Goal: Task Accomplishment & Management: Use online tool/utility

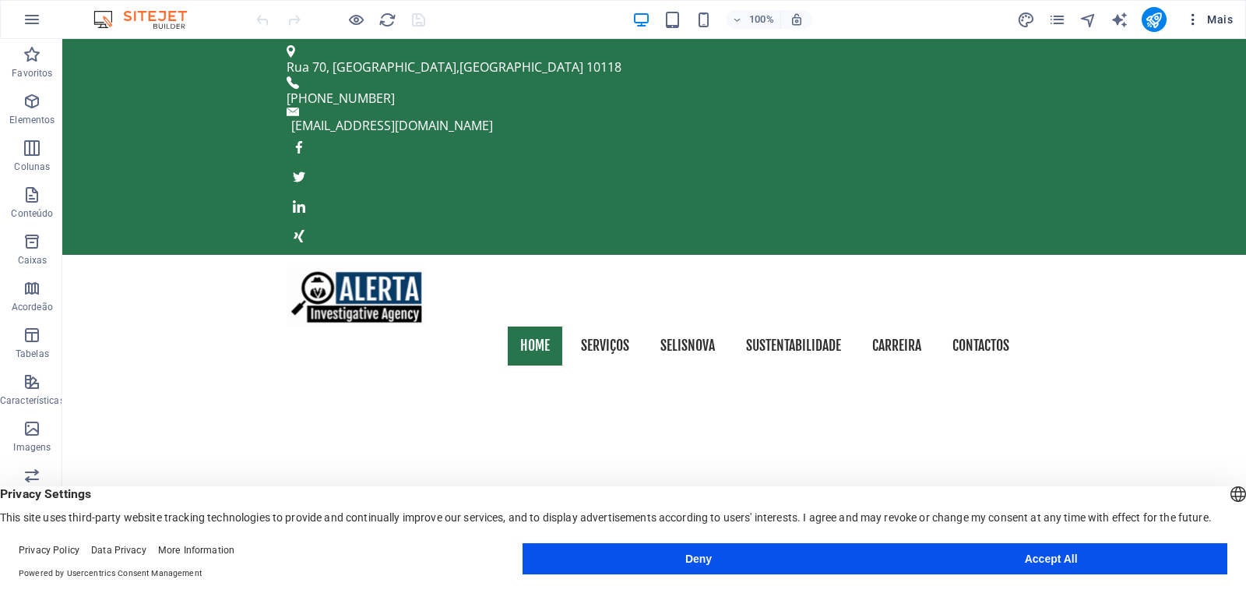
click at [1226, 16] on span "Mais" at bounding box center [1209, 20] width 48 height 16
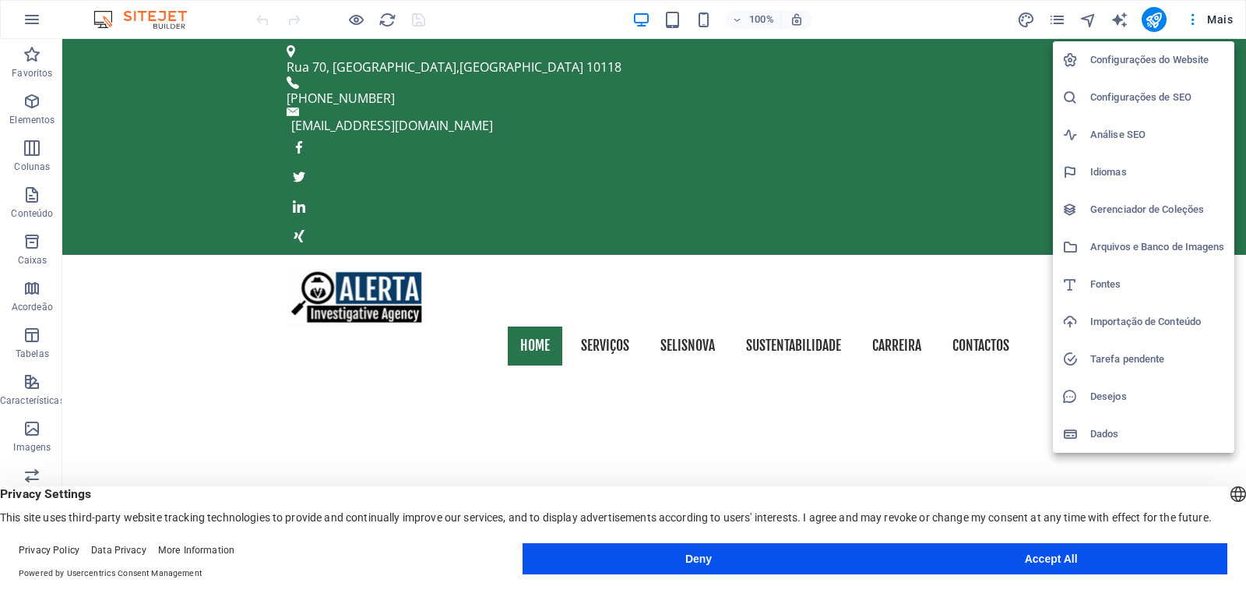
click at [235, 14] on div at bounding box center [623, 295] width 1246 height 590
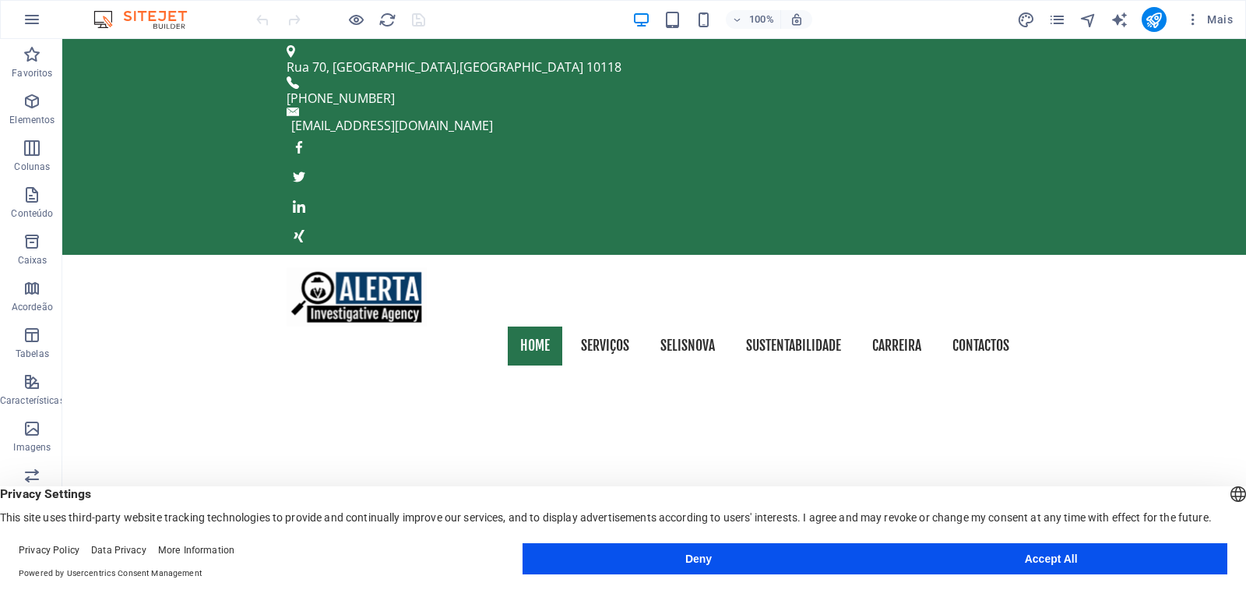
click at [100, 19] on img at bounding box center [148, 19] width 117 height 19
click at [36, 20] on icon "button" at bounding box center [32, 19] width 19 height 19
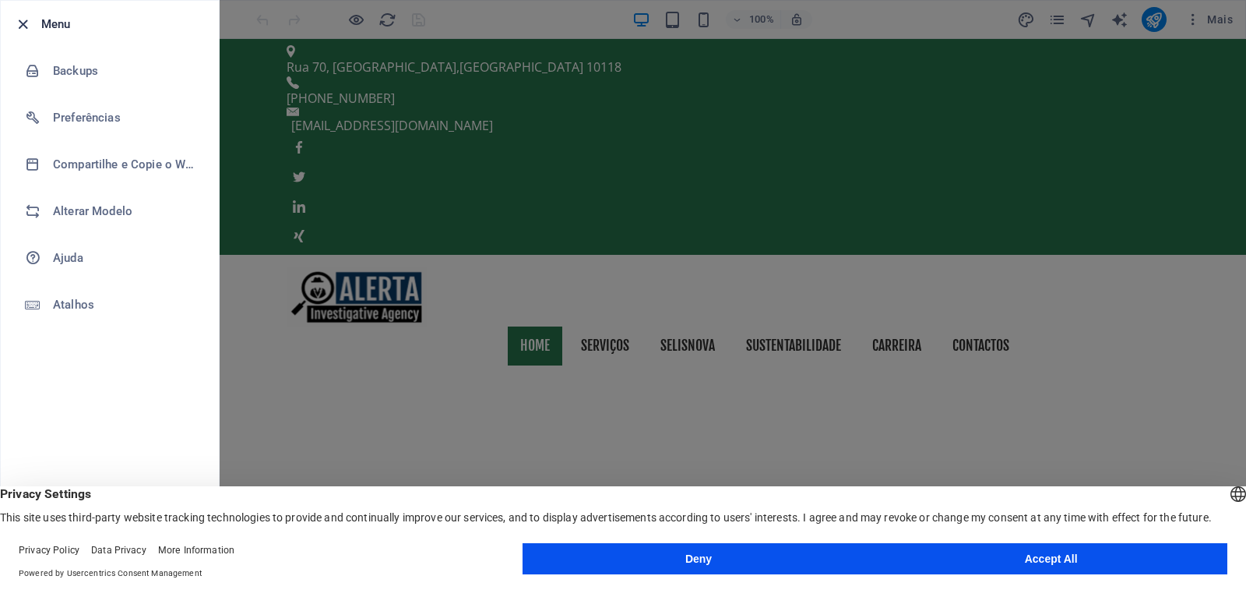
click at [26, 28] on icon "button" at bounding box center [23, 25] width 18 height 18
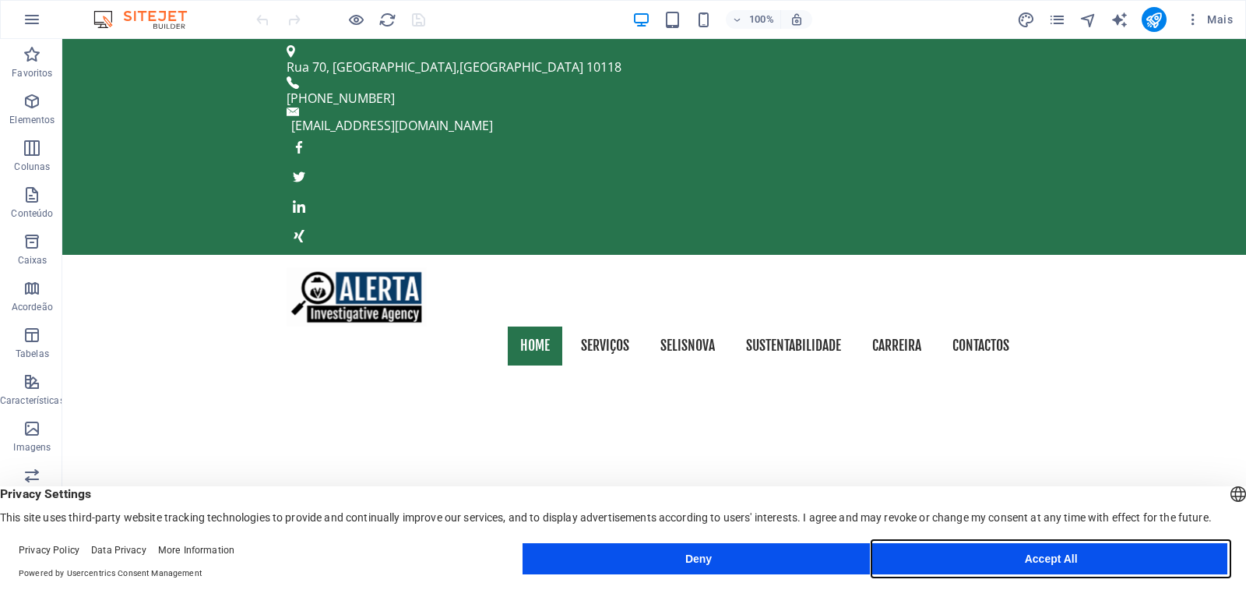
click at [1086, 564] on button "Accept All" at bounding box center [1051, 558] width 353 height 31
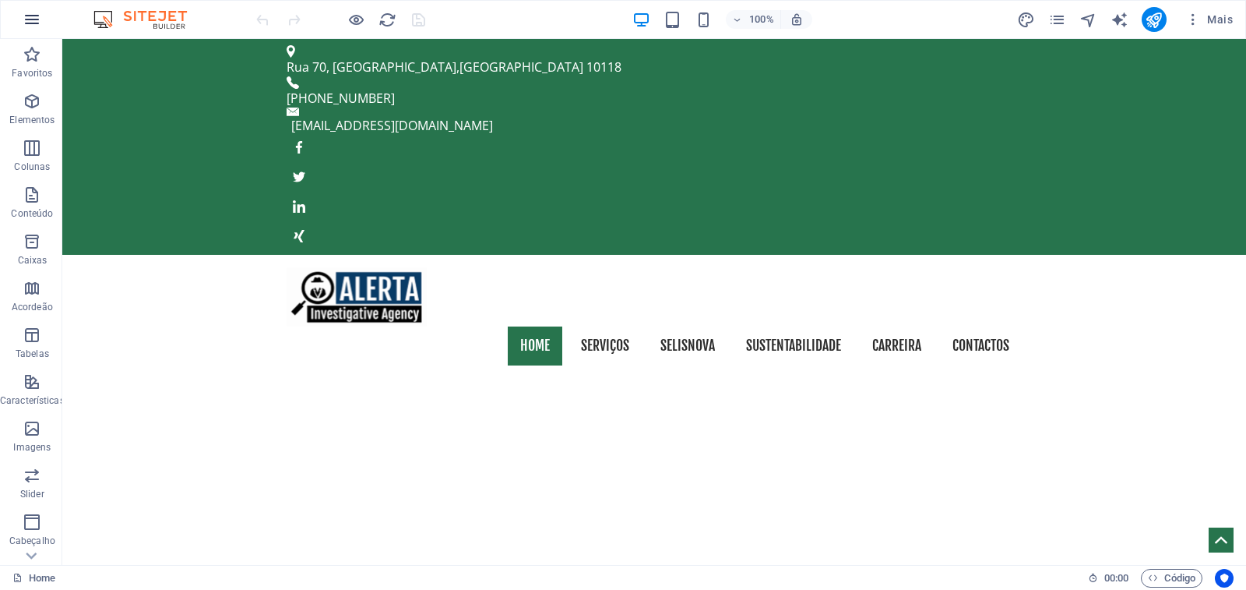
click at [19, 22] on button "button" at bounding box center [31, 19] width 37 height 37
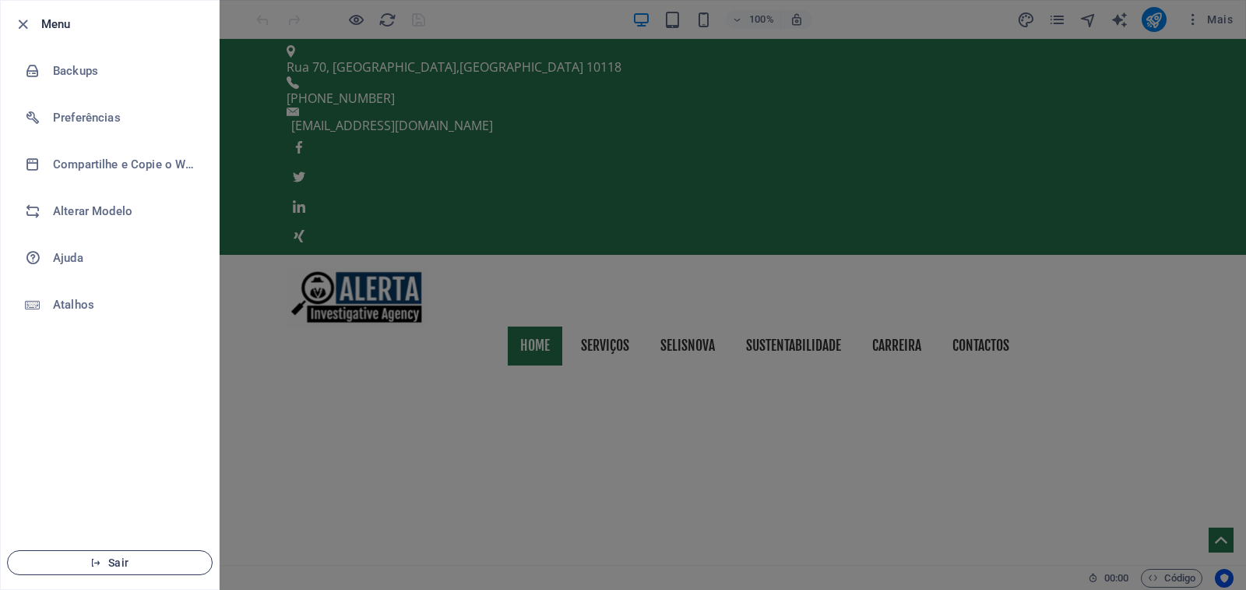
click at [105, 565] on span "Sair" at bounding box center [109, 562] width 179 height 12
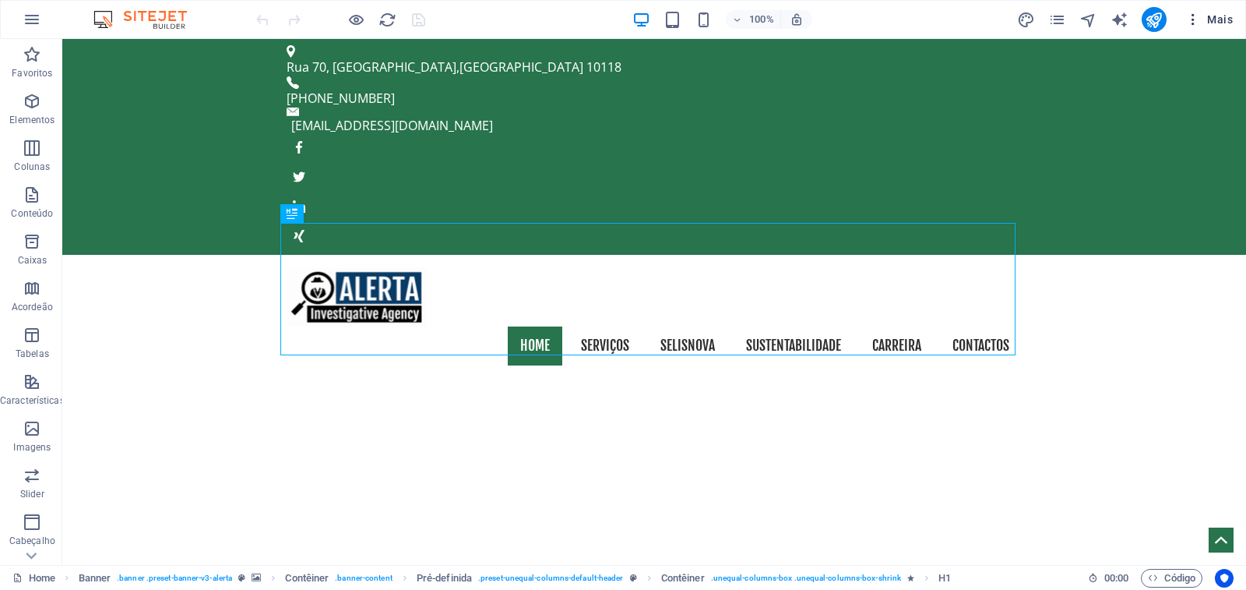
click at [1227, 22] on span "Mais" at bounding box center [1209, 20] width 48 height 16
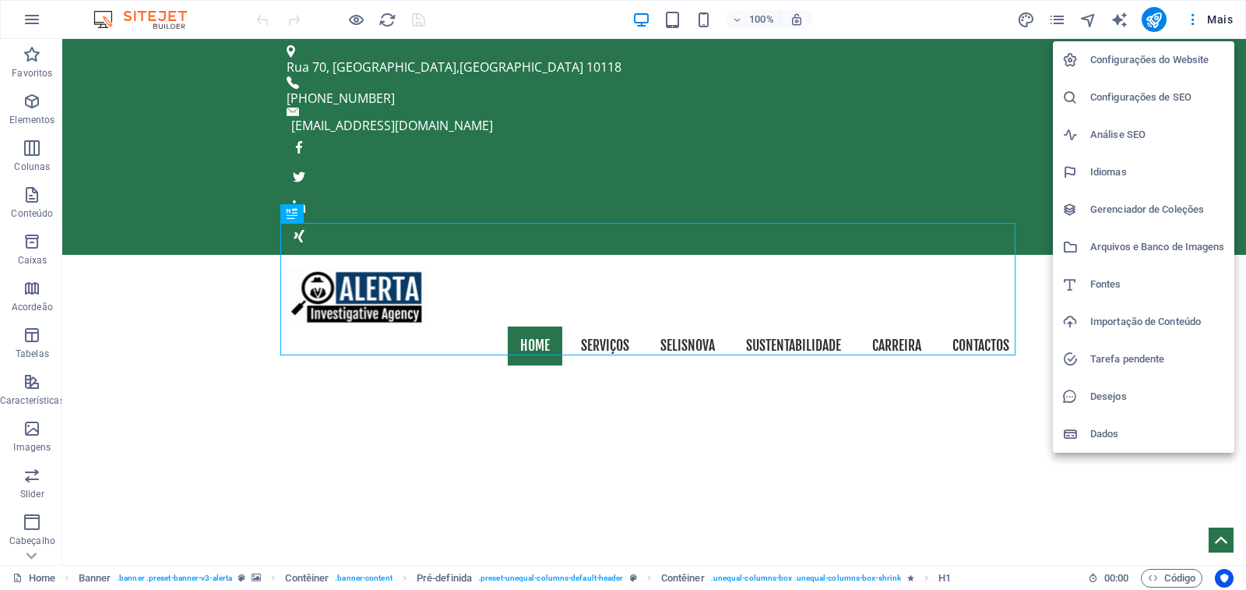
click at [22, 14] on div at bounding box center [623, 295] width 1246 height 590
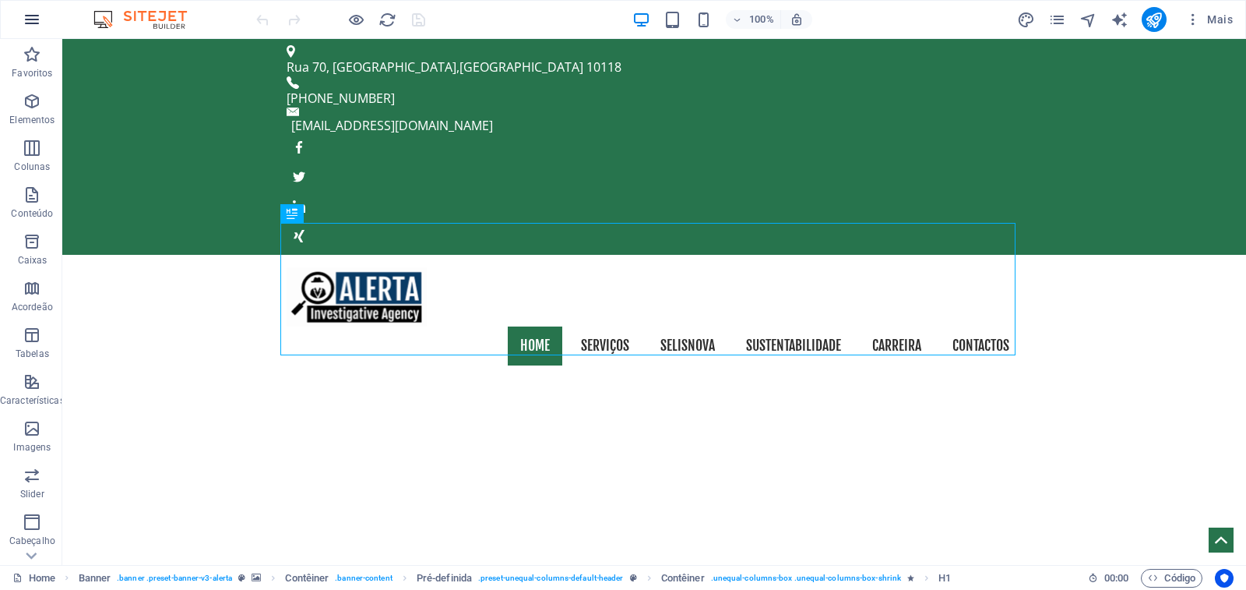
click at [33, 16] on icon "button" at bounding box center [32, 19] width 19 height 19
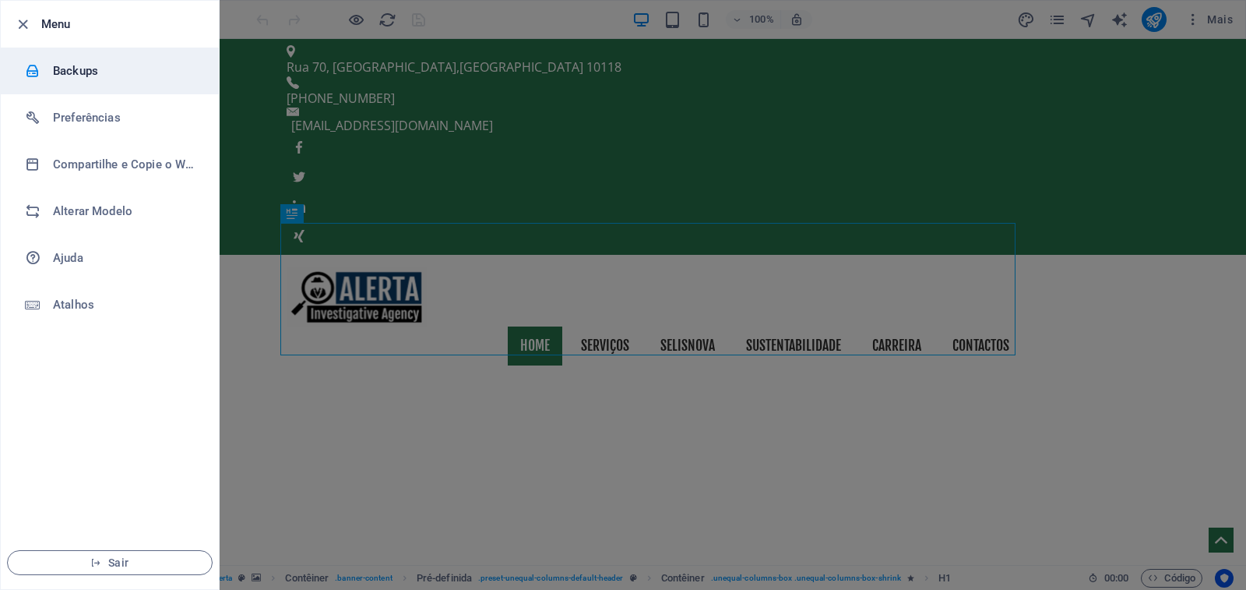
click at [72, 69] on h6 "Backups" at bounding box center [125, 71] width 144 height 19
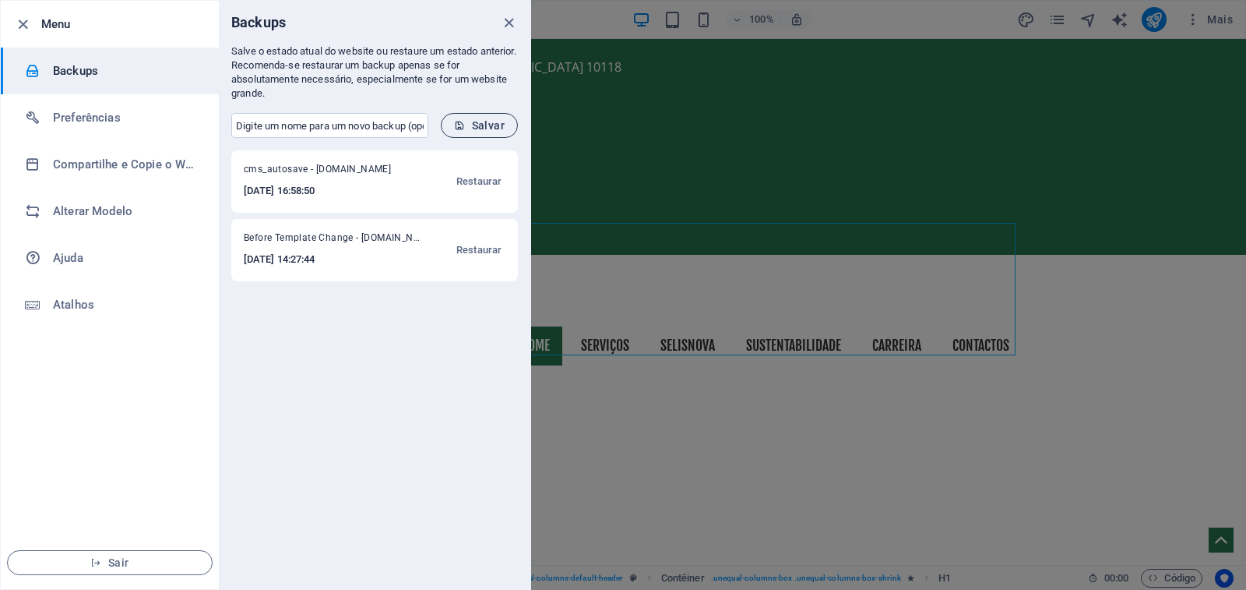
click at [491, 127] on span "Salvar" at bounding box center [479, 125] width 51 height 12
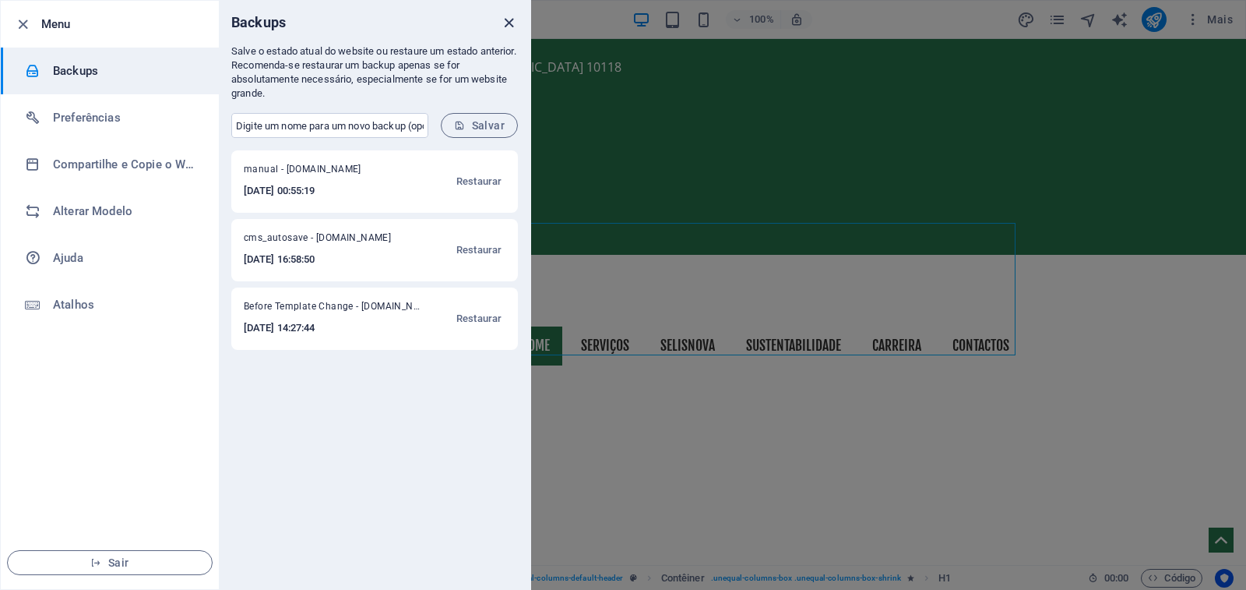
click at [509, 26] on icon "close" at bounding box center [509, 23] width 18 height 18
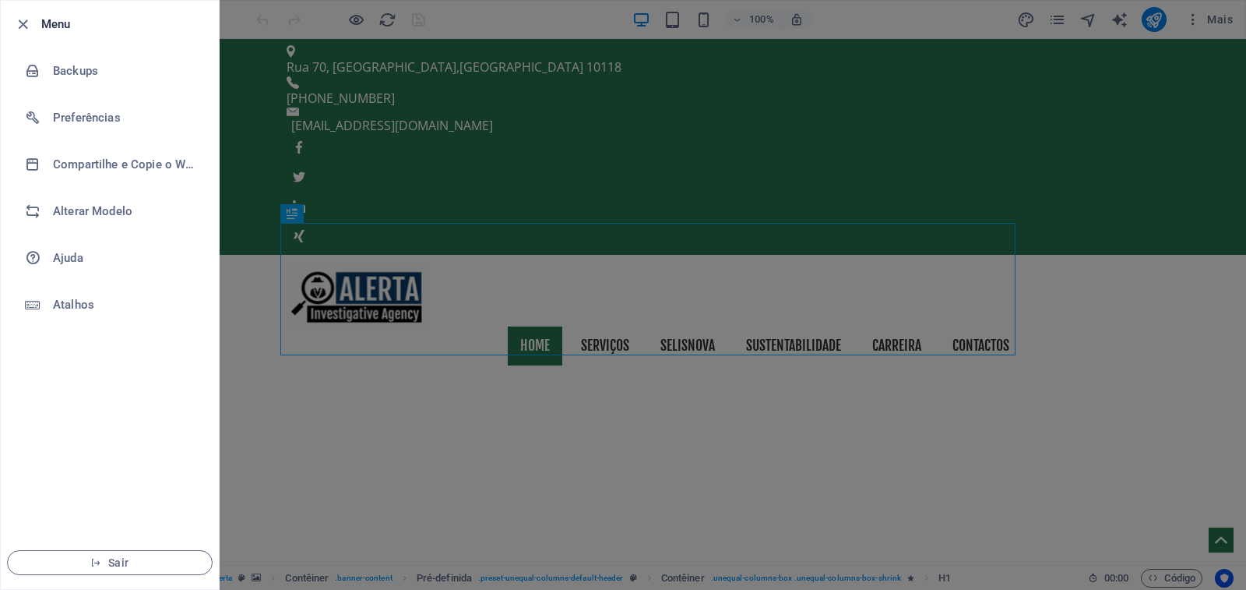
click at [970, 171] on div at bounding box center [623, 295] width 1246 height 590
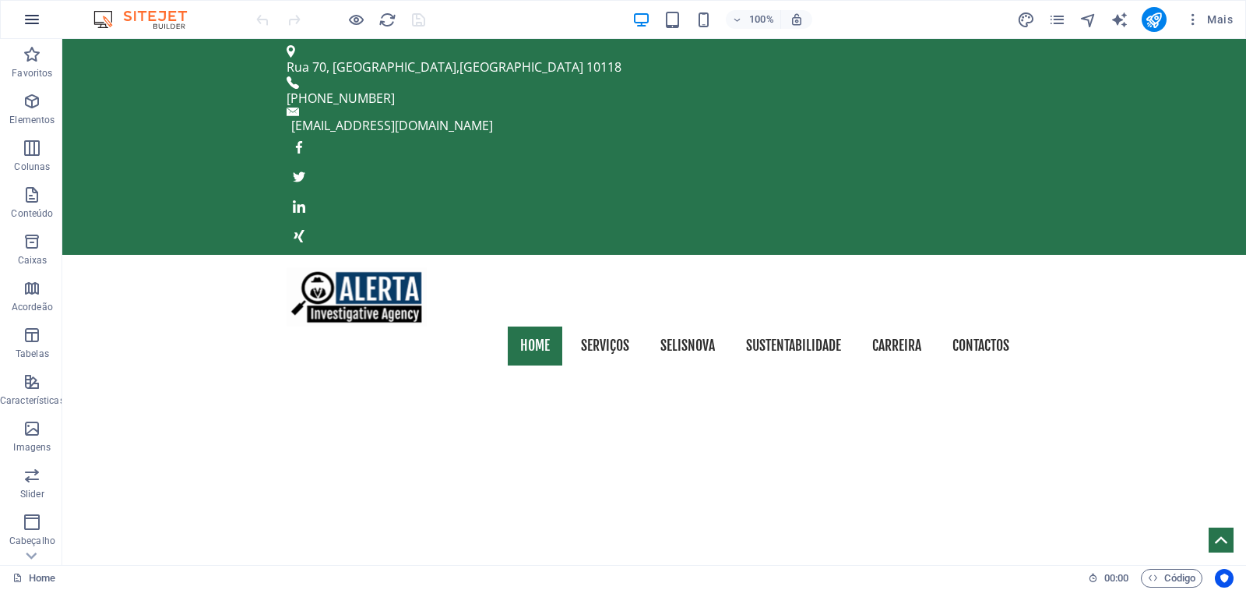
click at [30, 21] on icon "button" at bounding box center [32, 19] width 19 height 19
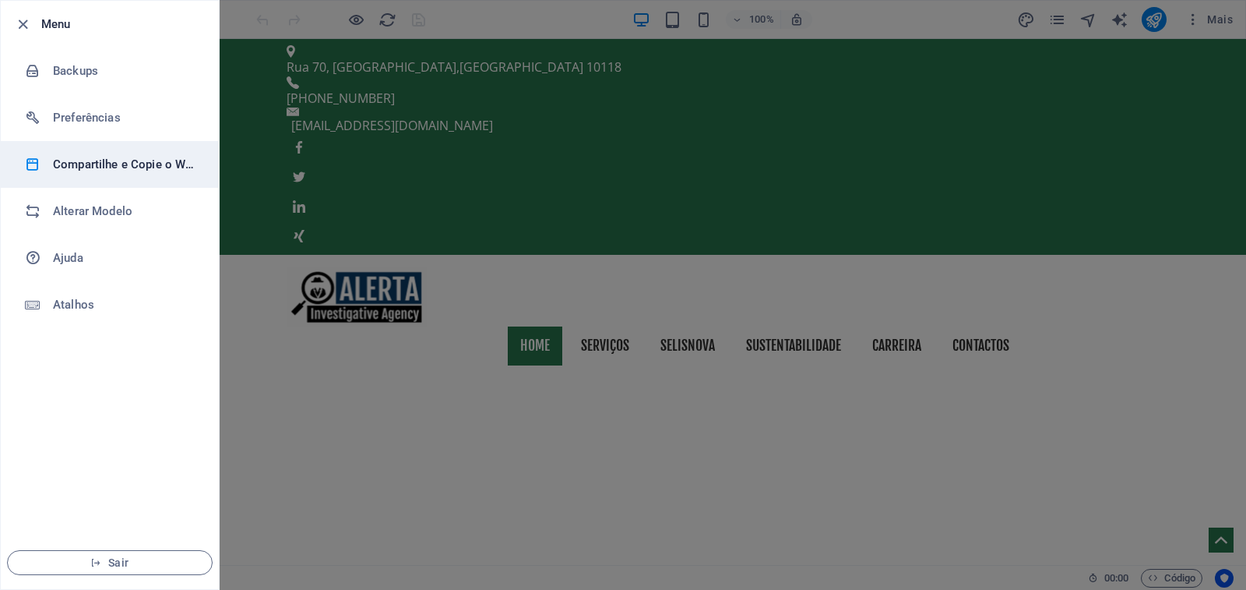
click at [120, 169] on h6 "Compartilhe e Copie o Website" at bounding box center [125, 164] width 144 height 19
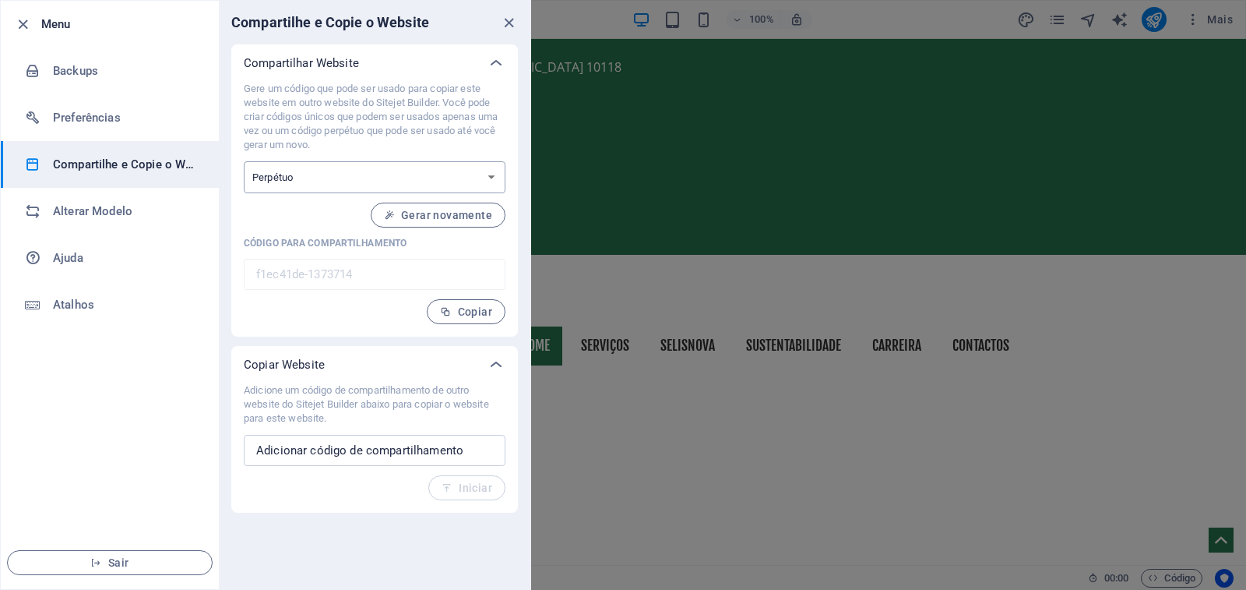
click at [361, 177] on select "Uma vez Perpétuo" at bounding box center [375, 177] width 262 height 32
click at [431, 216] on span "Gerar novamente" at bounding box center [438, 215] width 108 height 12
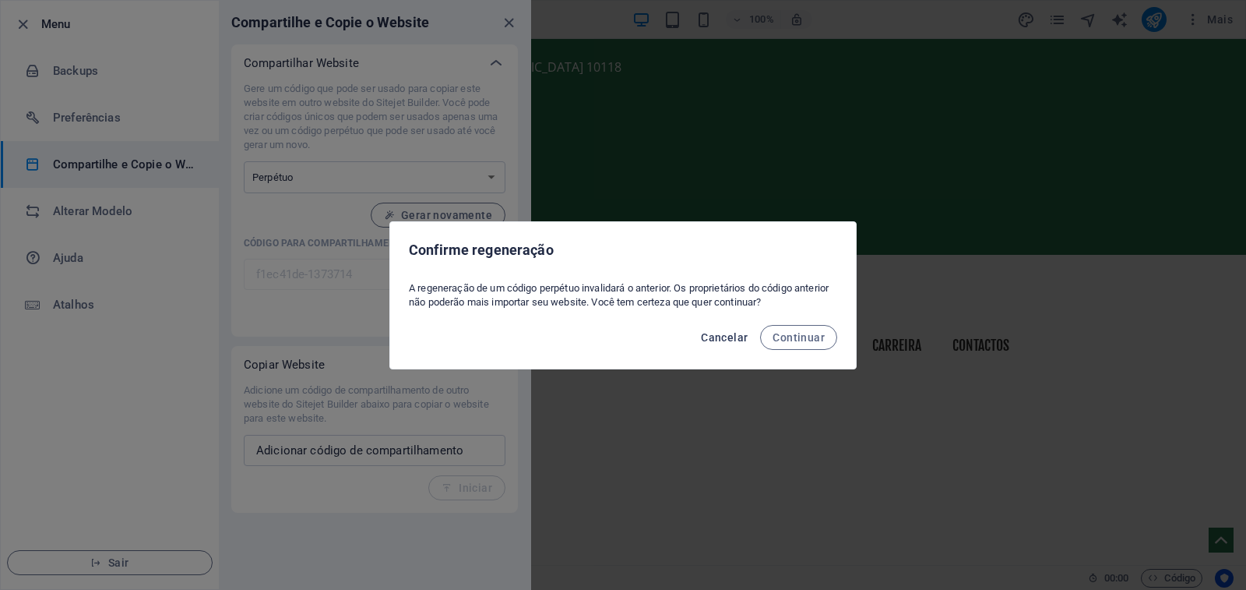
click at [730, 335] on span "Cancelar" at bounding box center [724, 337] width 47 height 12
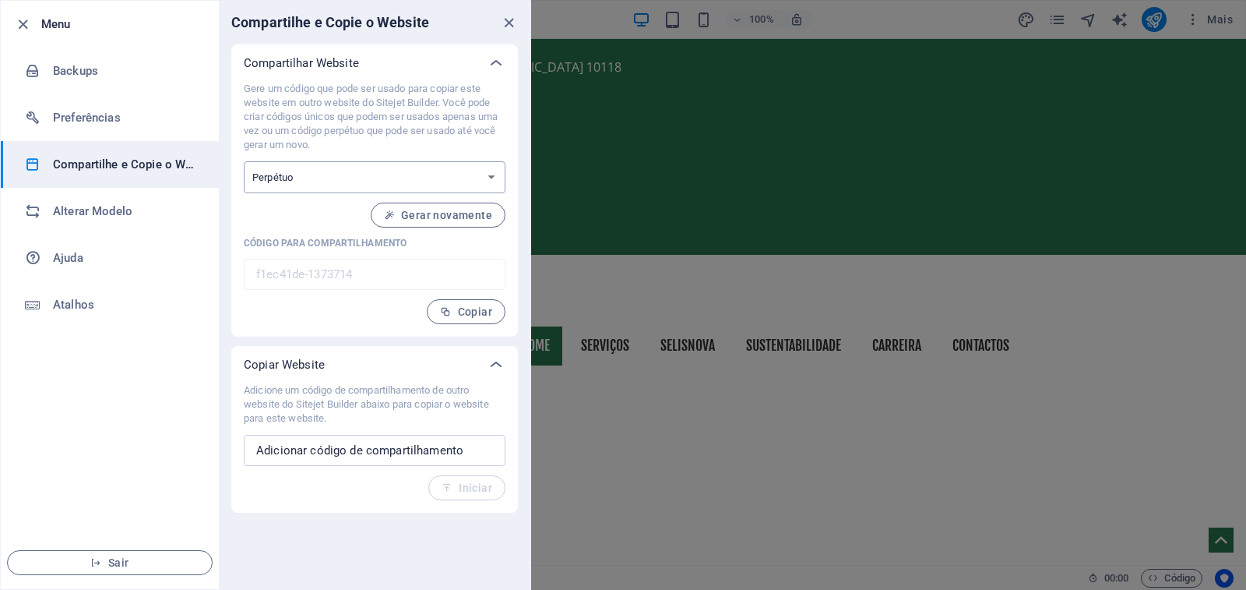
click at [433, 174] on select "Uma vez Perpétuo" at bounding box center [375, 177] width 262 height 32
select select "onetime"
click at [244, 161] on select "Uma vez Perpétuo" at bounding box center [375, 177] width 262 height 32
click at [471, 211] on span "Gerar" at bounding box center [468, 215] width 47 height 12
click at [473, 212] on span "Gerar" at bounding box center [468, 215] width 47 height 12
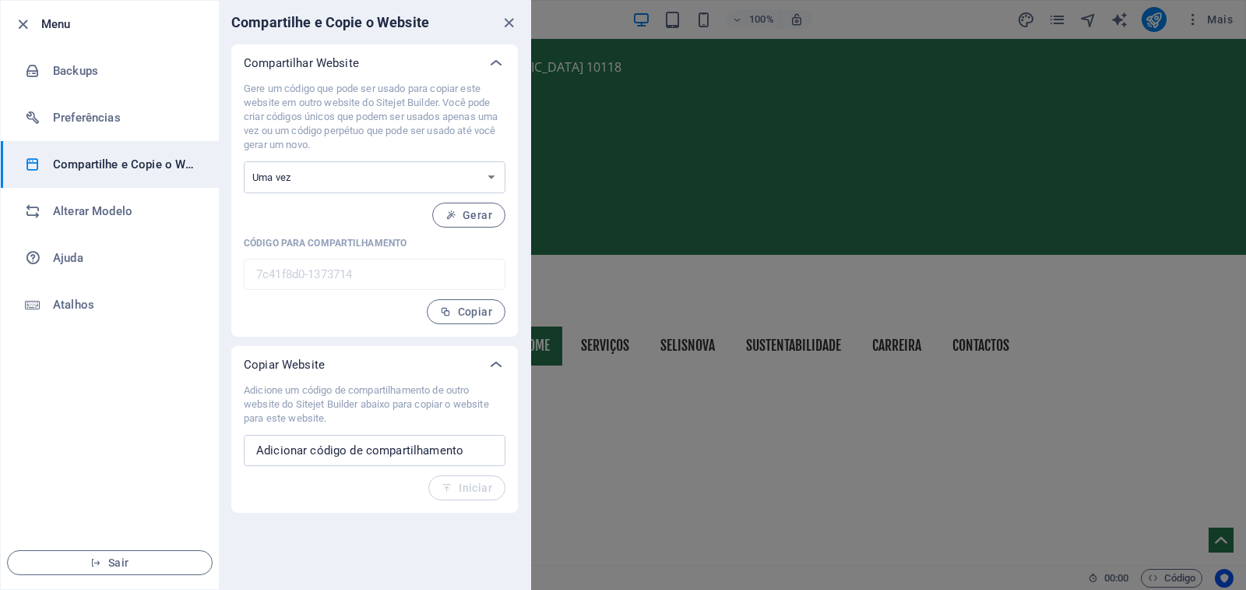
type input "e30797c5-1373714"
click at [365, 278] on input "e30797c5-1373714" at bounding box center [375, 274] width 262 height 31
click at [459, 308] on span "Copiar" at bounding box center [466, 311] width 52 height 12
click at [378, 453] on input "text" at bounding box center [375, 450] width 262 height 31
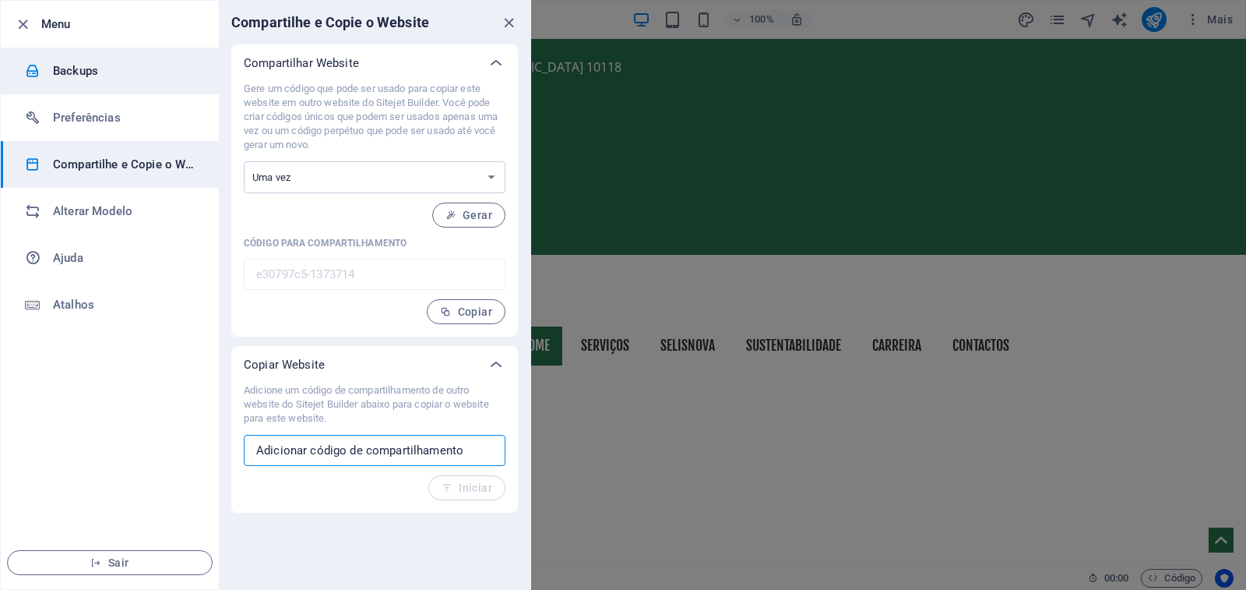
click at [82, 76] on h6 "Backups" at bounding box center [125, 71] width 144 height 19
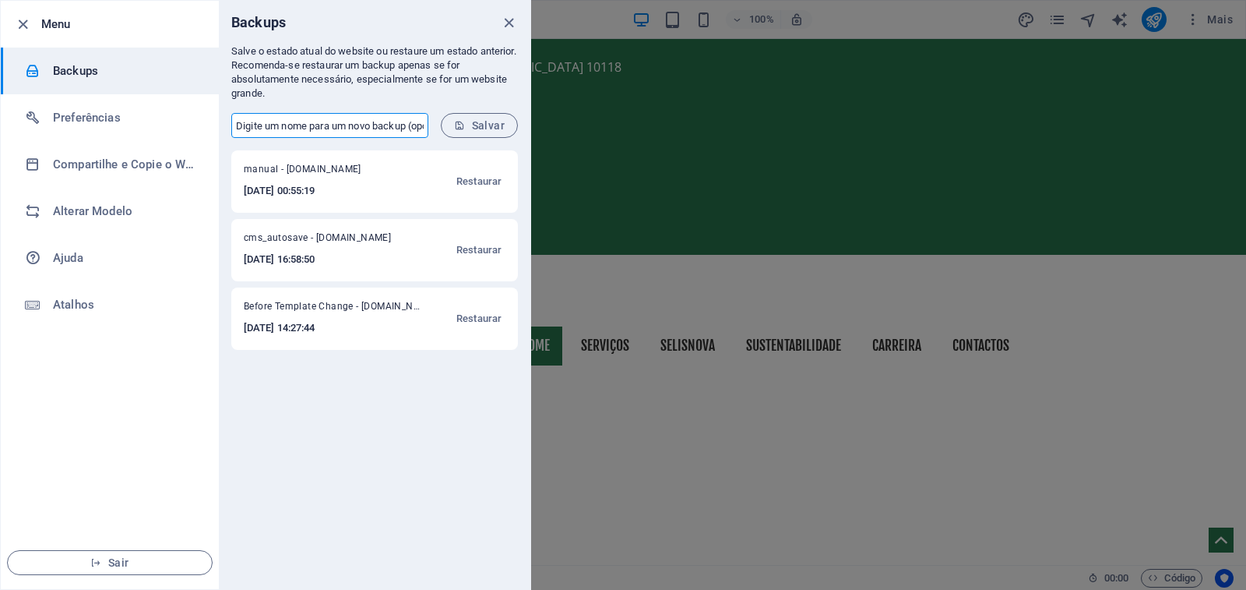
click at [332, 130] on input "text" at bounding box center [329, 125] width 197 height 25
click at [515, 26] on icon "close" at bounding box center [509, 23] width 18 height 18
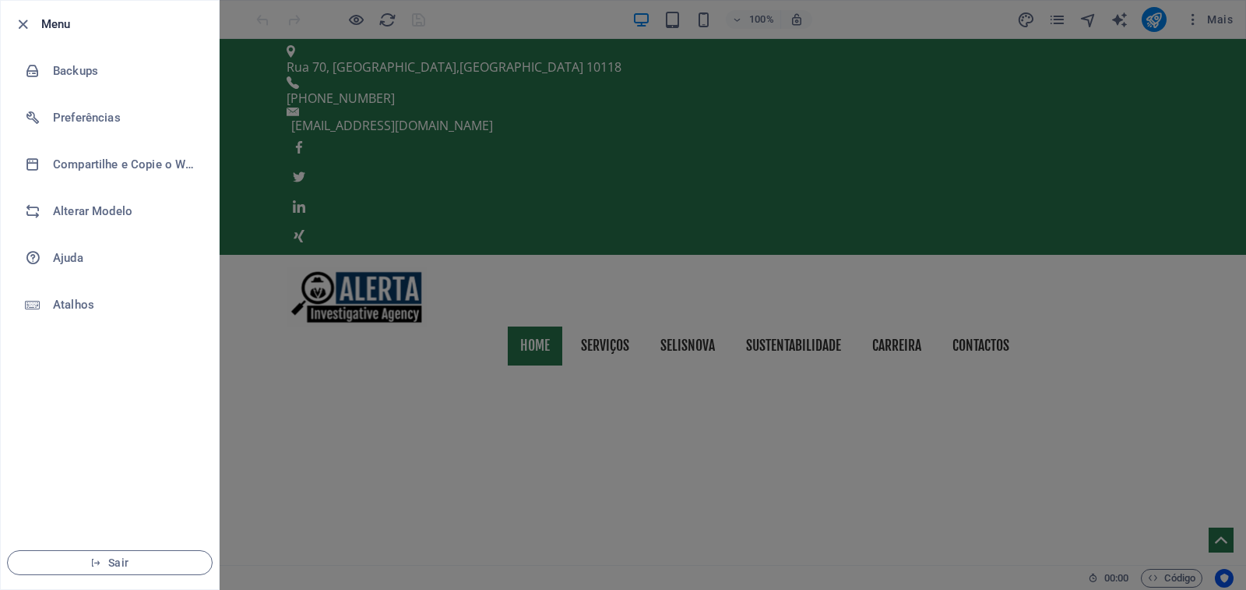
click at [1139, 60] on div at bounding box center [623, 295] width 1246 height 590
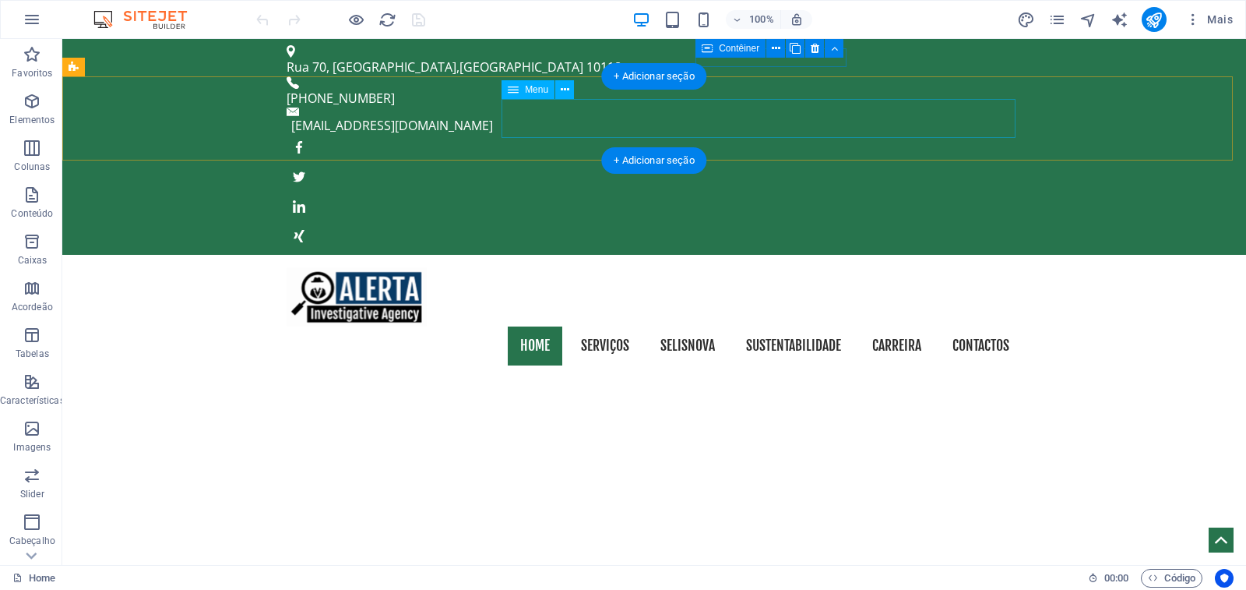
click at [610, 326] on nav "Home Serviços selisnova sustentabilidade Carreira Contactos" at bounding box center [654, 345] width 735 height 39
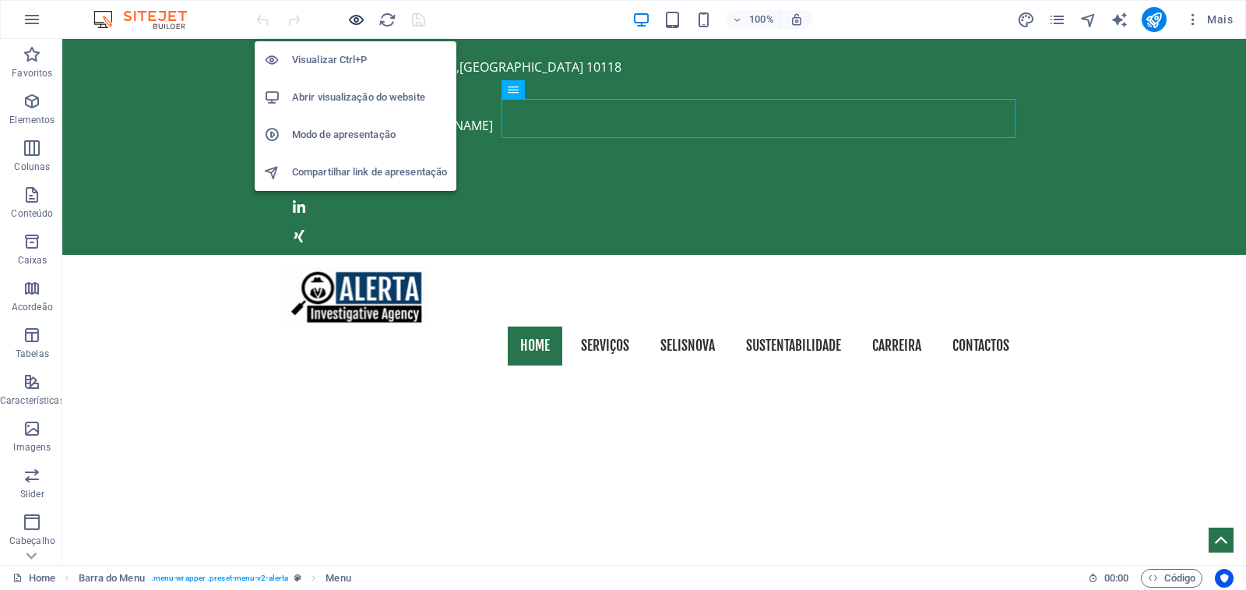
click at [357, 16] on icon "button" at bounding box center [356, 20] width 18 height 18
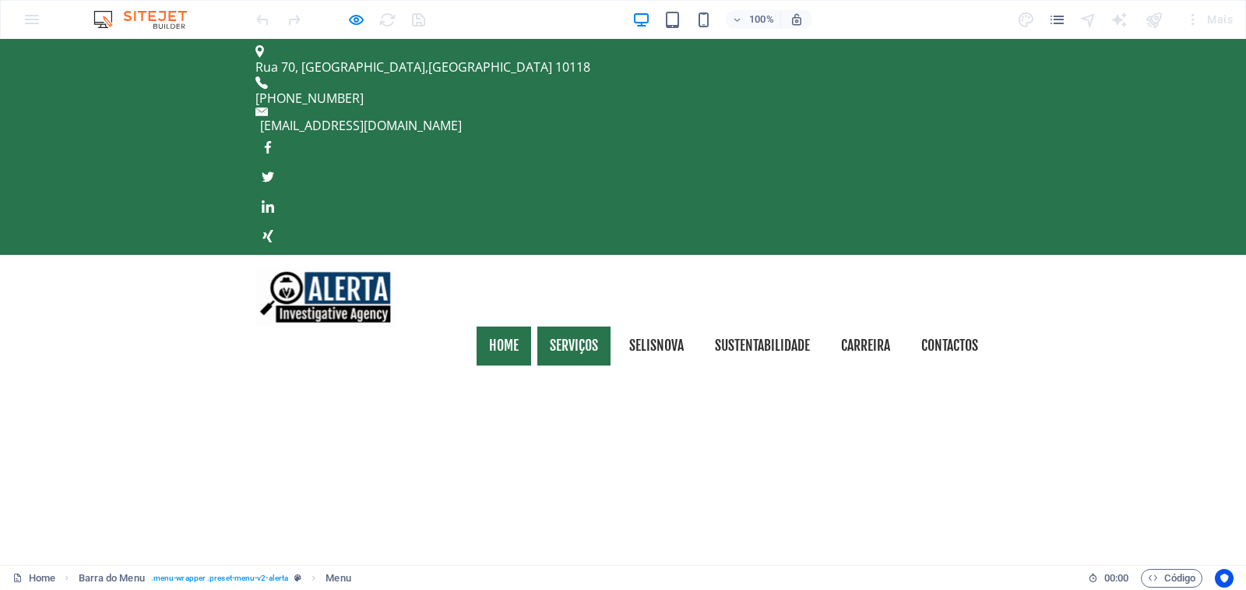
click at [566, 326] on link "Serviços" at bounding box center [573, 345] width 73 height 39
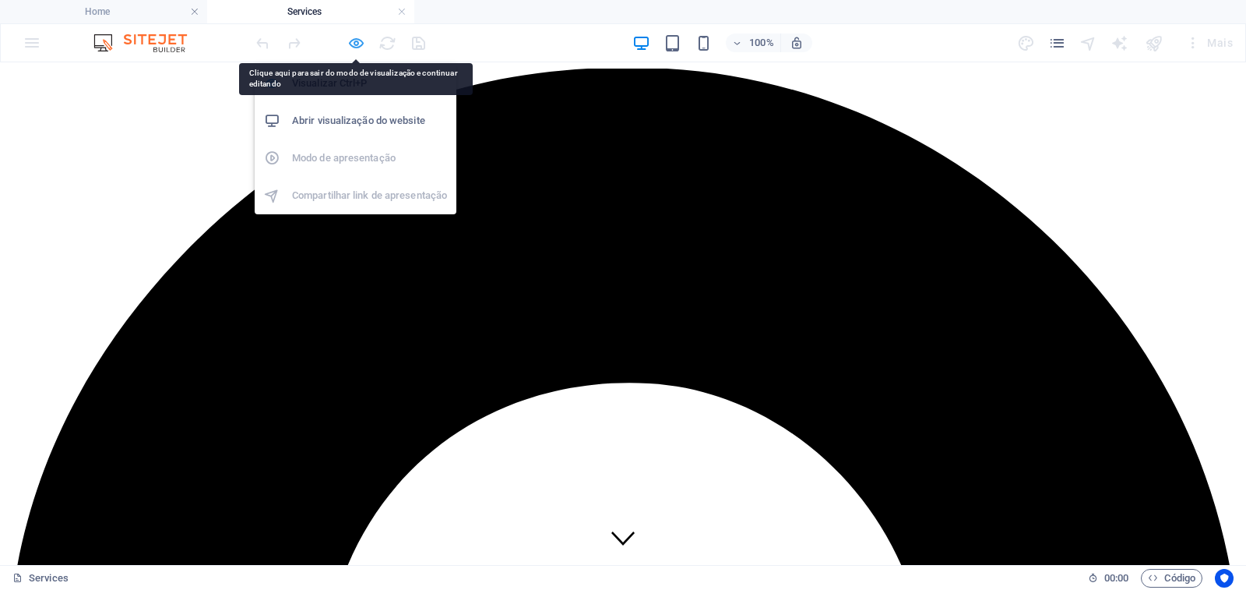
click at [349, 43] on icon "button" at bounding box center [356, 43] width 18 height 18
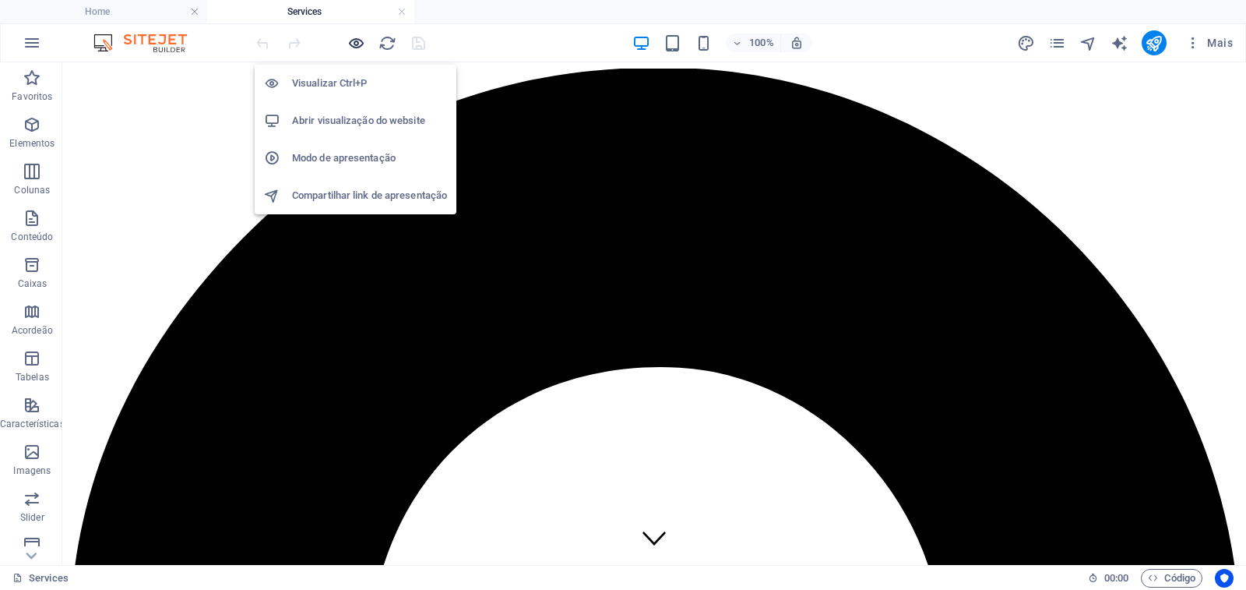
click at [351, 41] on icon "button" at bounding box center [356, 43] width 18 height 18
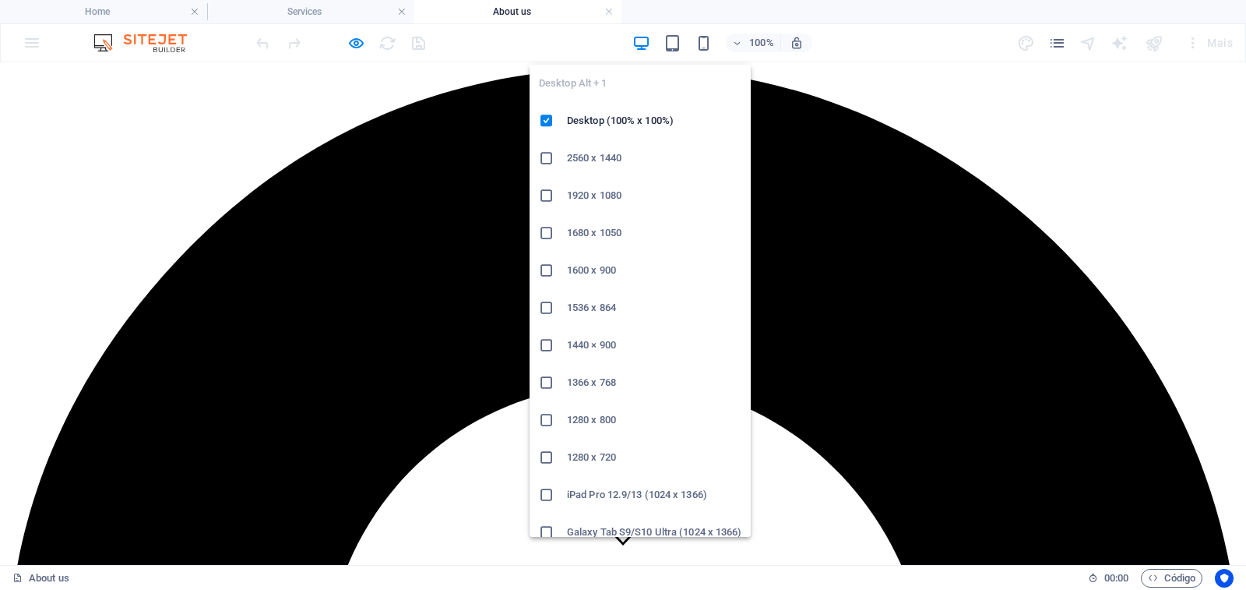
click at [640, 45] on icon "button" at bounding box center [641, 43] width 18 height 18
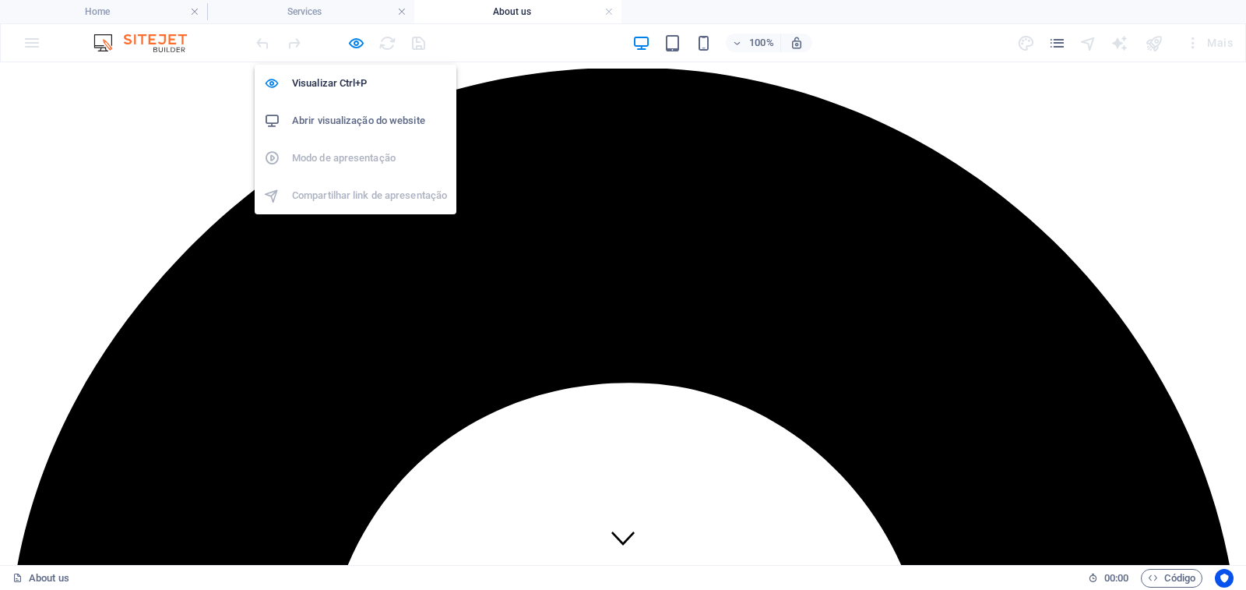
click at [351, 121] on h6 "Abrir visualização do website" at bounding box center [369, 120] width 155 height 19
click at [359, 43] on icon "button" at bounding box center [356, 43] width 18 height 18
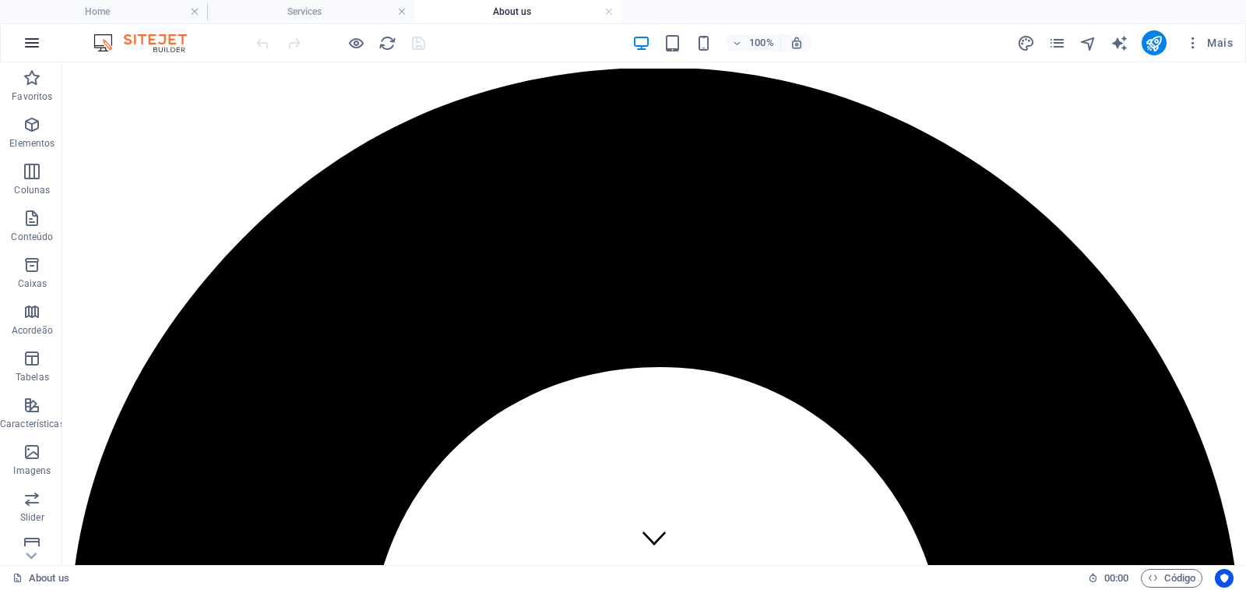
click at [30, 44] on icon "button" at bounding box center [32, 42] width 19 height 19
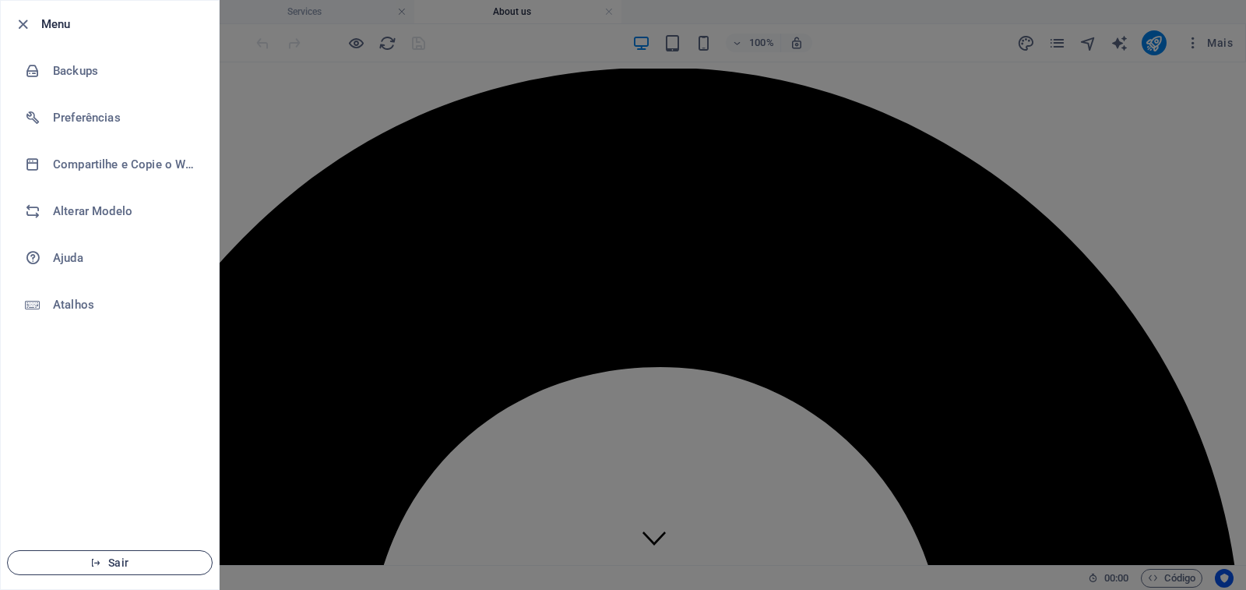
drag, startPoint x: 116, startPoint y: 562, endPoint x: 134, endPoint y: 565, distance: 18.2
click at [116, 565] on span "Sair" at bounding box center [109, 562] width 179 height 12
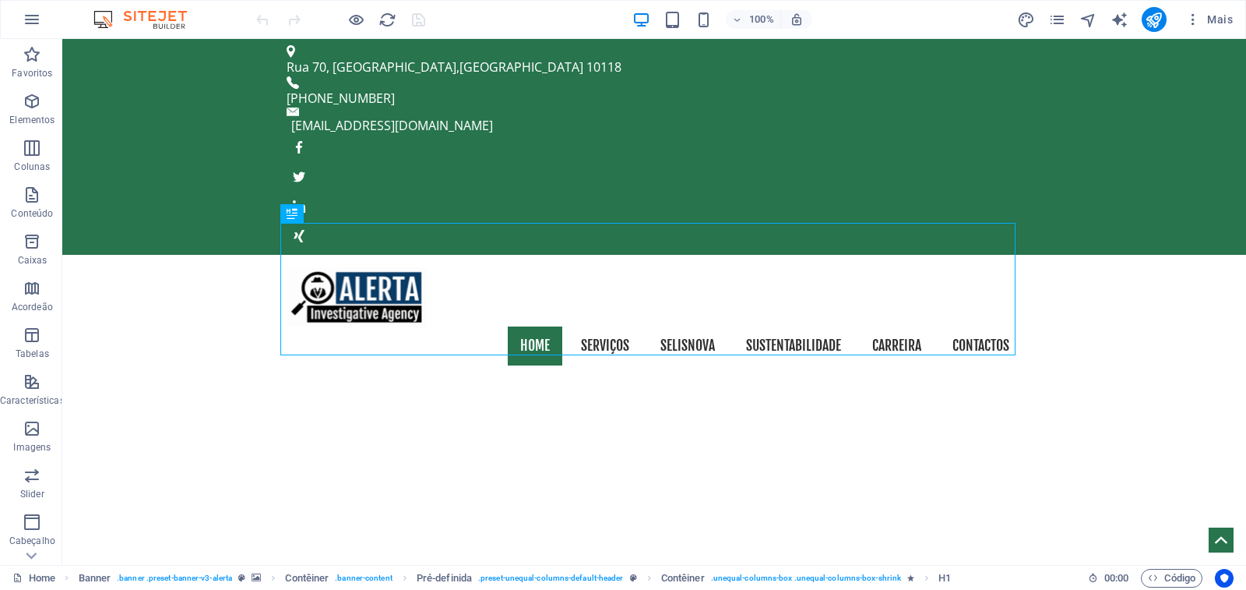
click at [174, 24] on img at bounding box center [148, 19] width 117 height 19
click at [107, 18] on img at bounding box center [148, 19] width 117 height 19
click at [37, 16] on icon "button" at bounding box center [32, 19] width 19 height 19
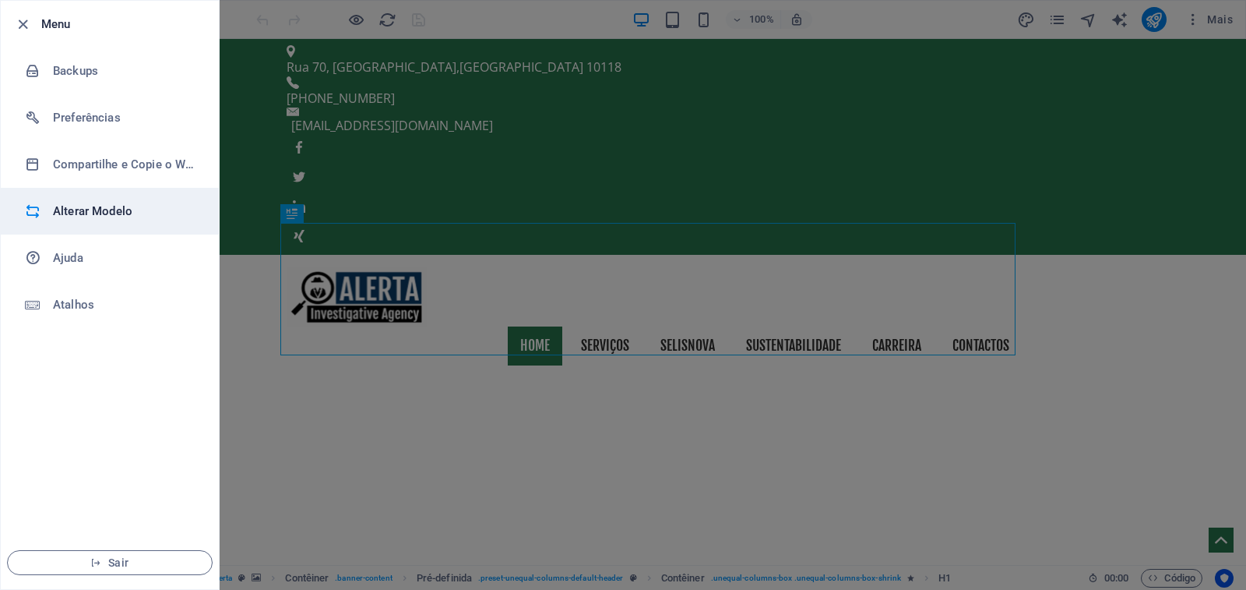
click at [95, 213] on h6 "Alterar Modelo" at bounding box center [125, 211] width 144 height 19
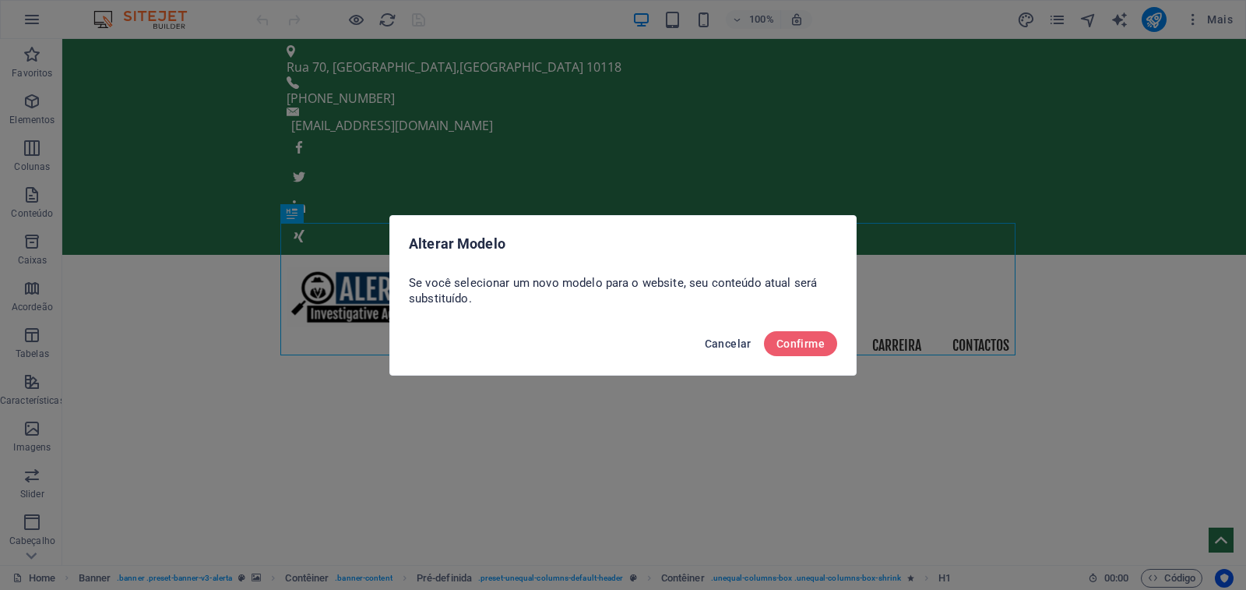
click at [734, 344] on span "Cancelar" at bounding box center [728, 343] width 47 height 12
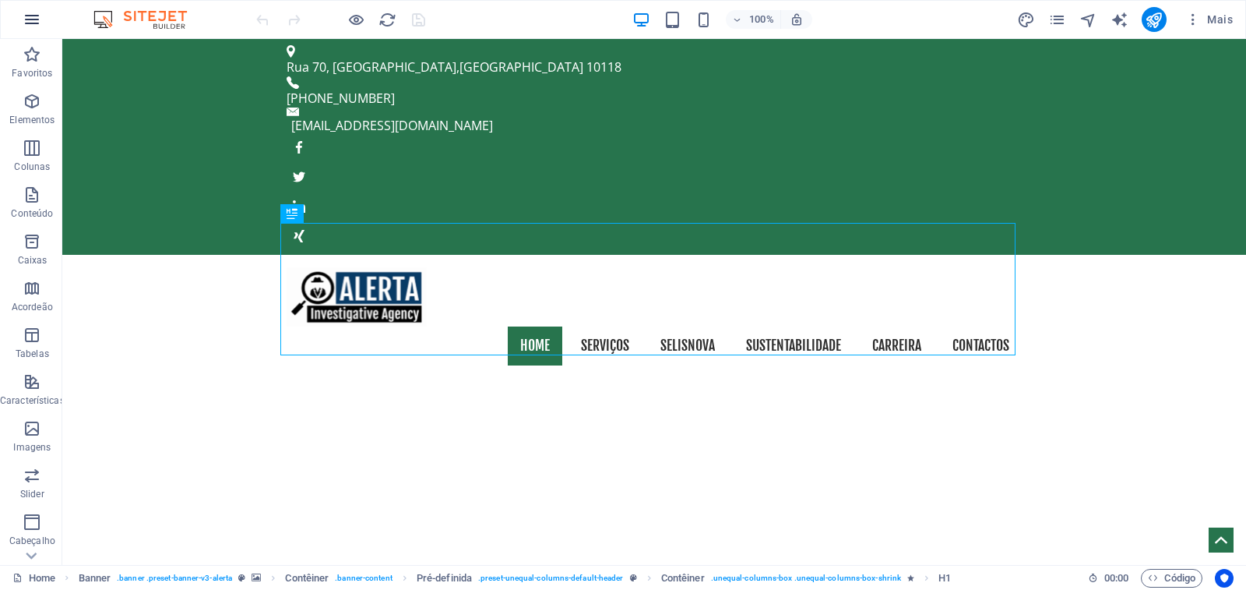
click at [26, 20] on icon "button" at bounding box center [32, 19] width 19 height 19
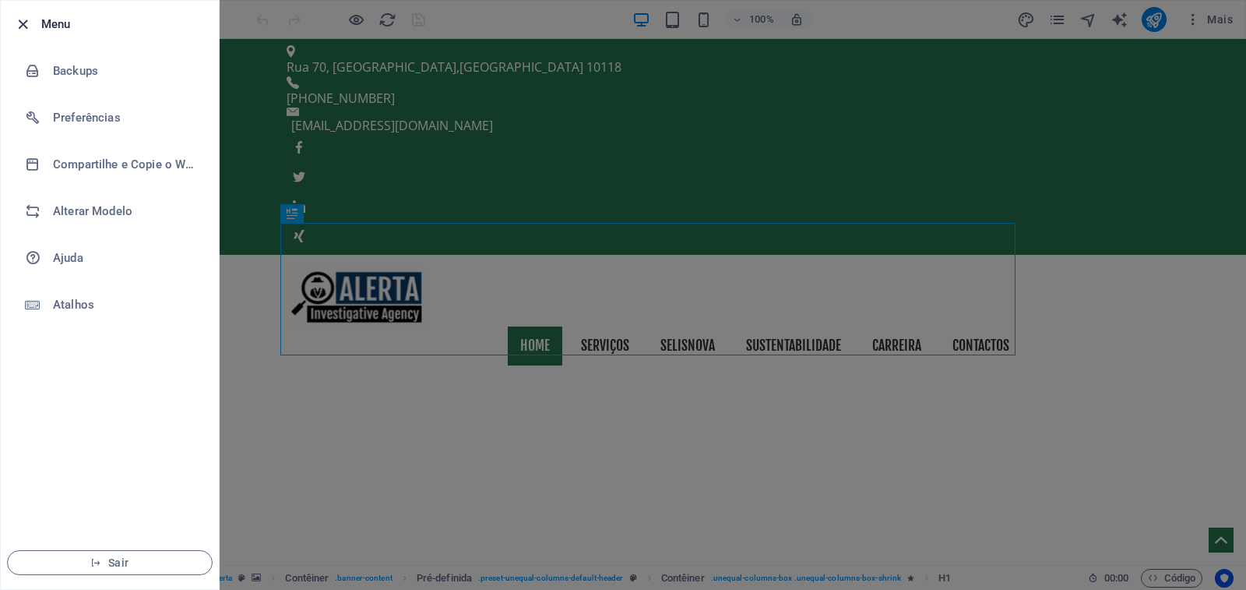
click at [23, 23] on icon "button" at bounding box center [23, 25] width 18 height 18
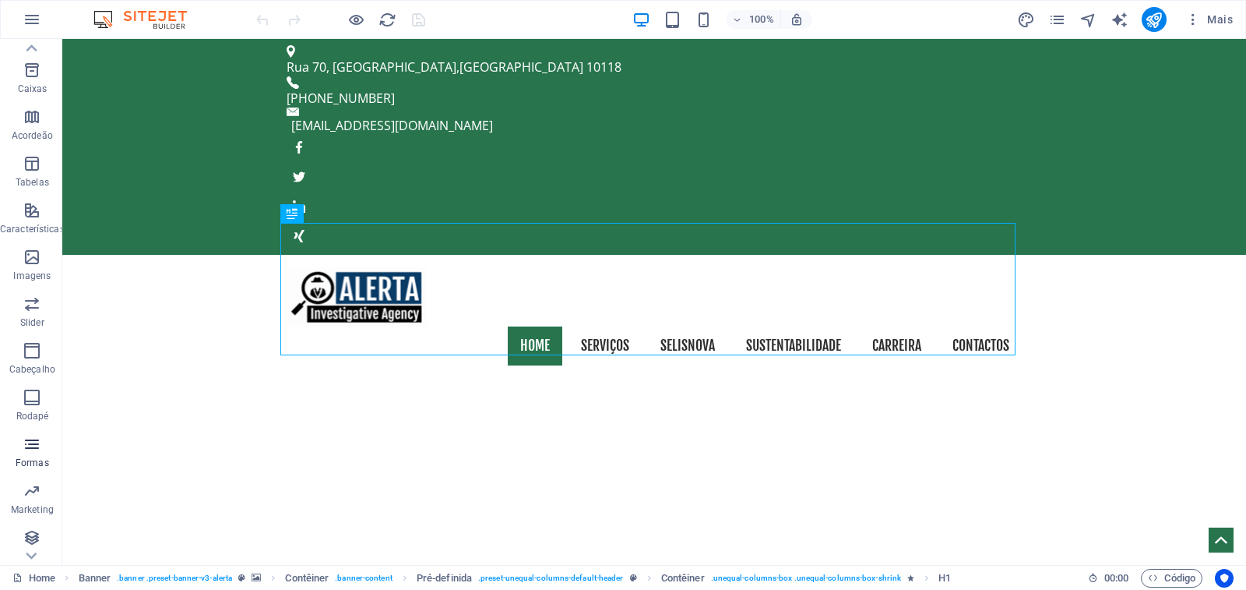
scroll to position [175, 0]
click at [30, 19] on icon "button" at bounding box center [32, 19] width 19 height 19
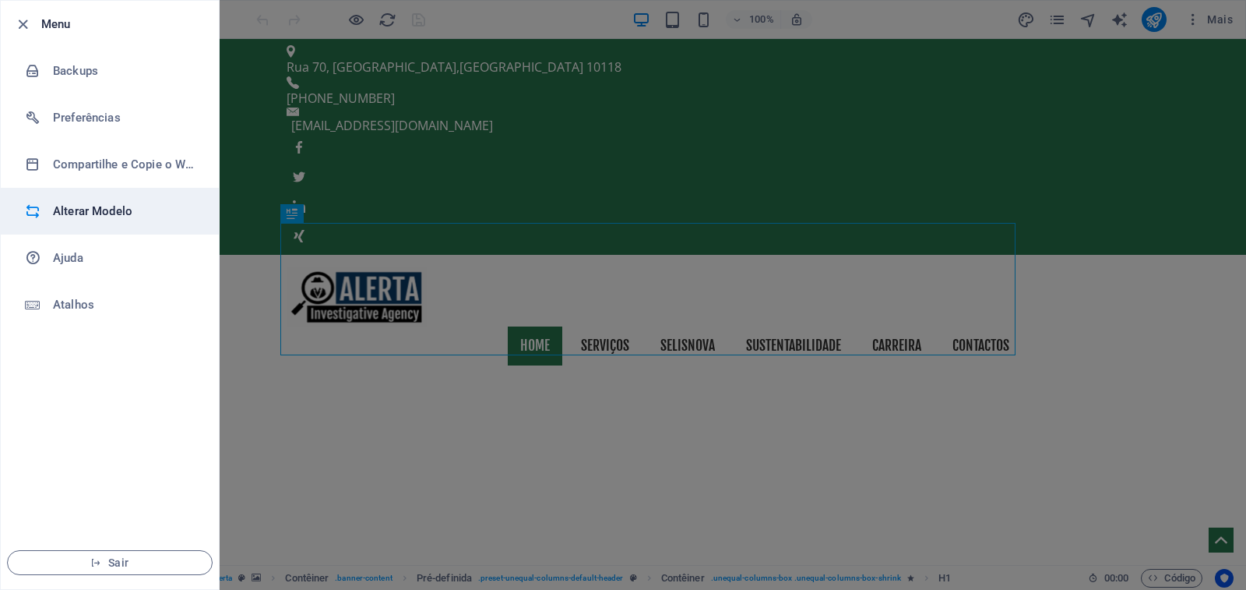
click at [102, 213] on h6 "Alterar Modelo" at bounding box center [125, 211] width 144 height 19
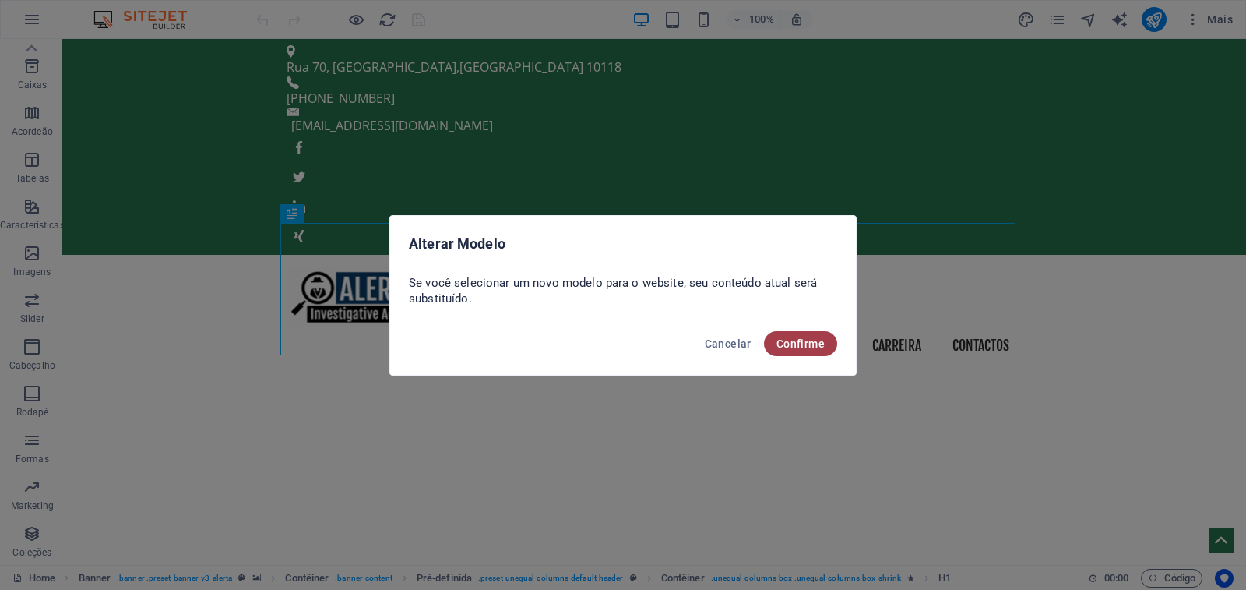
click at [808, 350] on button "Confirme" at bounding box center [800, 343] width 73 height 25
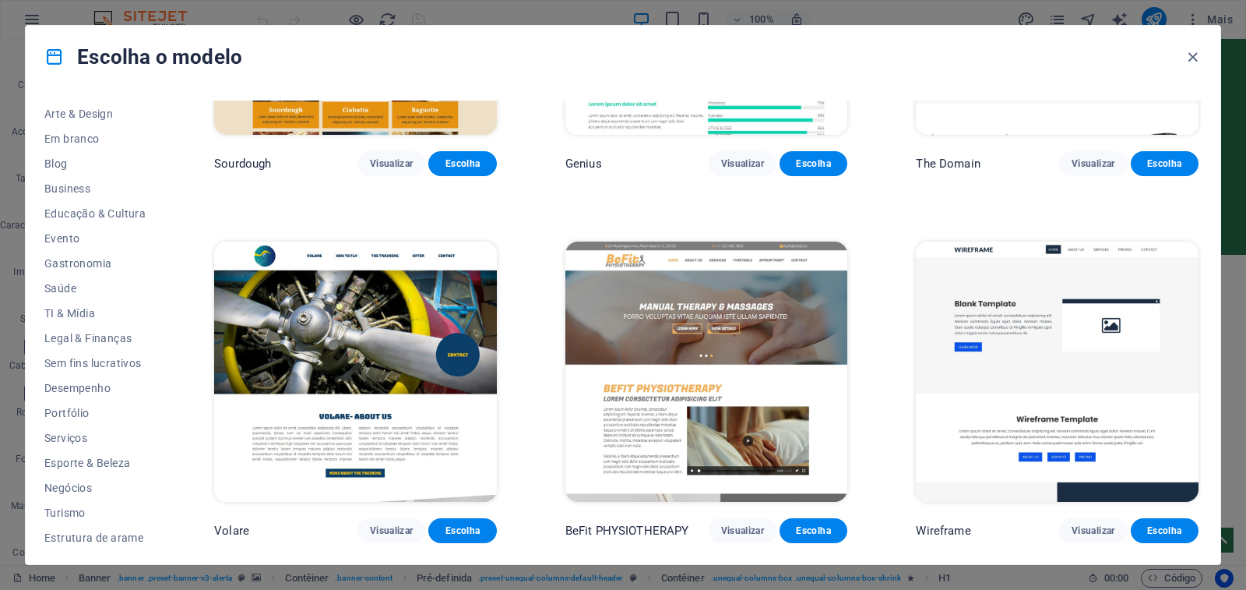
scroll to position [178, 0]
click at [76, 435] on span "Serviços" at bounding box center [94, 433] width 101 height 12
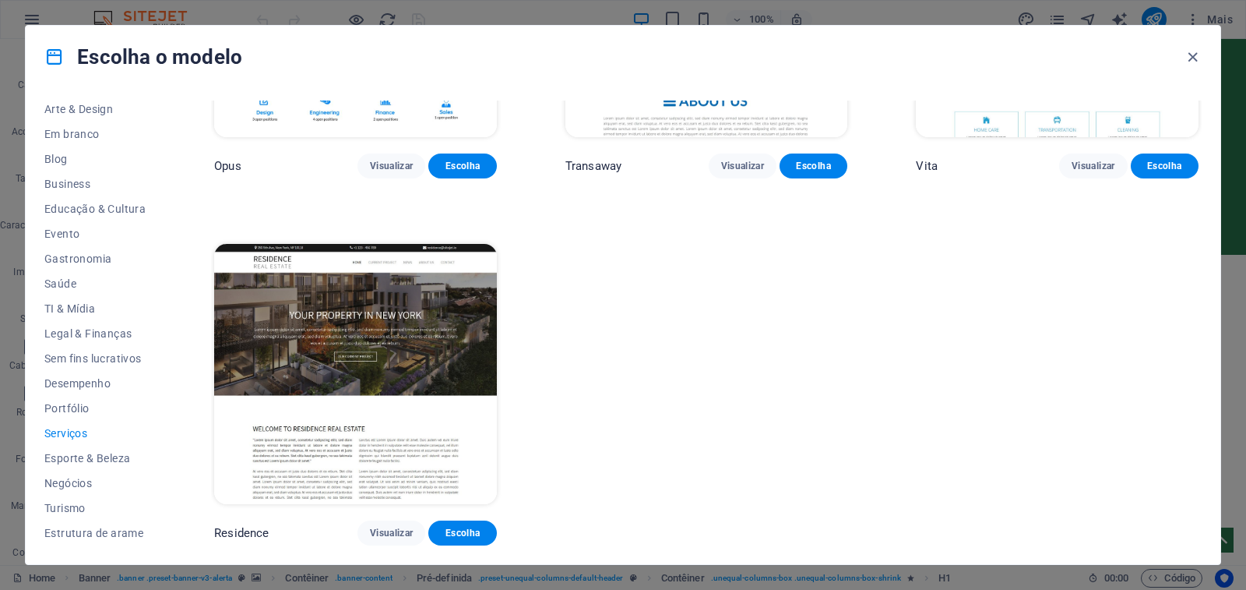
scroll to position [1424, 0]
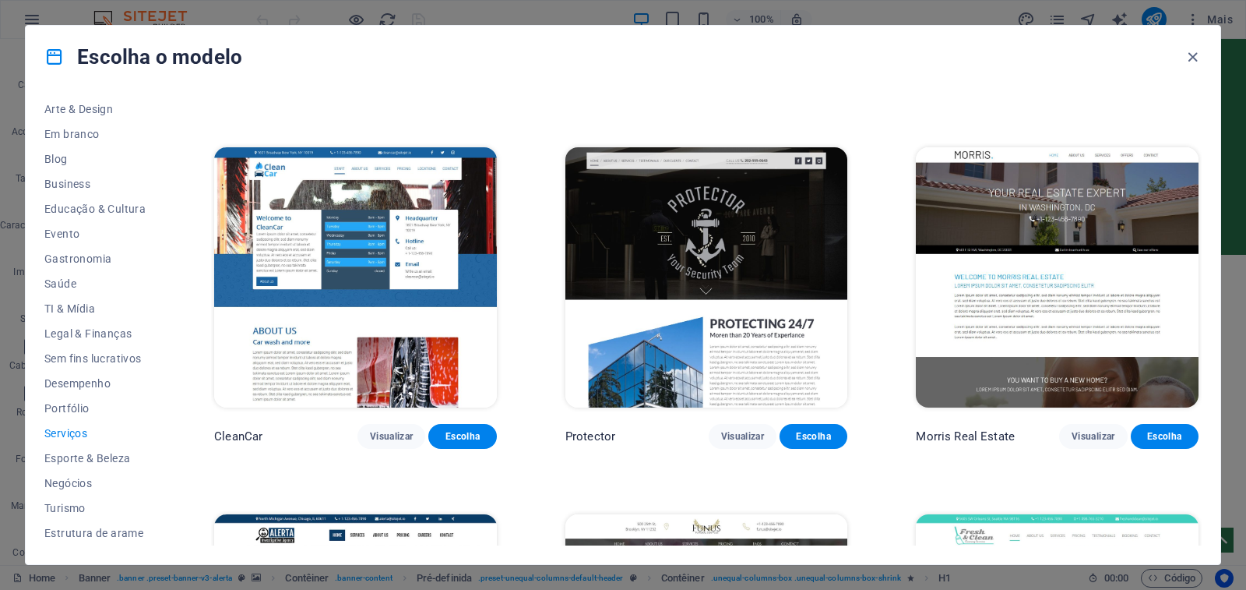
click at [72, 435] on span "Serviços" at bounding box center [94, 433] width 101 height 12
click at [57, 436] on span "Serviços" at bounding box center [94, 433] width 101 height 12
drag, startPoint x: 76, startPoint y: 383, endPoint x: 112, endPoint y: 381, distance: 36.7
click at [76, 383] on span "Desempenho" at bounding box center [94, 383] width 101 height 12
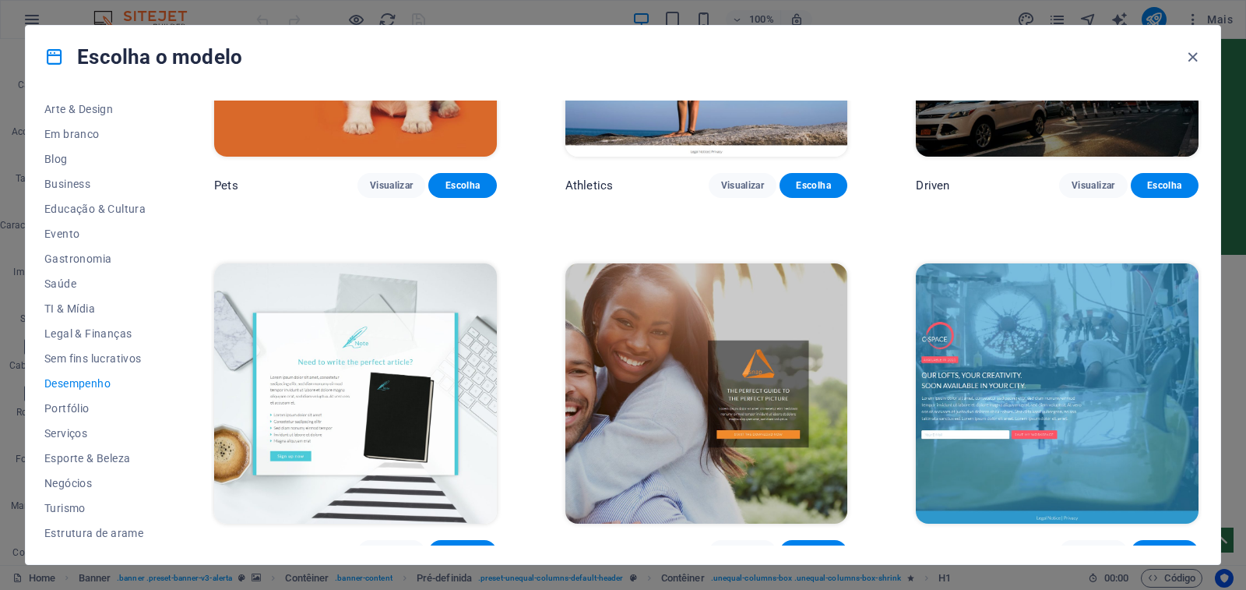
scroll to position [1684, 0]
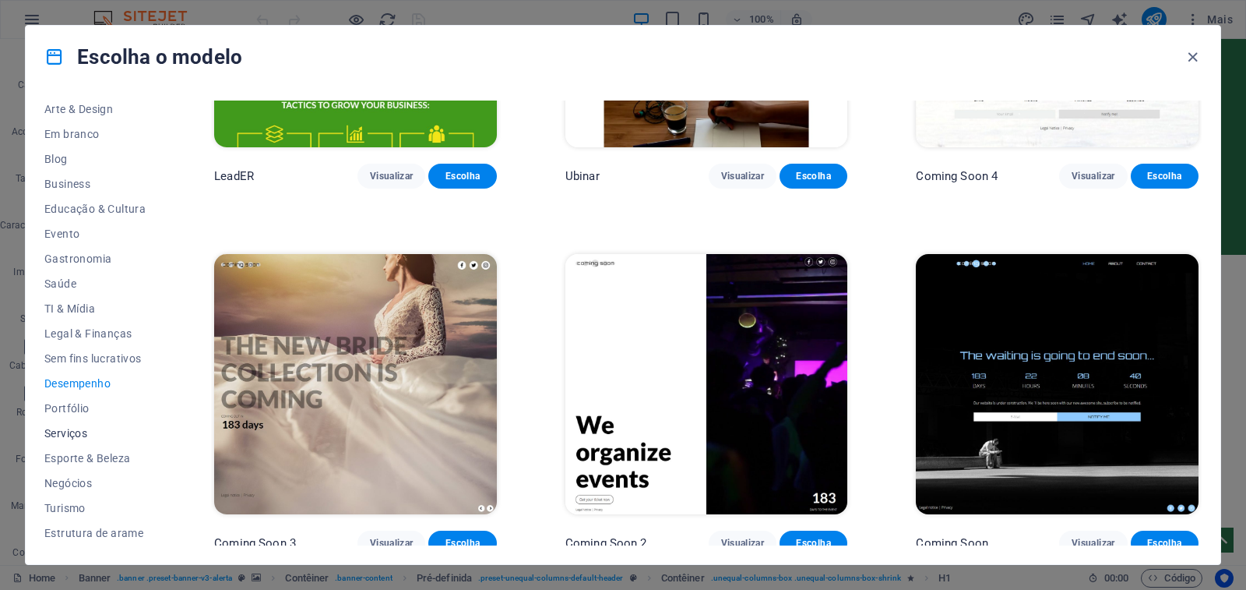
click at [74, 432] on span "Serviços" at bounding box center [94, 433] width 101 height 12
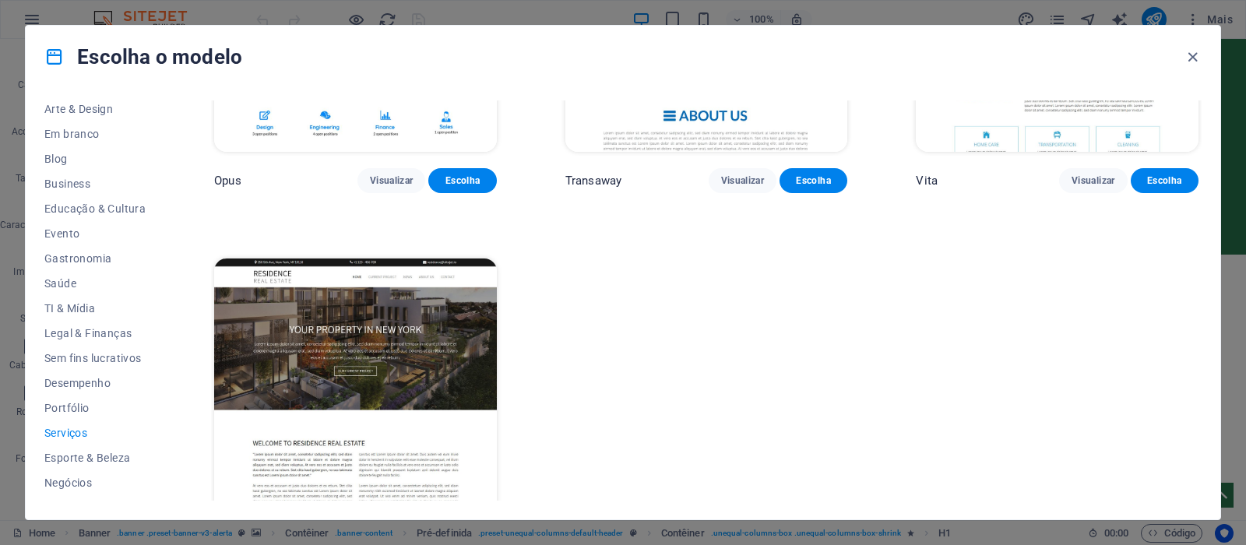
scroll to position [2458, 0]
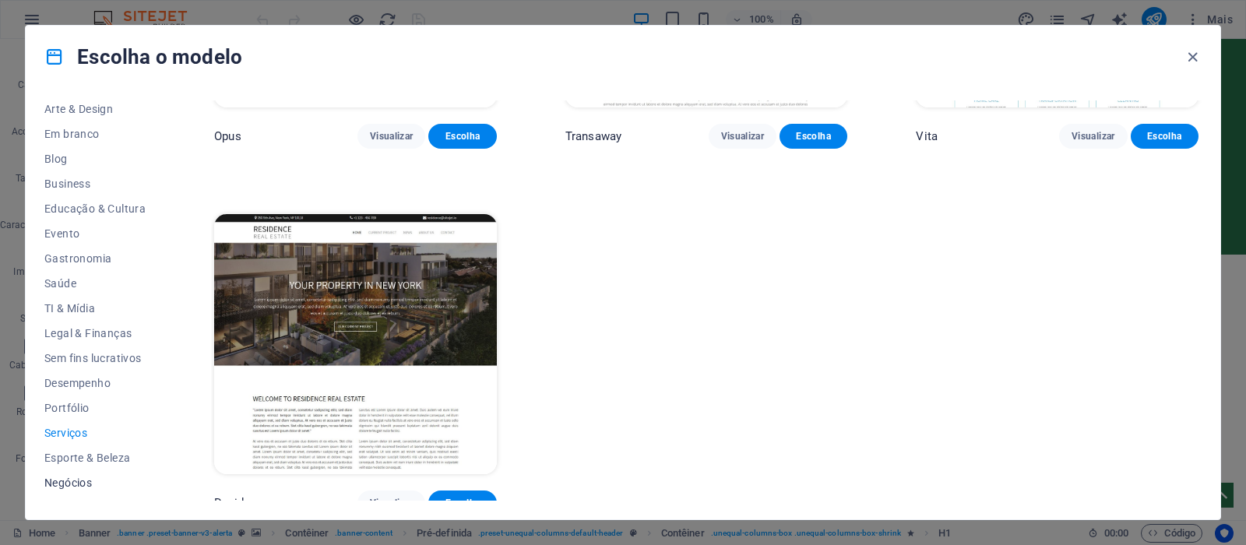
click at [76, 488] on span "Negócios" at bounding box center [94, 483] width 101 height 12
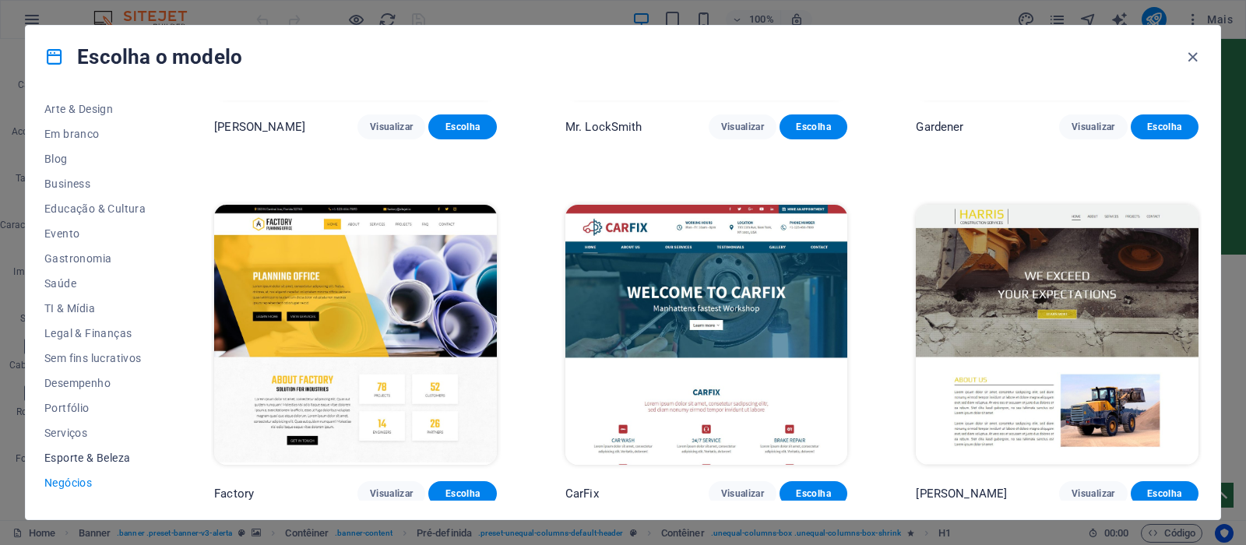
scroll to position [0, 0]
click at [62, 60] on icon at bounding box center [54, 57] width 20 height 20
click at [1191, 62] on icon "button" at bounding box center [1193, 57] width 18 height 18
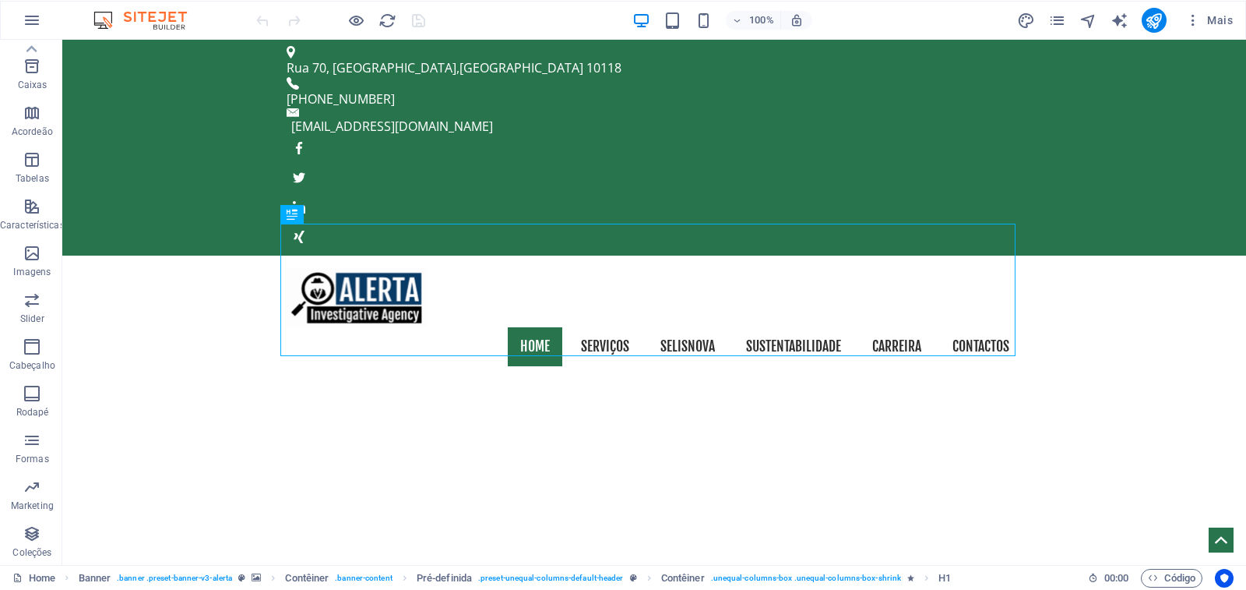
scroll to position [175, 0]
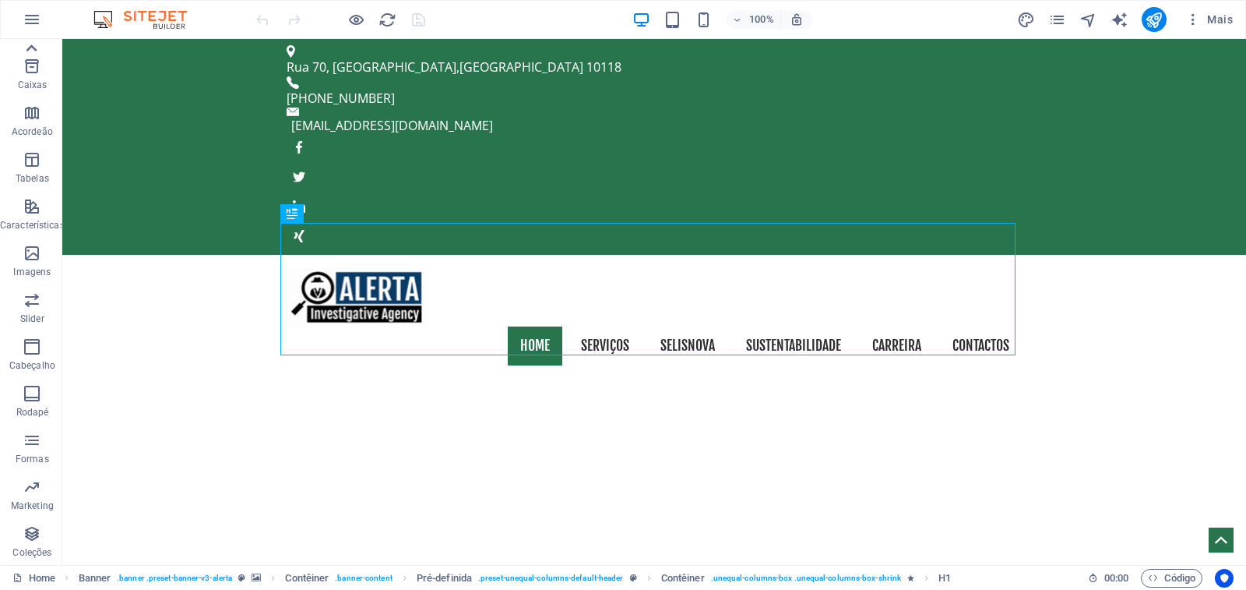
click at [27, 44] on icon at bounding box center [31, 48] width 22 height 22
click at [27, 554] on icon at bounding box center [31, 555] width 11 height 7
click at [31, 19] on icon "button" at bounding box center [32, 19] width 19 height 19
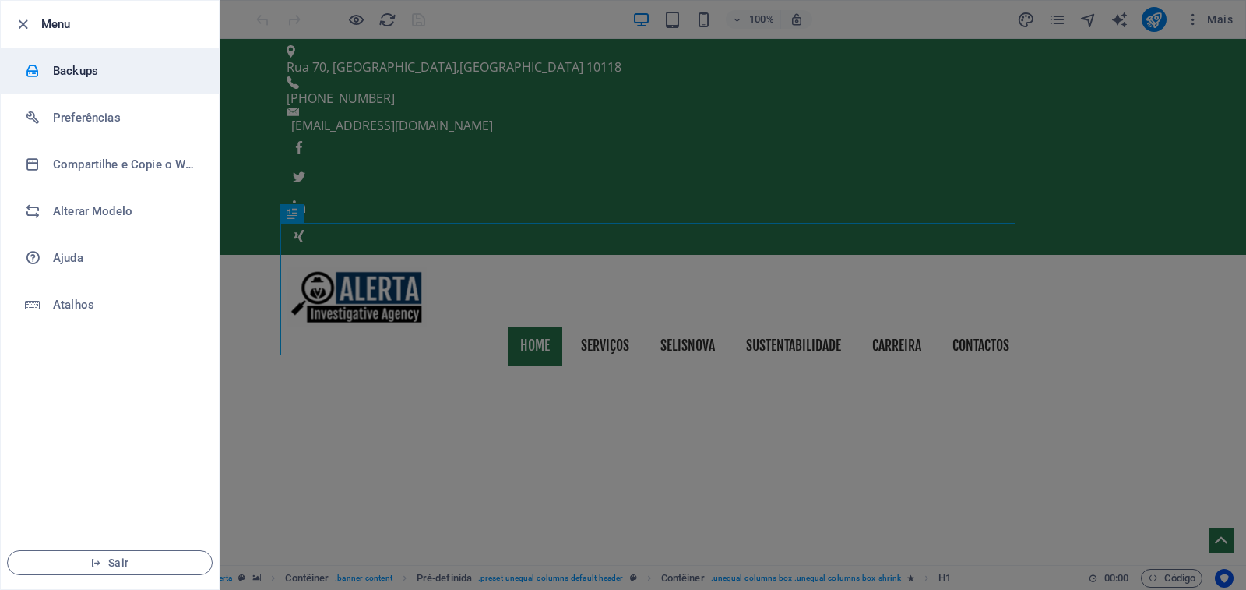
click at [82, 65] on h6 "Backups" at bounding box center [125, 71] width 144 height 19
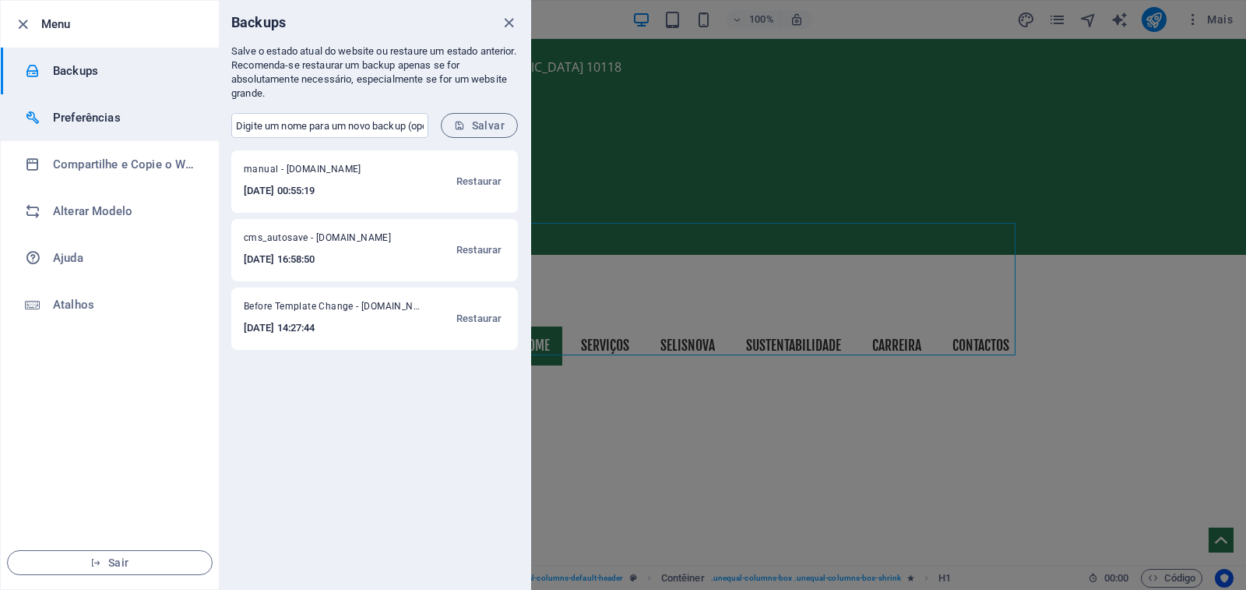
click at [94, 121] on h6 "Preferências" at bounding box center [125, 117] width 144 height 19
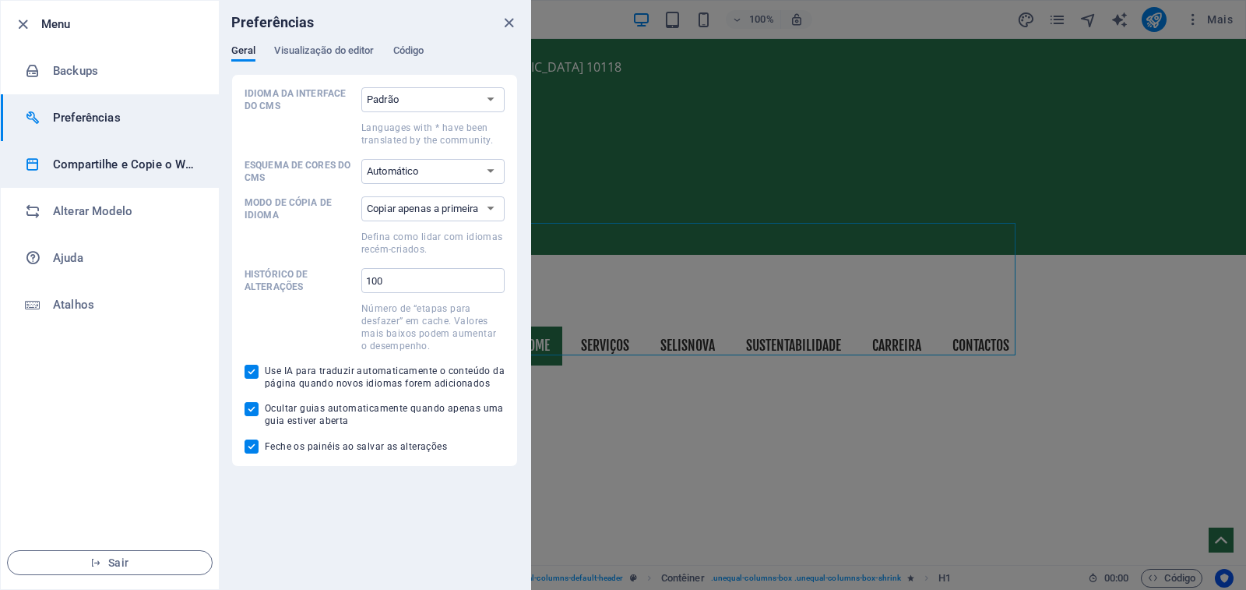
click at [100, 168] on h6 "Compartilhe e Copie o Website" at bounding box center [125, 164] width 144 height 19
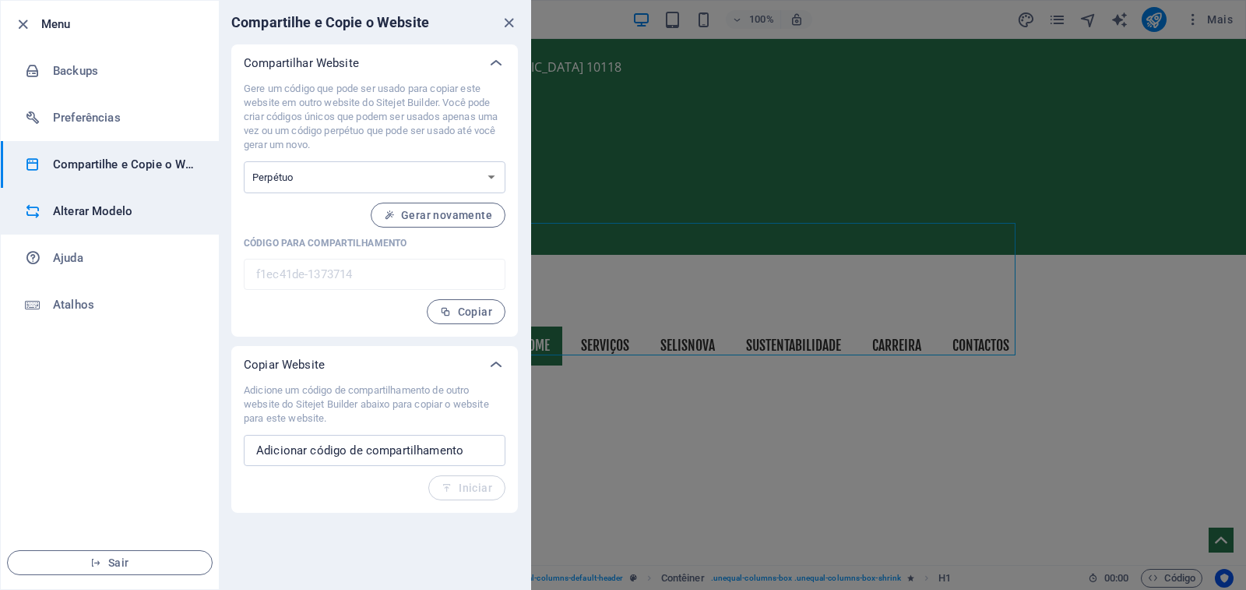
click at [91, 210] on h6 "Alterar Modelo" at bounding box center [125, 211] width 144 height 19
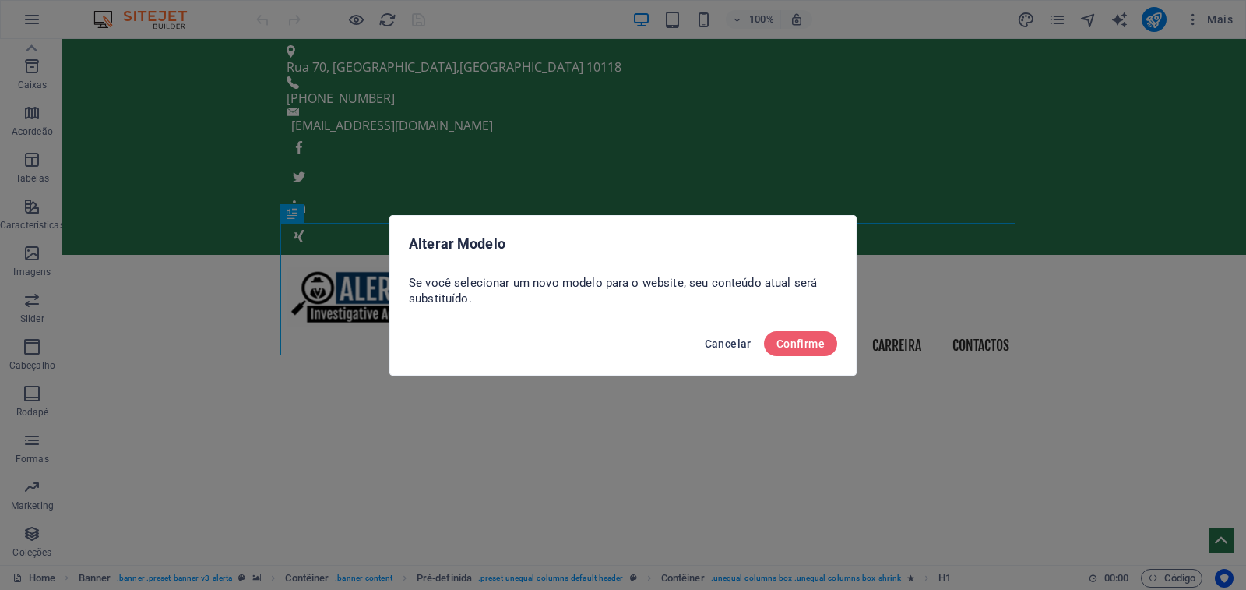
click at [739, 346] on span "Cancelar" at bounding box center [728, 343] width 47 height 12
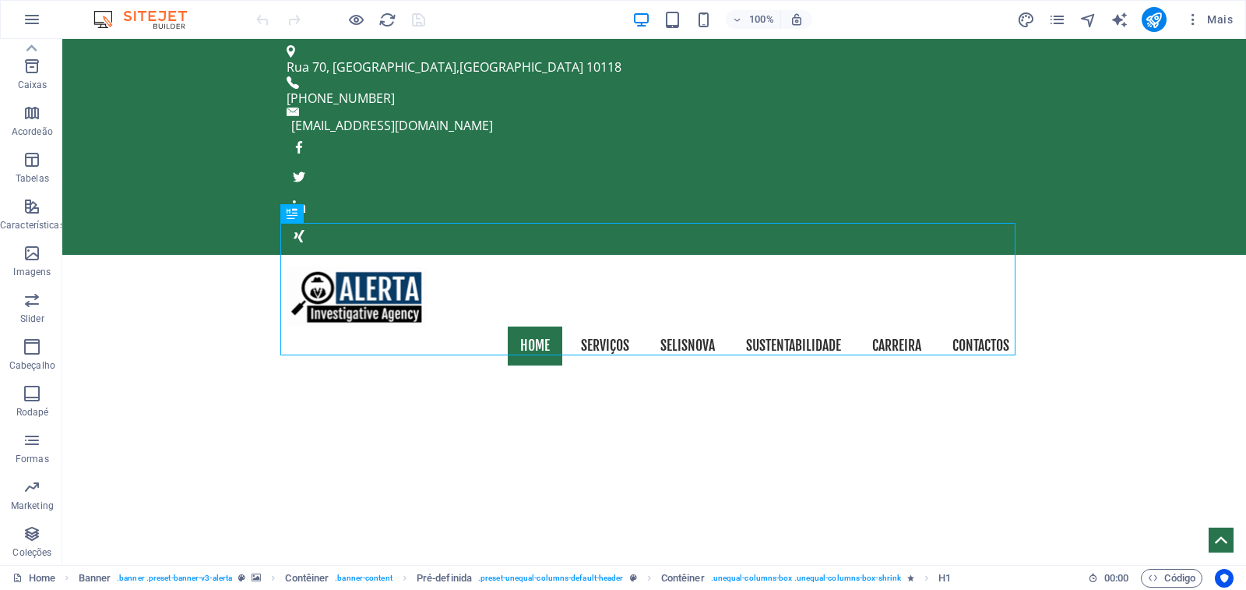
click at [128, 22] on img at bounding box center [148, 19] width 117 height 19
drag, startPoint x: 98, startPoint y: 19, endPoint x: 131, endPoint y: 17, distance: 32.8
click at [99, 19] on img at bounding box center [148, 19] width 117 height 19
click at [1025, 21] on icon "design" at bounding box center [1026, 20] width 18 height 18
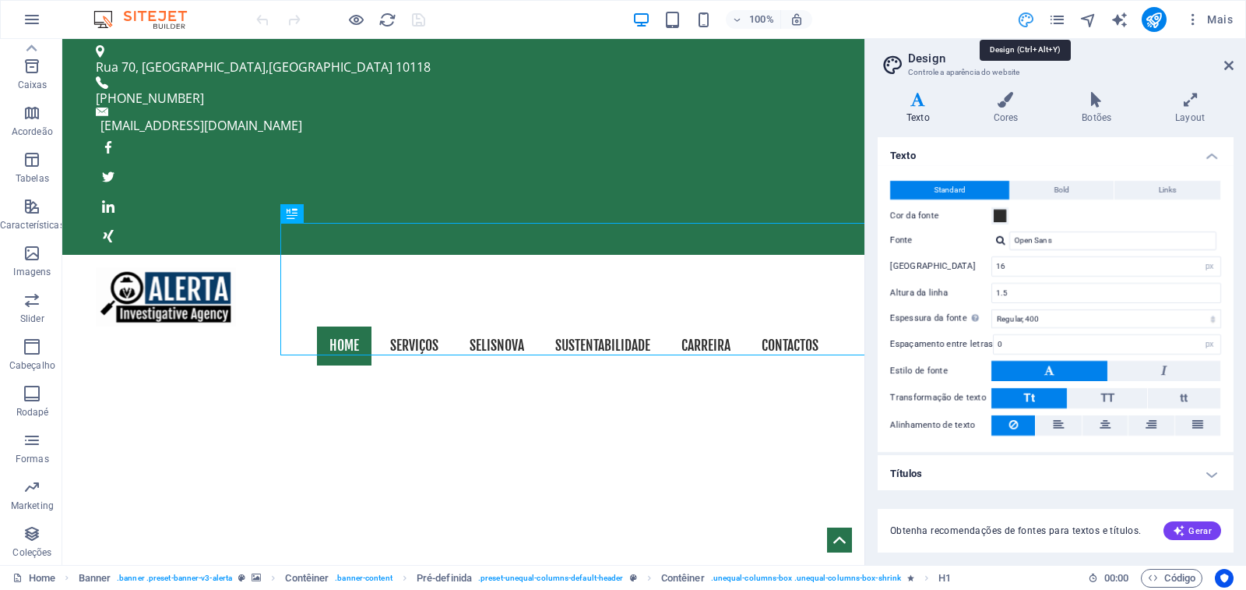
click at [1224, 66] on icon at bounding box center [1228, 65] width 9 height 12
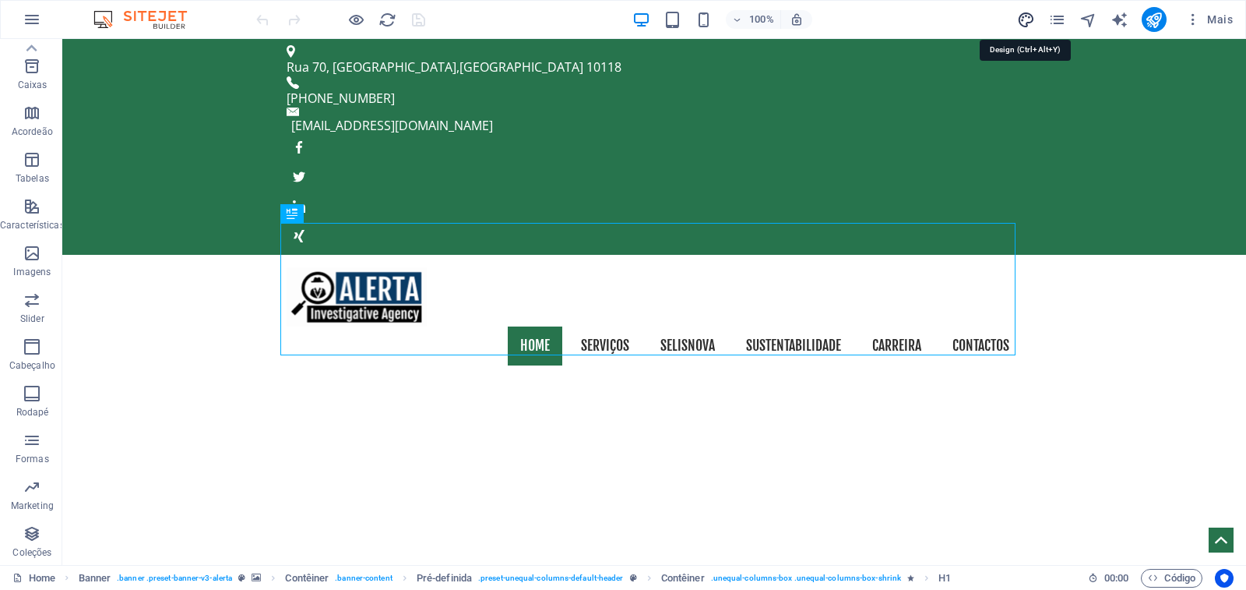
click at [1023, 17] on icon "design" at bounding box center [1026, 20] width 18 height 18
select select "px"
select select "400"
select select "px"
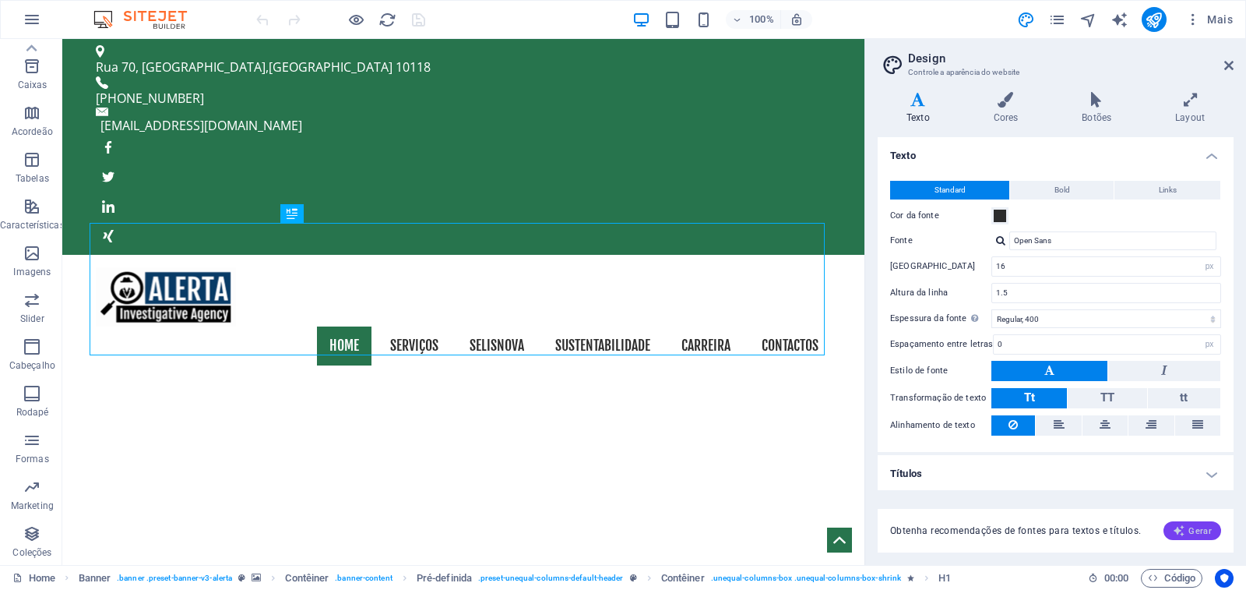
click at [1194, 533] on span "Gerar" at bounding box center [1192, 530] width 39 height 12
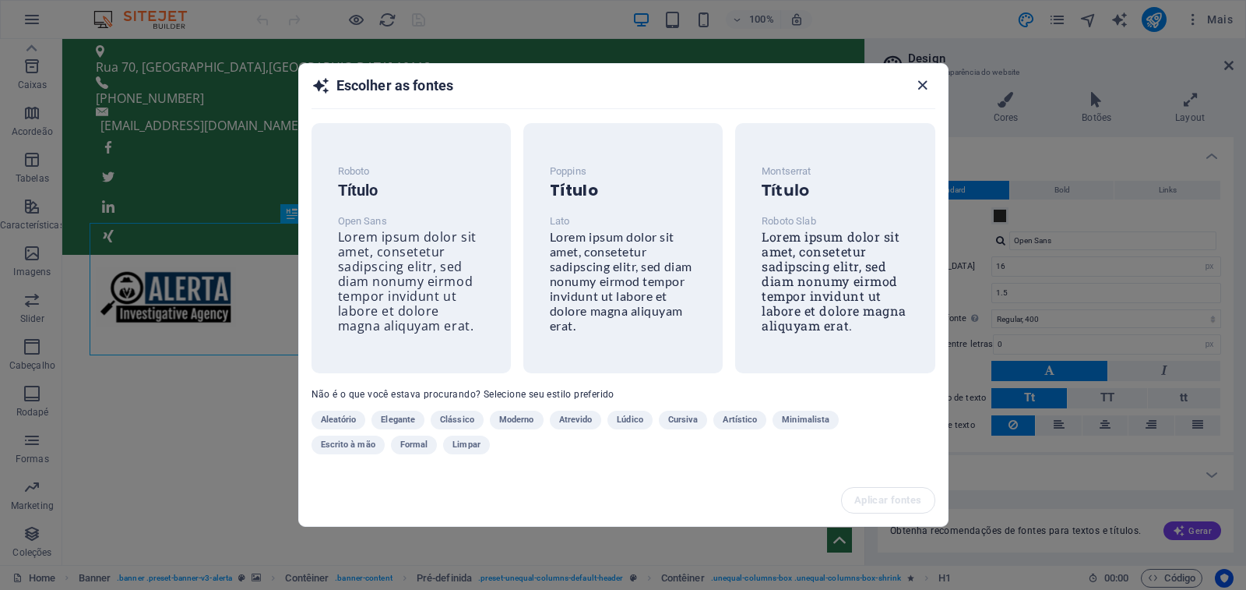
click at [923, 86] on icon "button" at bounding box center [922, 85] width 18 height 18
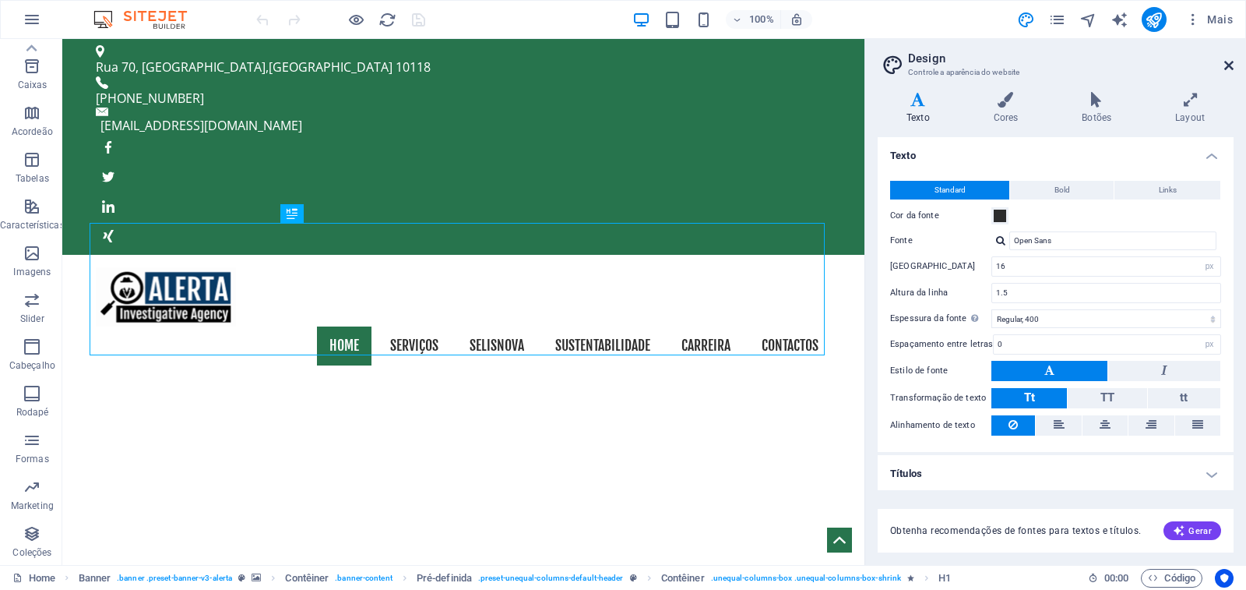
click at [1231, 69] on icon at bounding box center [1228, 65] width 9 height 12
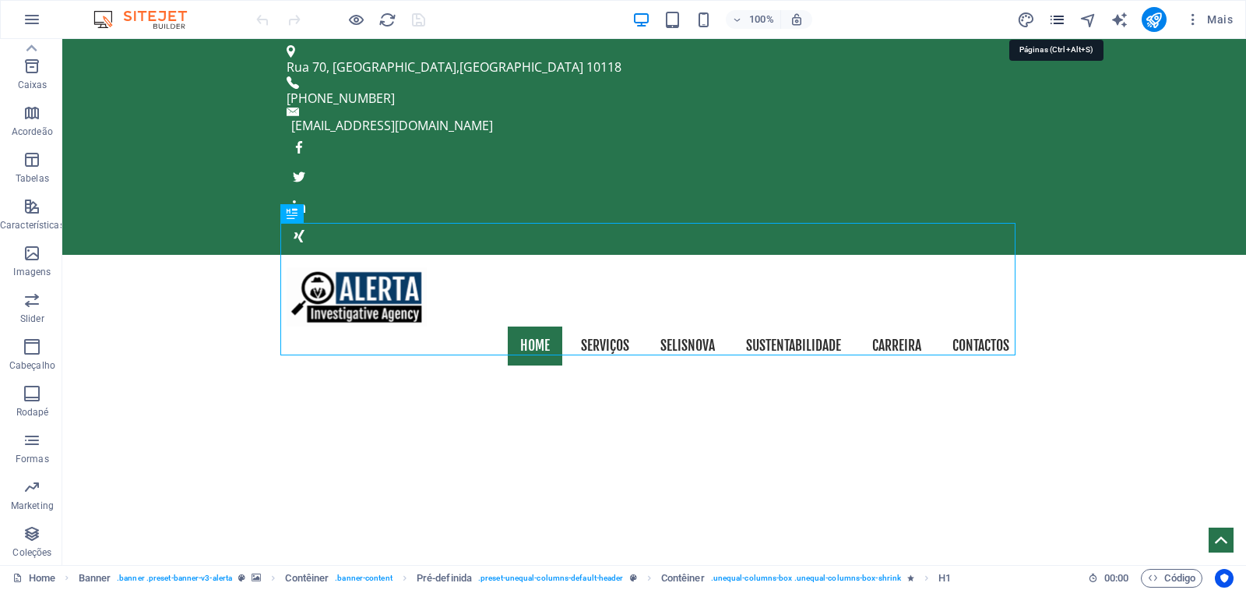
click at [1056, 20] on icon "pages" at bounding box center [1057, 20] width 18 height 18
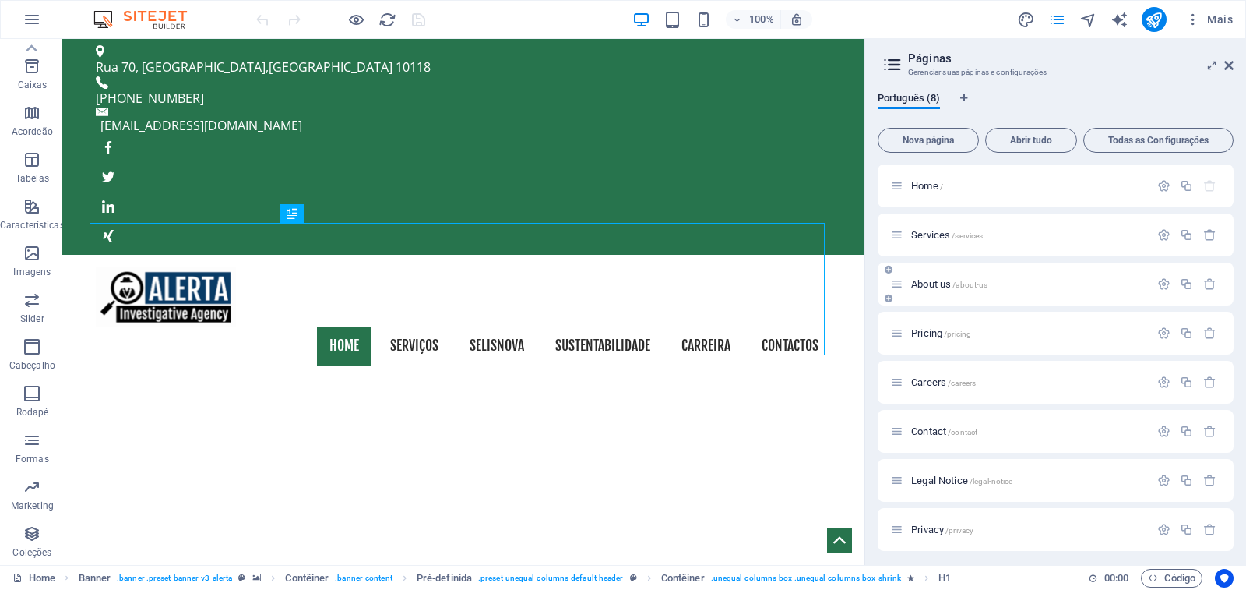
scroll to position [0, 0]
click at [1060, 20] on icon "pages" at bounding box center [1057, 20] width 18 height 18
click at [1233, 64] on icon at bounding box center [1228, 65] width 9 height 12
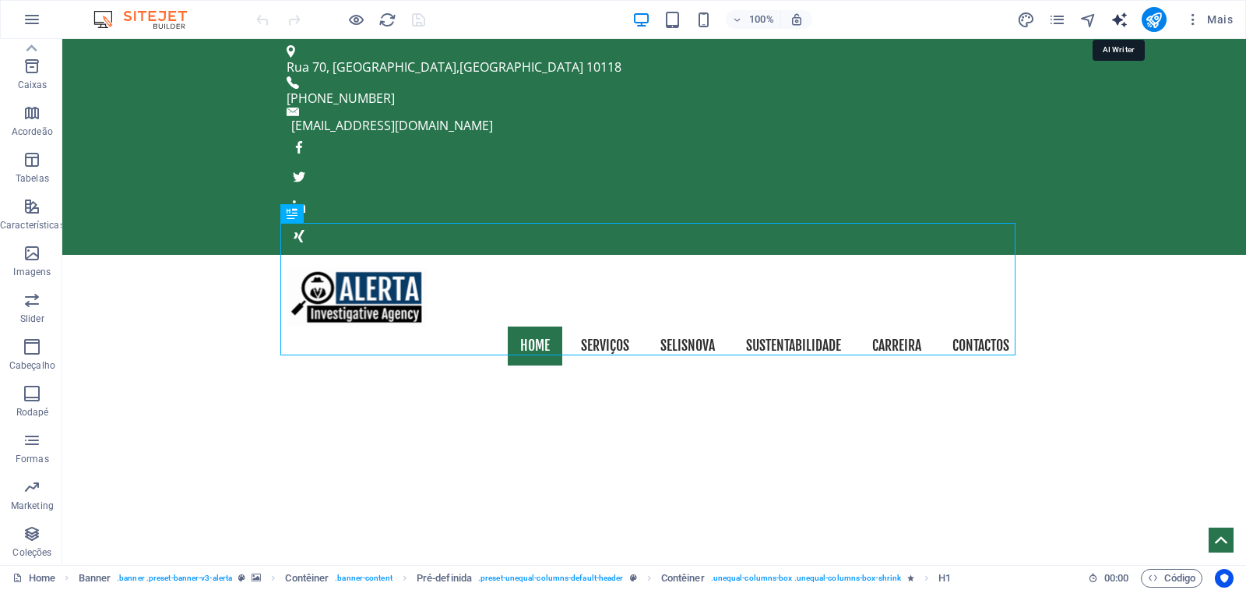
click at [1125, 20] on icon "text_generator" at bounding box center [1120, 20] width 18 height 18
select select "English"
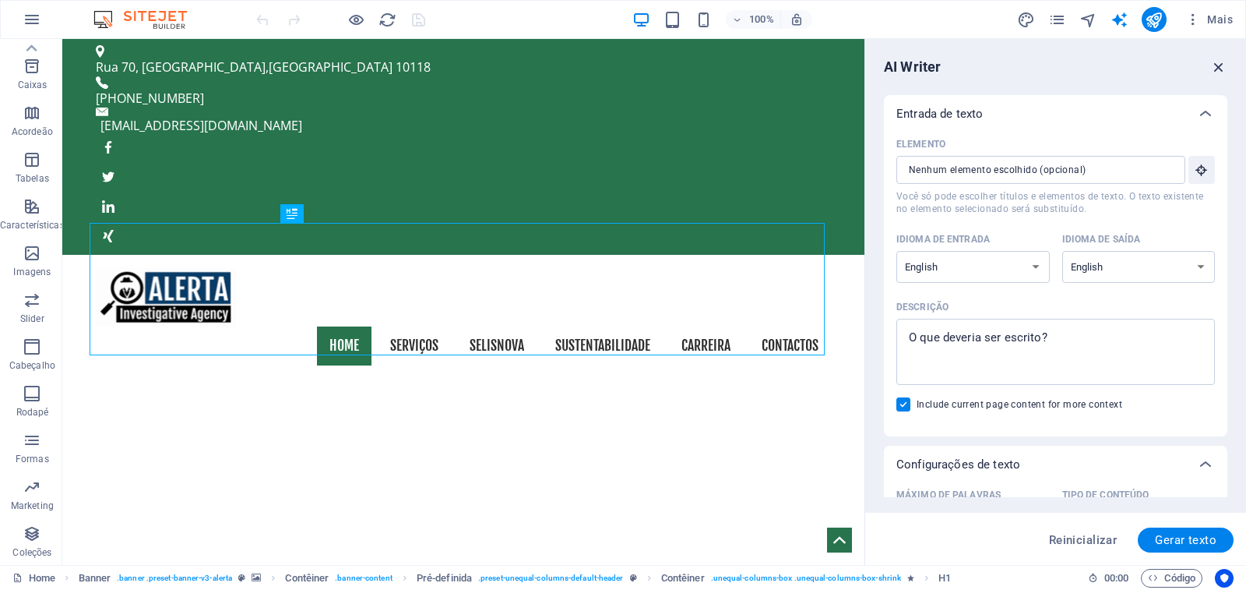
click at [1221, 66] on icon "button" at bounding box center [1218, 66] width 17 height 17
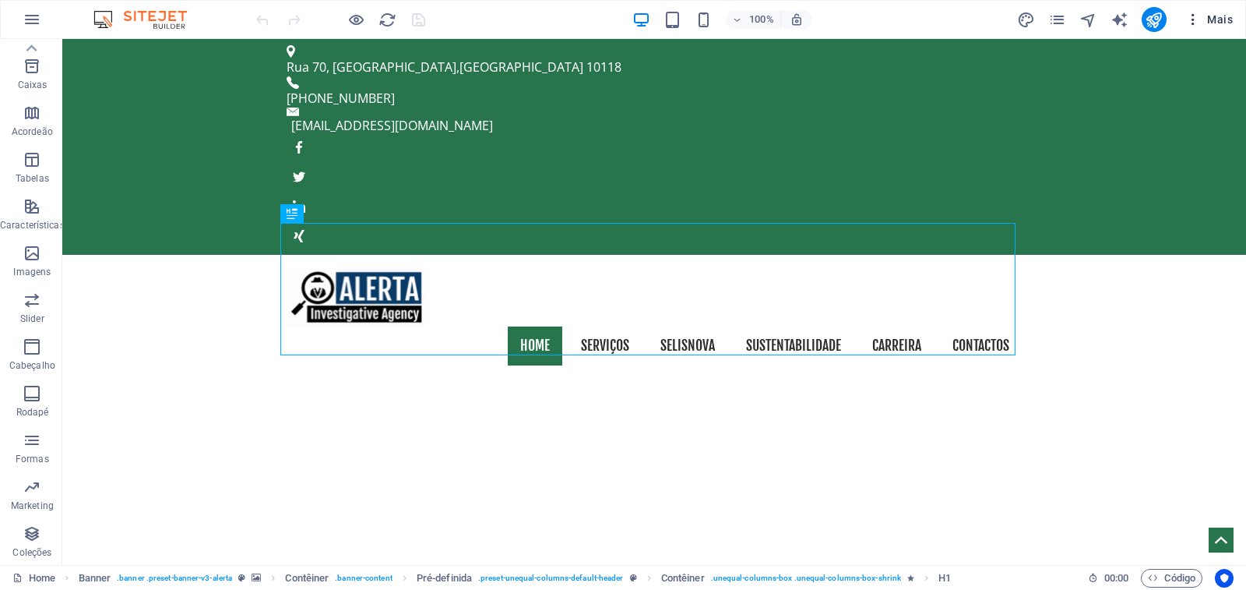
click at [1194, 19] on icon "button" at bounding box center [1193, 20] width 16 height 16
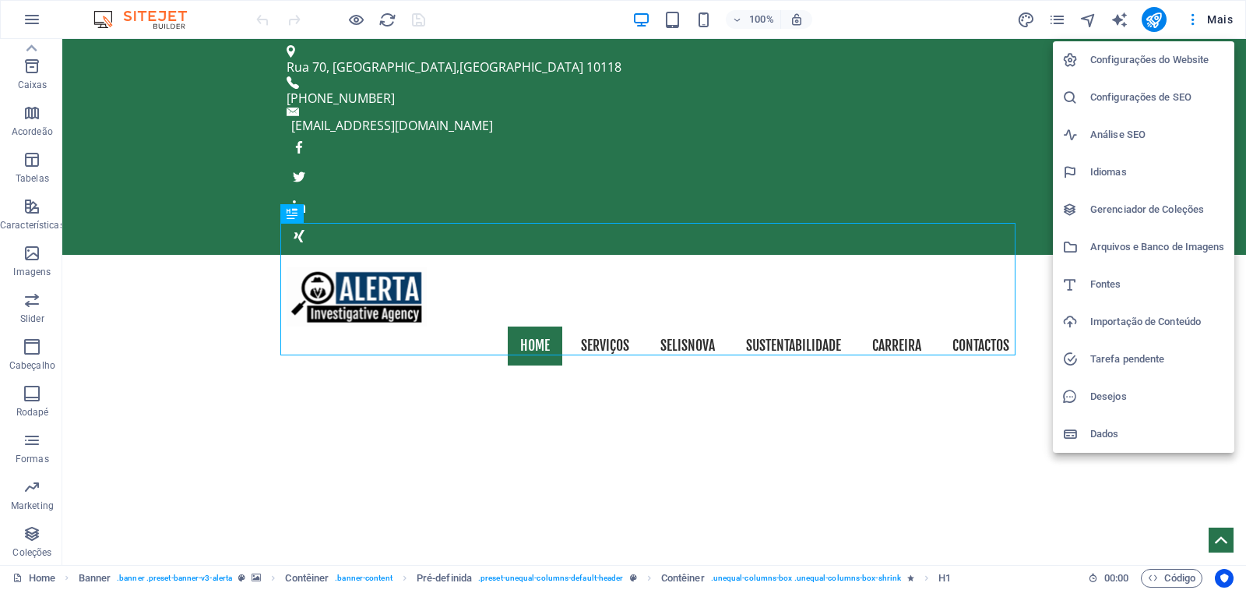
click at [1128, 400] on h6 "Desejos" at bounding box center [1157, 396] width 135 height 19
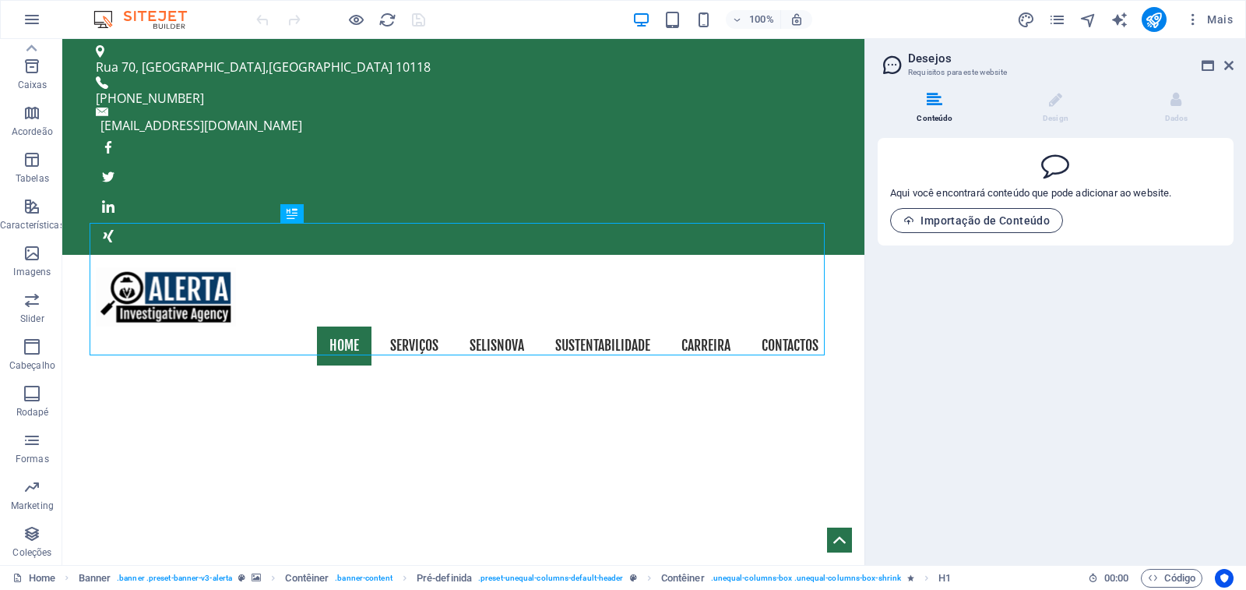
click at [1023, 213] on button "Importação de Conteúdo" at bounding box center [976, 220] width 173 height 25
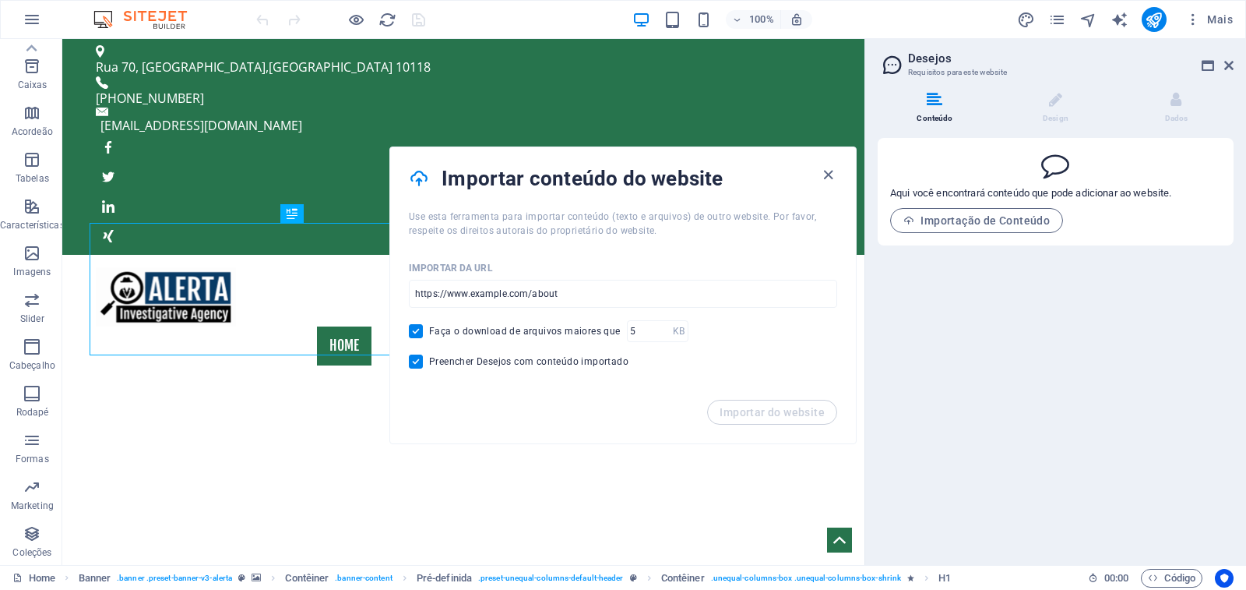
click at [542, 178] on h4 "Importar conteúdo do website" at bounding box center [630, 178] width 377 height 25
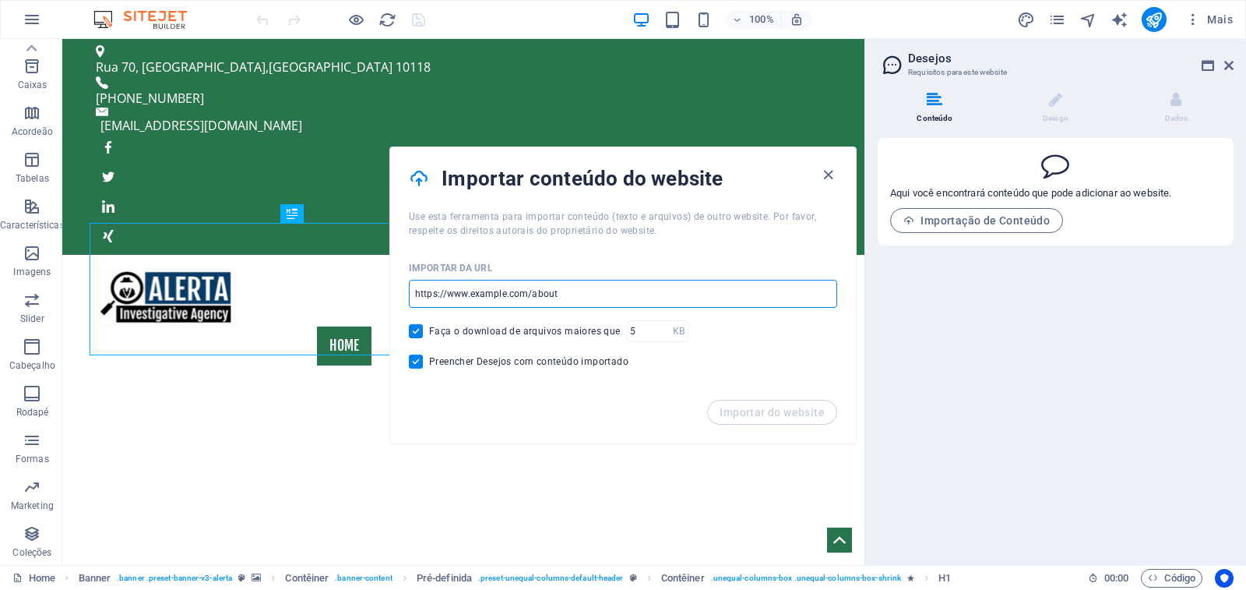
click at [583, 294] on input "url" at bounding box center [623, 294] width 428 height 28
type input "manamat.net"
click at [783, 413] on span "Importar do website" at bounding box center [772, 412] width 105 height 12
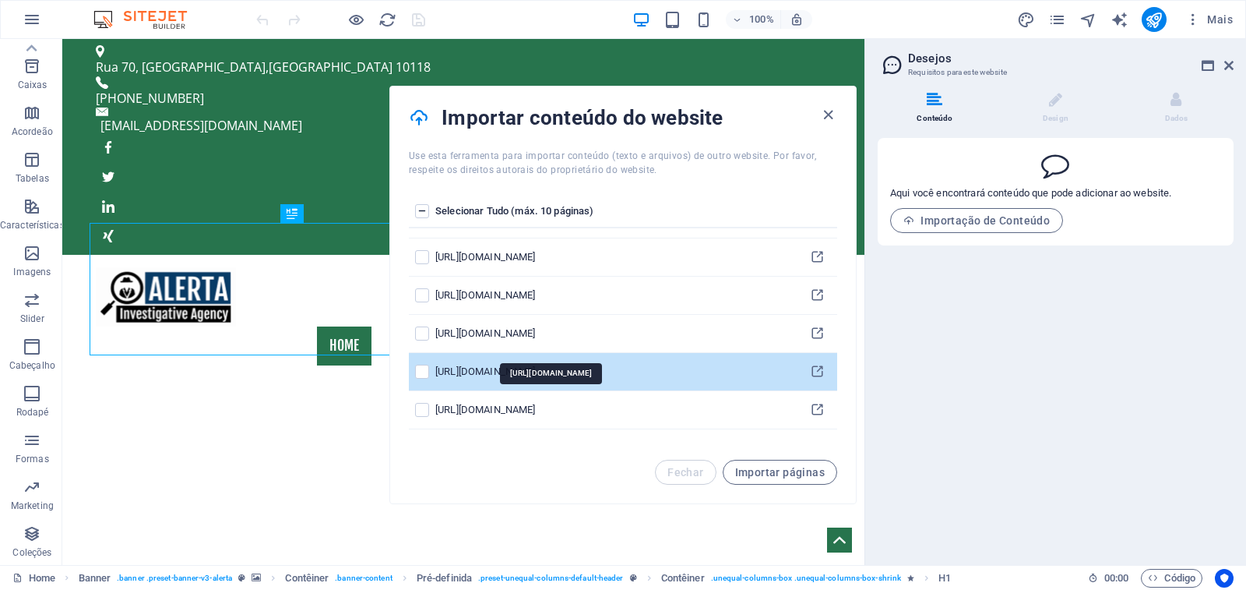
scroll to position [1428, 0]
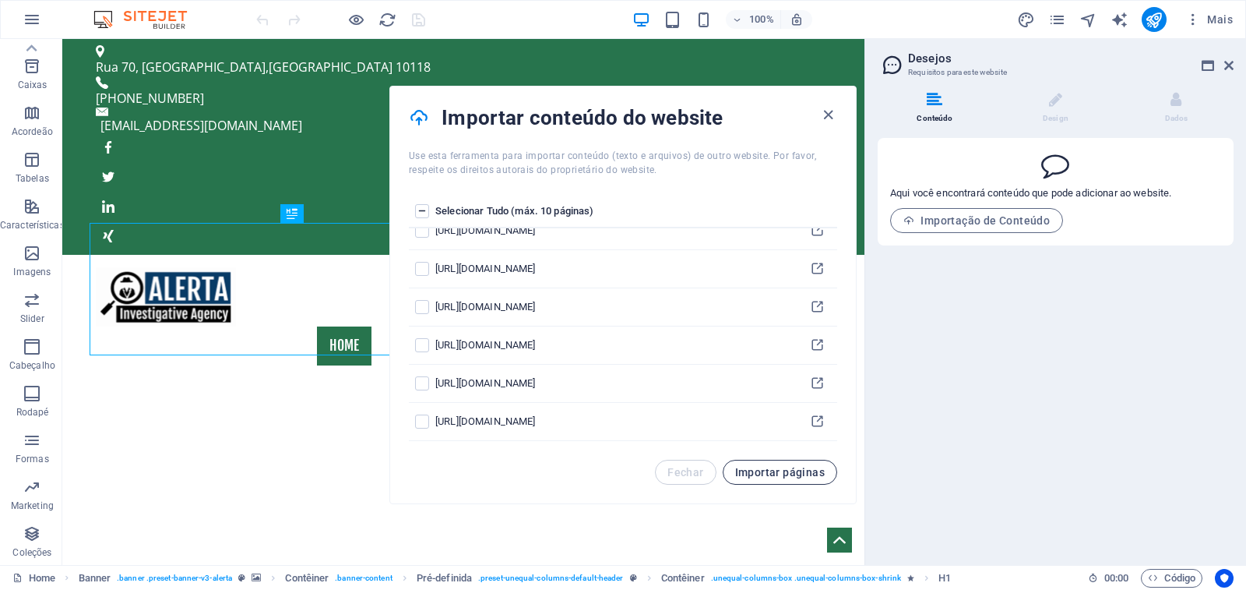
click at [780, 471] on span "Importar páginas" at bounding box center [780, 472] width 90 height 12
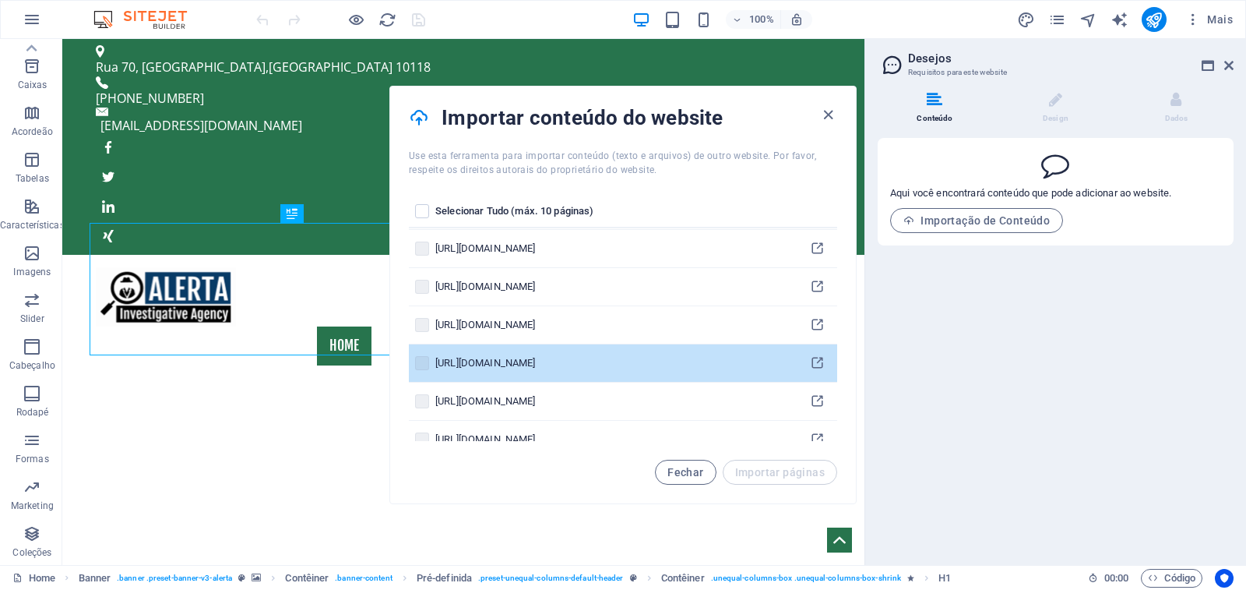
scroll to position [0, 0]
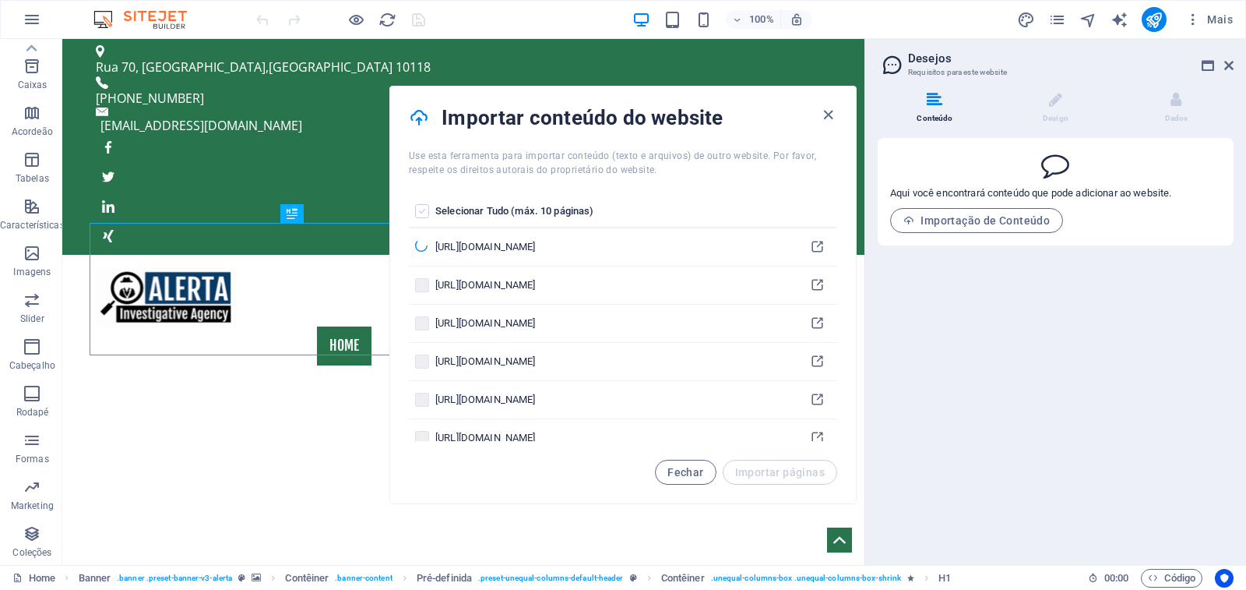
click at [421, 209] on label "pages list" at bounding box center [422, 211] width 14 height 14
click at [0, 0] on input "pages list" at bounding box center [0, 0] width 0 height 0
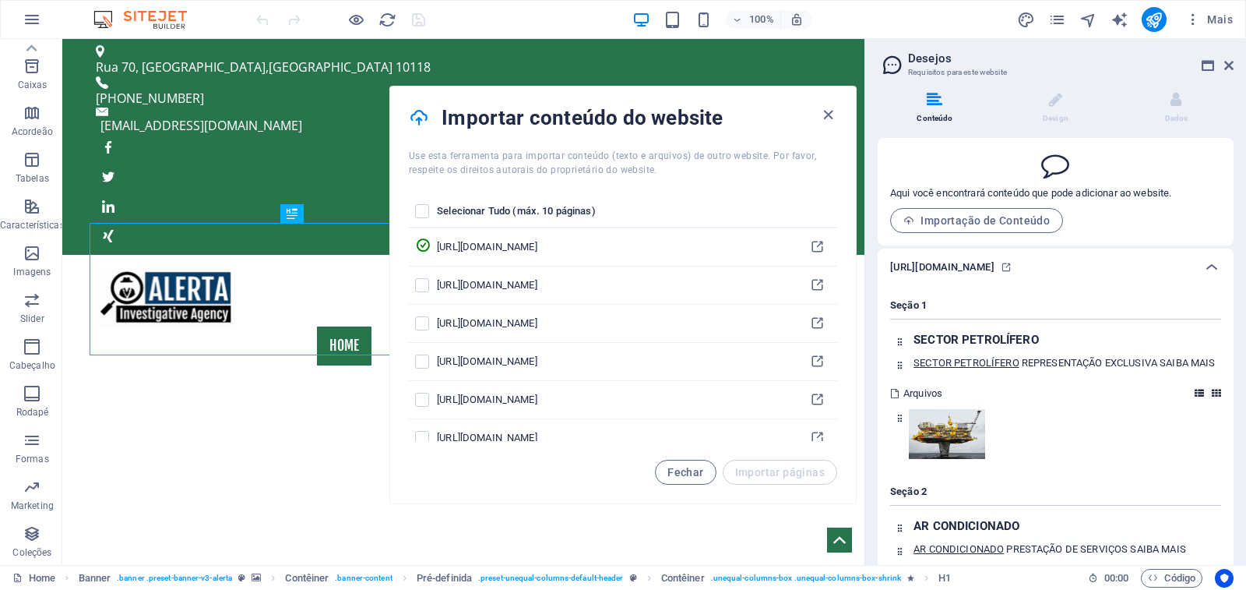
scroll to position [169, 0]
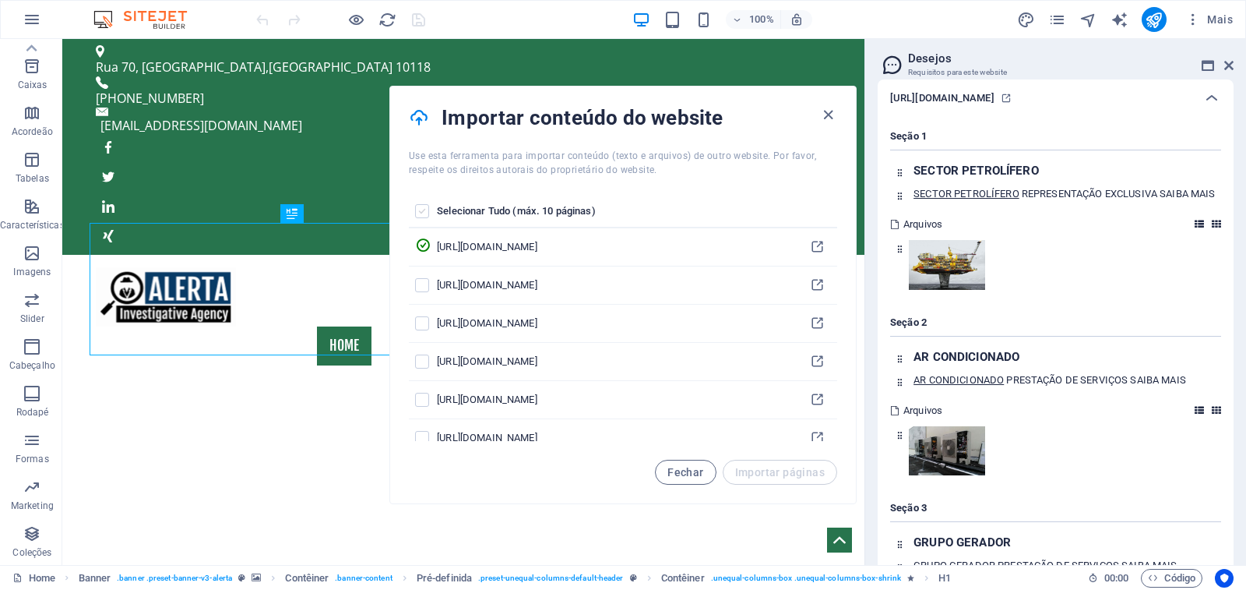
click at [421, 212] on label "pages list" at bounding box center [422, 211] width 14 height 14
click at [0, 0] on input "pages list" at bounding box center [0, 0] width 0 height 0
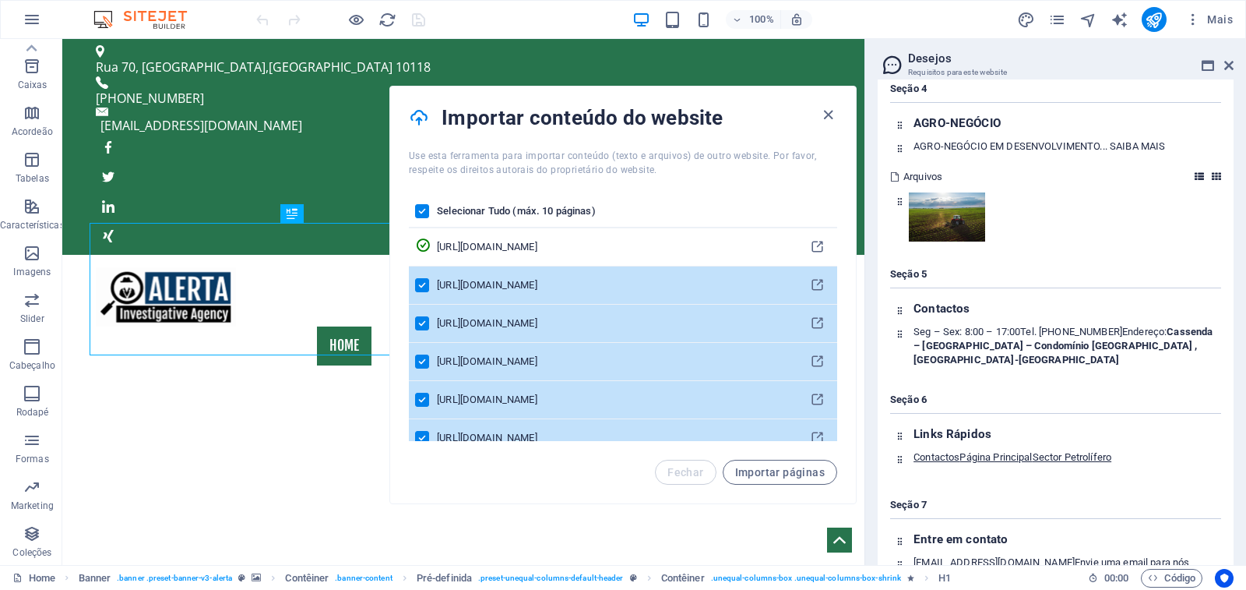
scroll to position [798, 0]
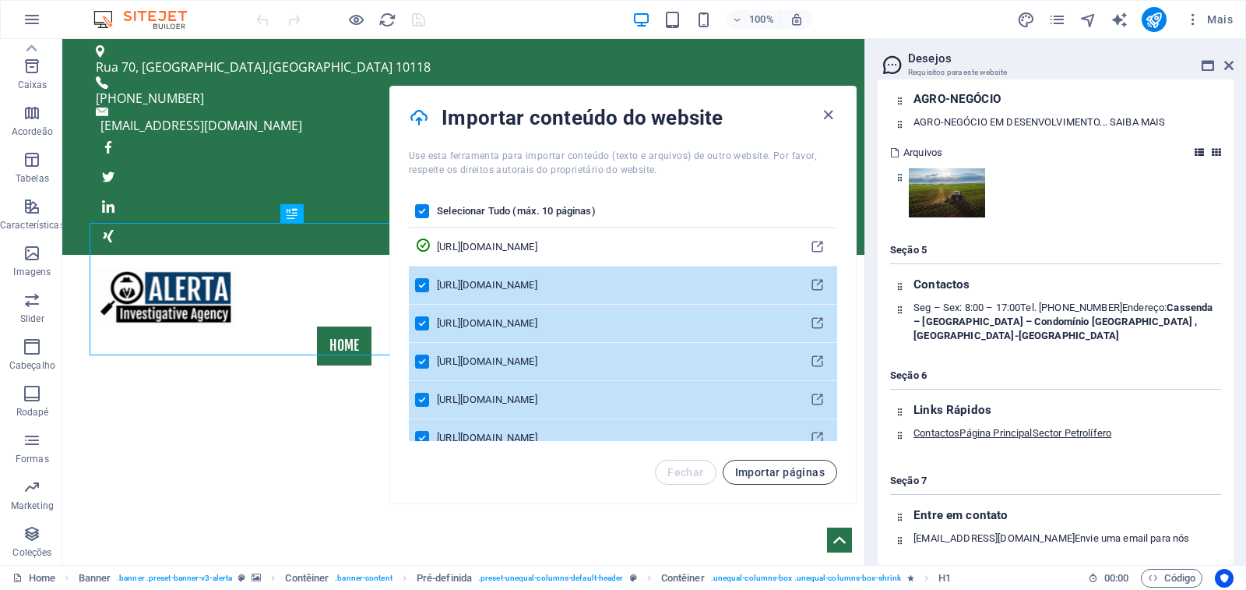
click at [797, 472] on span "Importar páginas" at bounding box center [780, 472] width 90 height 12
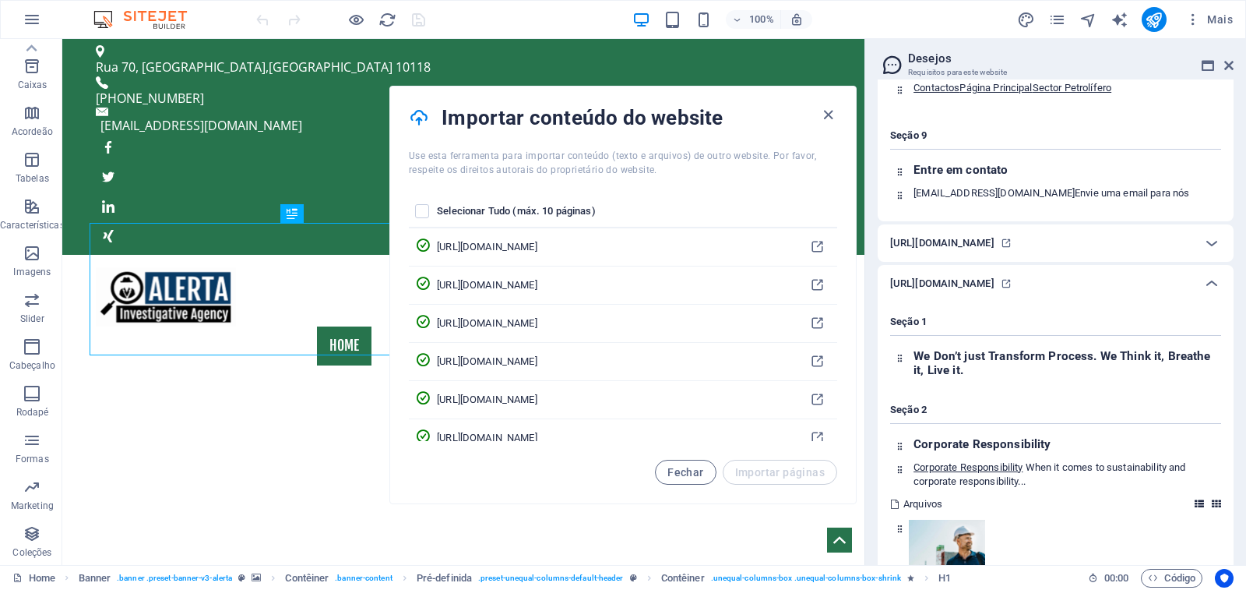
scroll to position [12656, 0]
drag, startPoint x: 702, startPoint y: 473, endPoint x: 639, endPoint y: 432, distance: 75.0
click at [702, 473] on span "Fechar" at bounding box center [685, 472] width 36 height 12
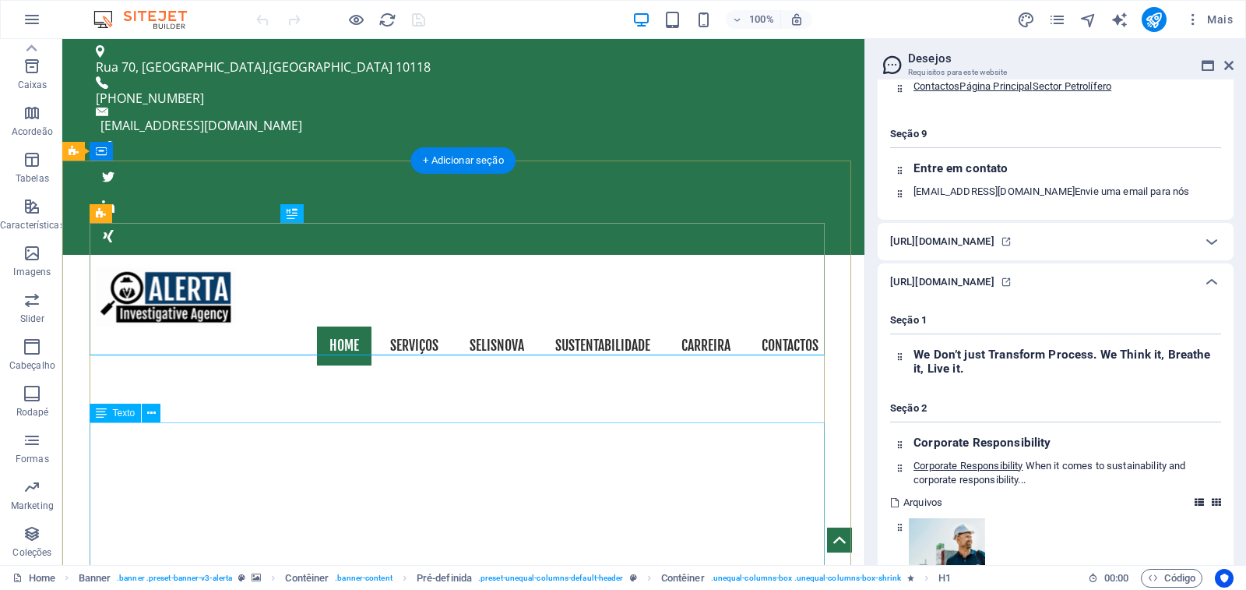
scroll to position [0, 0]
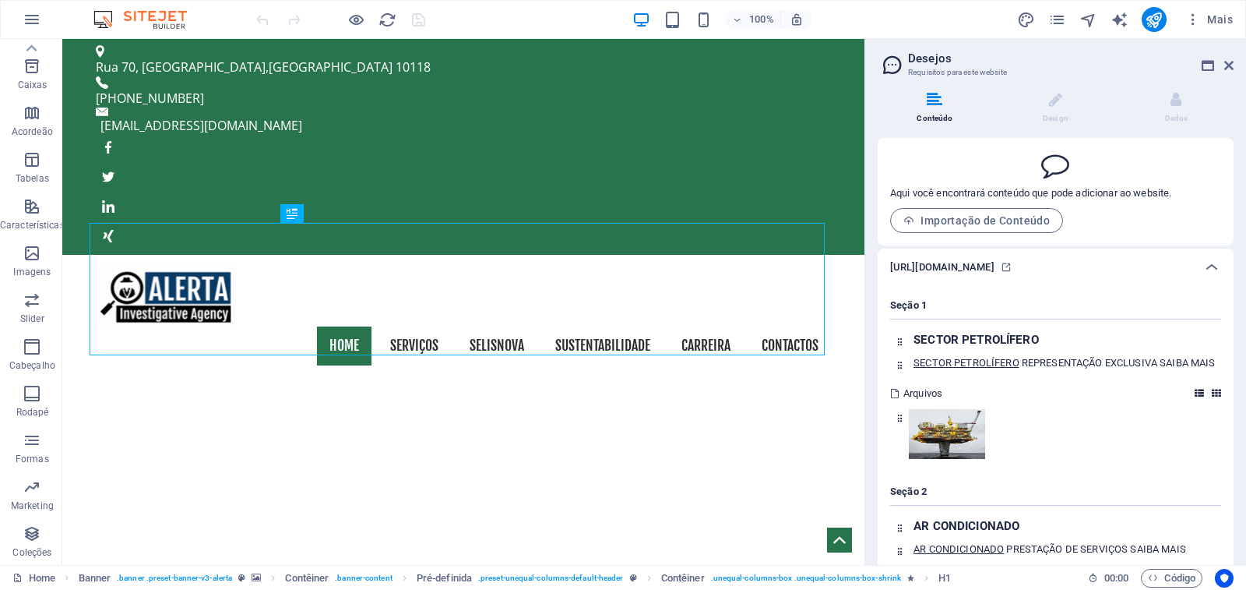
click at [938, 114] on li "Conteúdo" at bounding box center [938, 108] width 121 height 33
click at [1229, 66] on icon at bounding box center [1228, 65] width 9 height 12
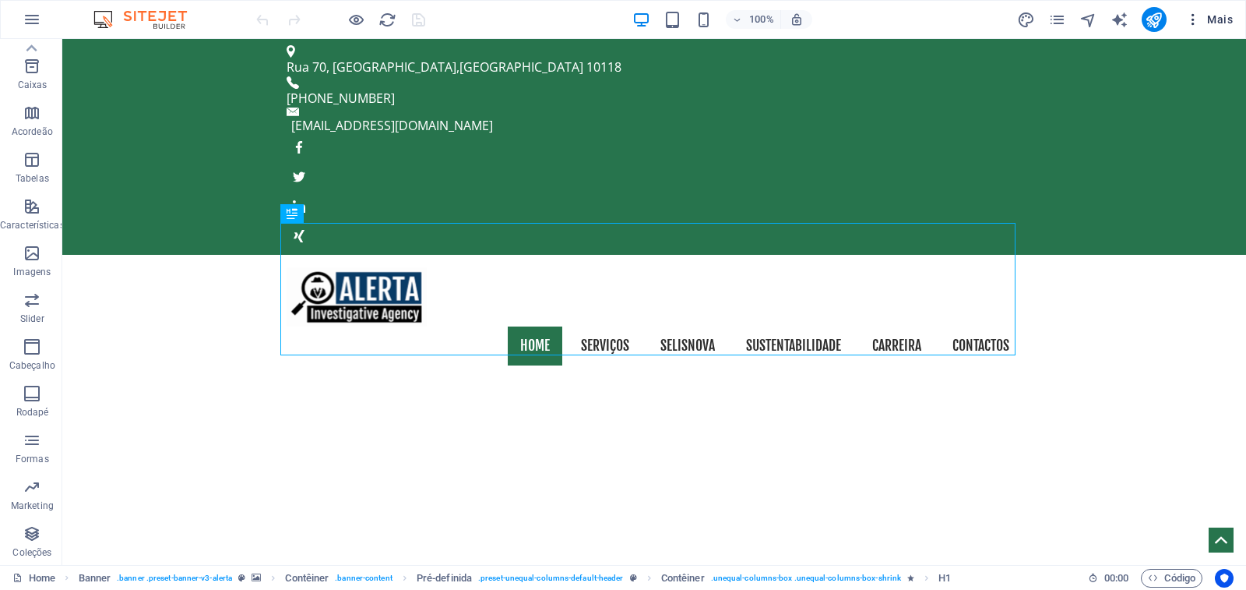
click at [1195, 19] on icon "button" at bounding box center [1193, 20] width 16 height 16
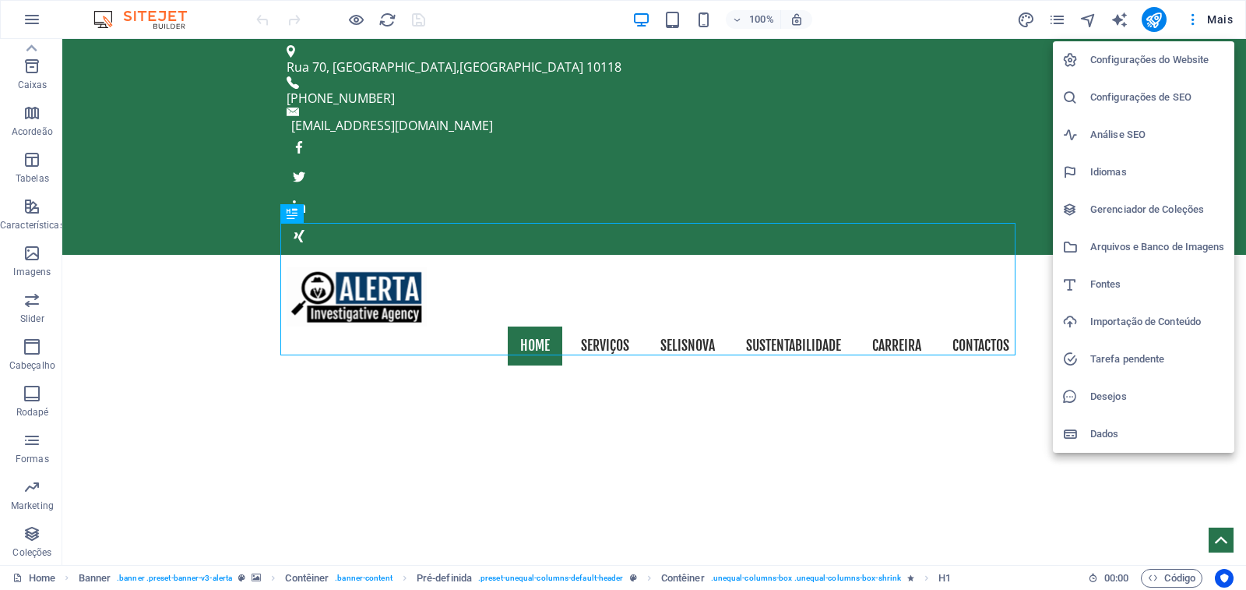
click at [1128, 394] on h6 "Desejos" at bounding box center [1157, 396] width 135 height 19
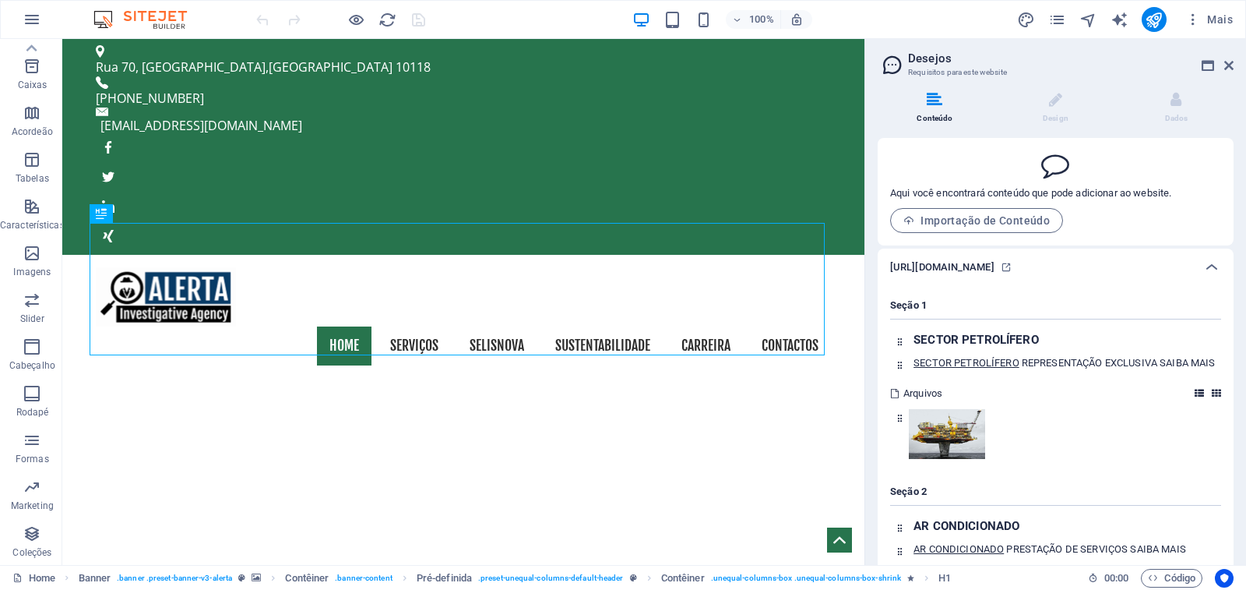
click at [931, 106] on icon at bounding box center [935, 100] width 16 height 16
click at [1209, 269] on icon at bounding box center [1211, 267] width 19 height 19
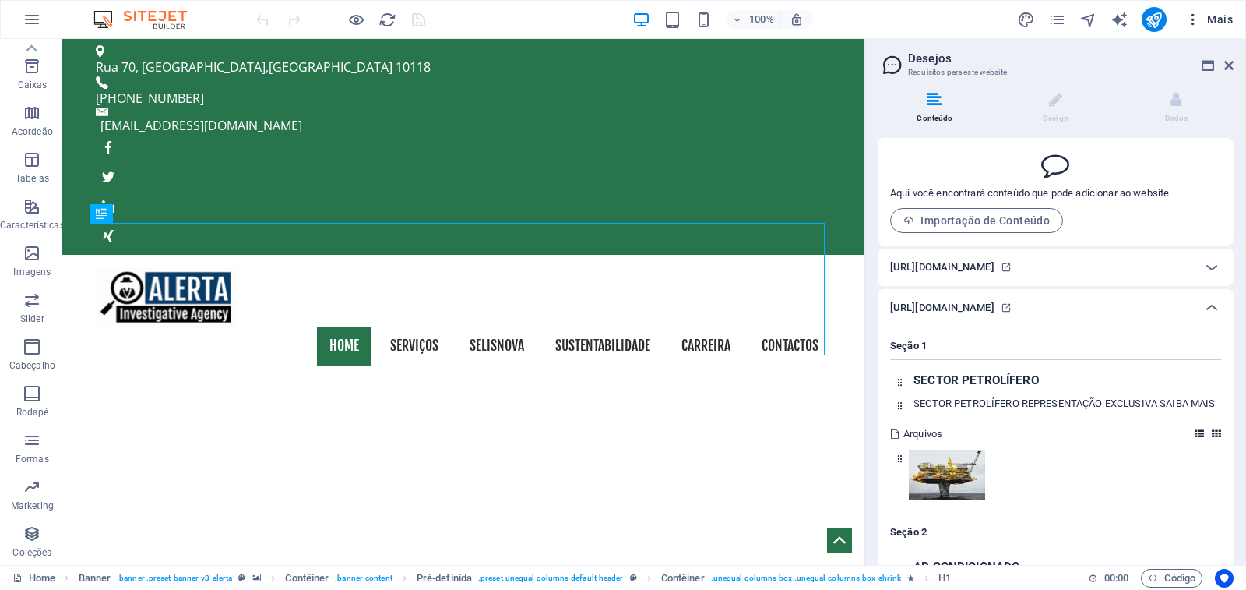
click at [1193, 21] on icon "button" at bounding box center [1193, 20] width 16 height 16
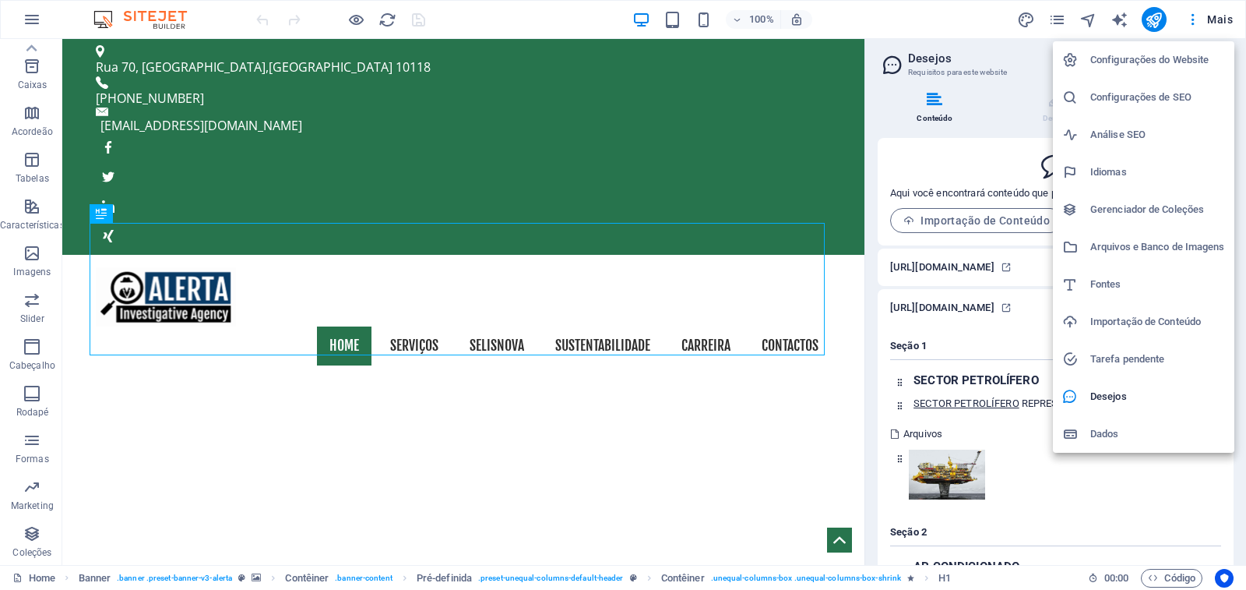
click at [1122, 323] on h6 "Importação de Conteúdo" at bounding box center [1157, 321] width 135 height 19
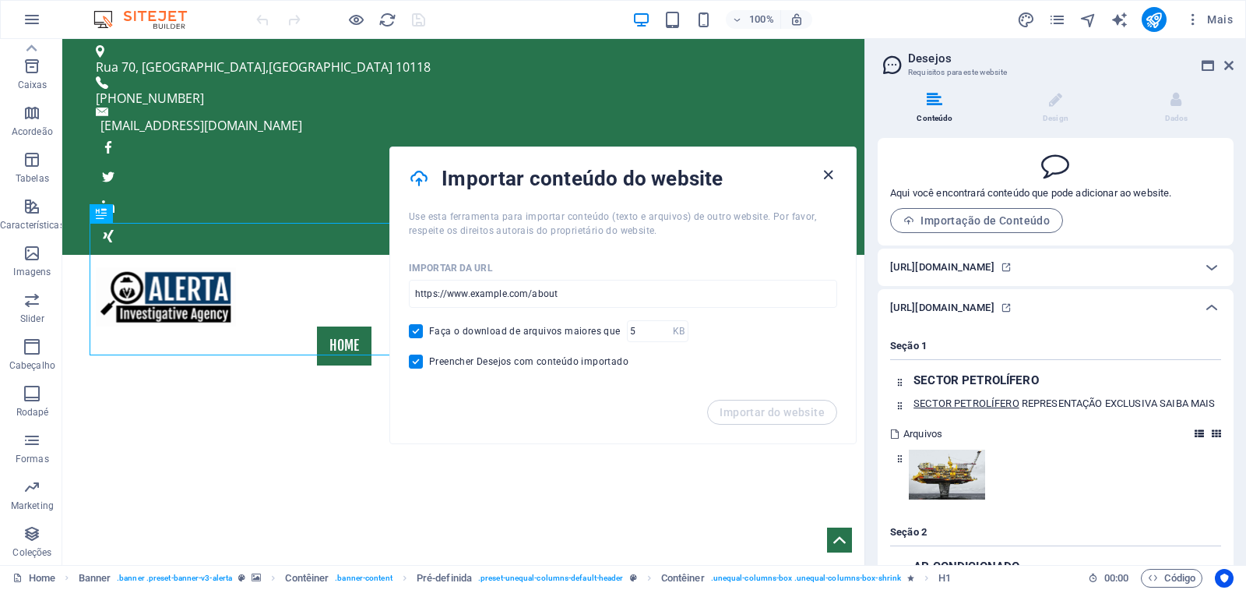
click at [822, 173] on icon "button" at bounding box center [828, 175] width 18 height 18
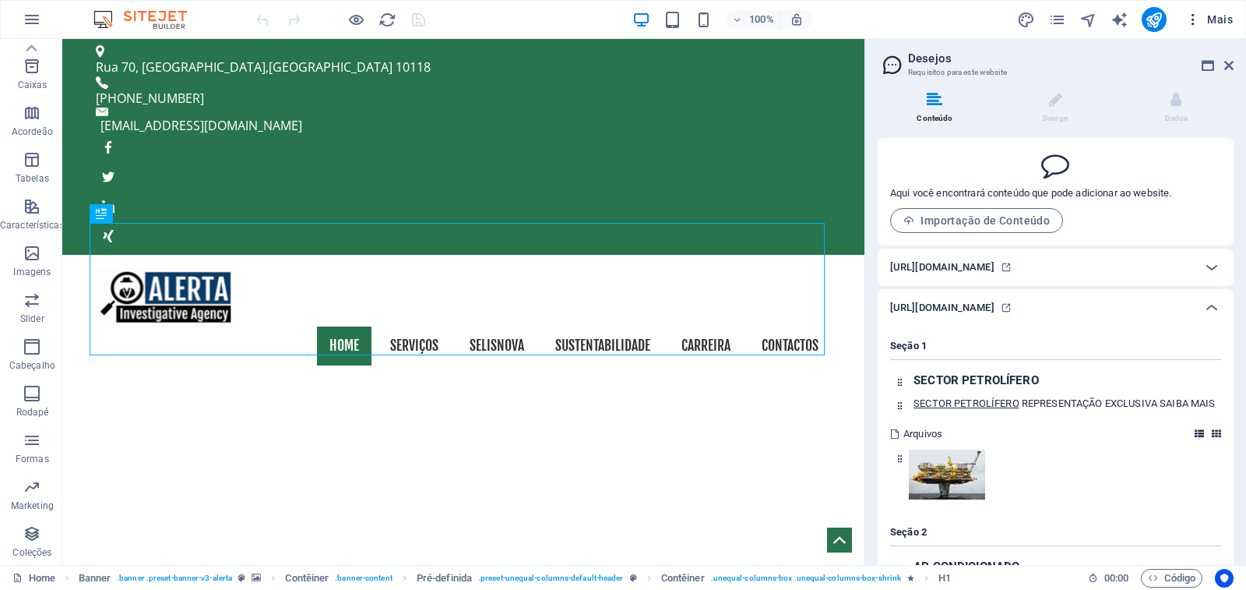
click at [1195, 16] on icon "button" at bounding box center [1193, 20] width 16 height 16
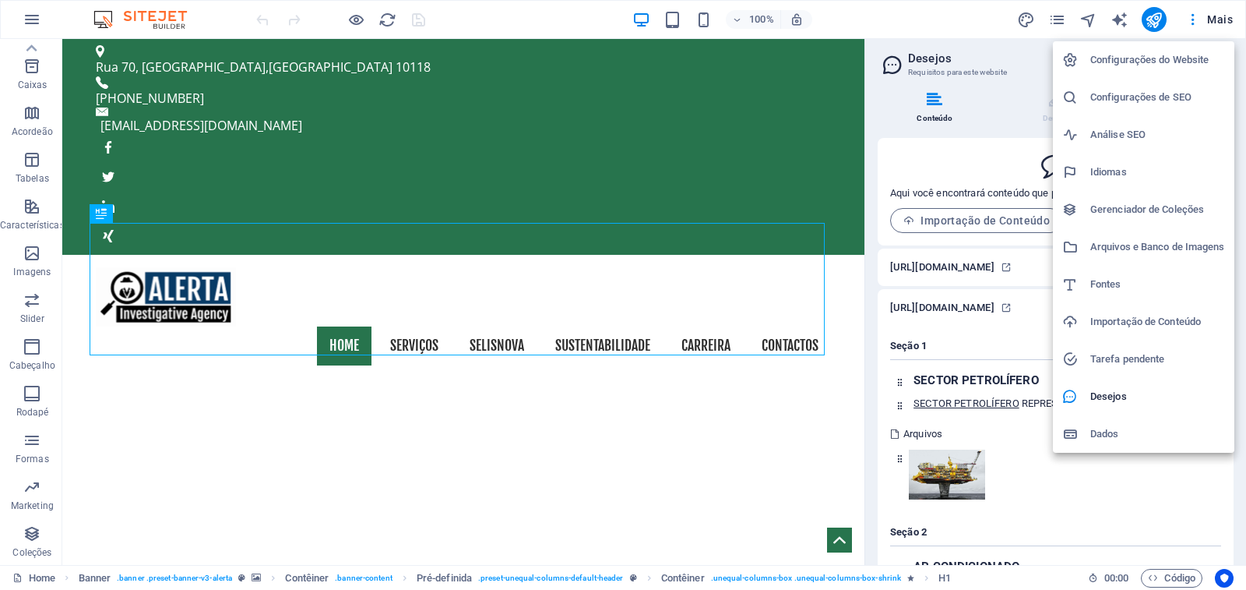
click at [1213, 17] on div at bounding box center [623, 295] width 1246 height 590
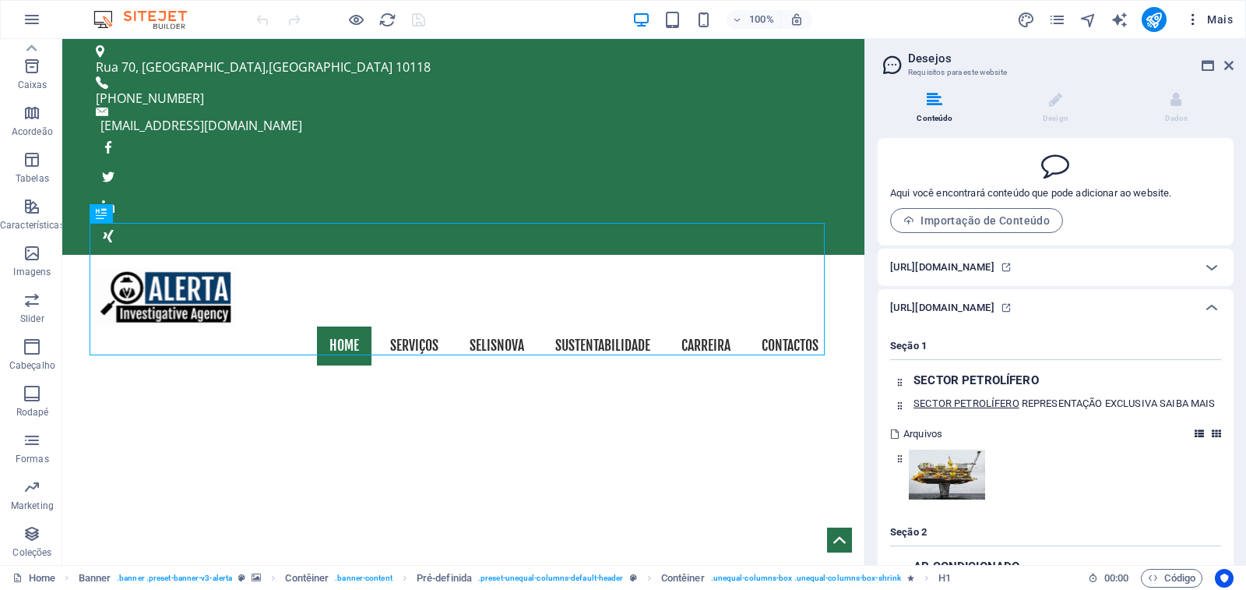
click at [1220, 19] on span "Mais" at bounding box center [1209, 20] width 48 height 16
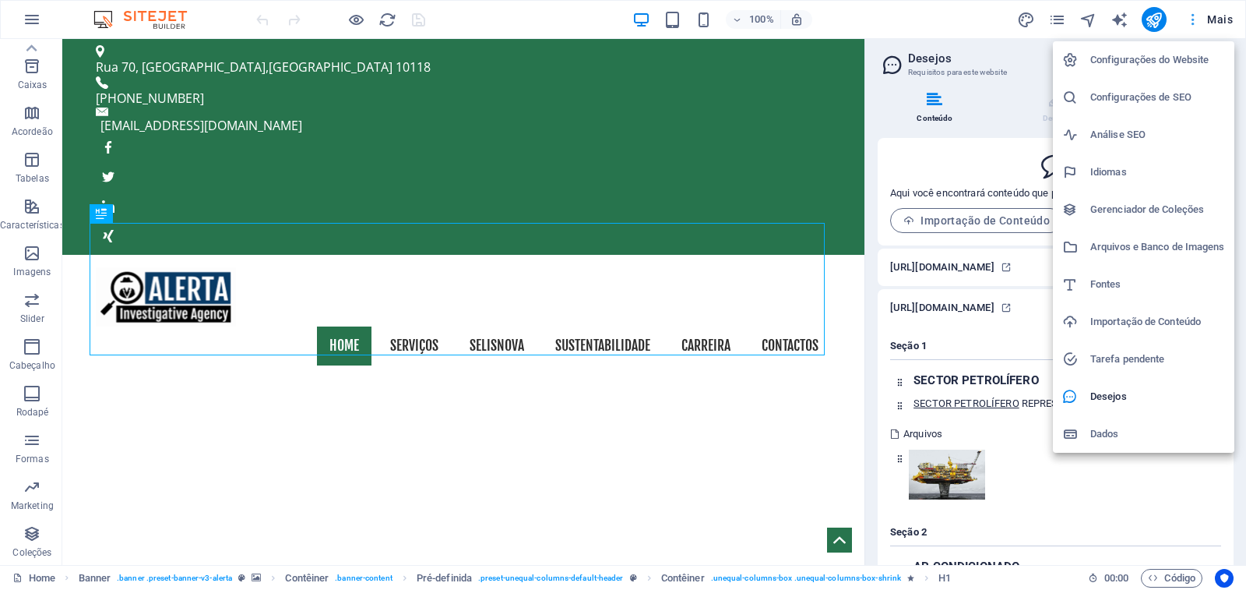
click at [1220, 19] on div at bounding box center [623, 295] width 1246 height 590
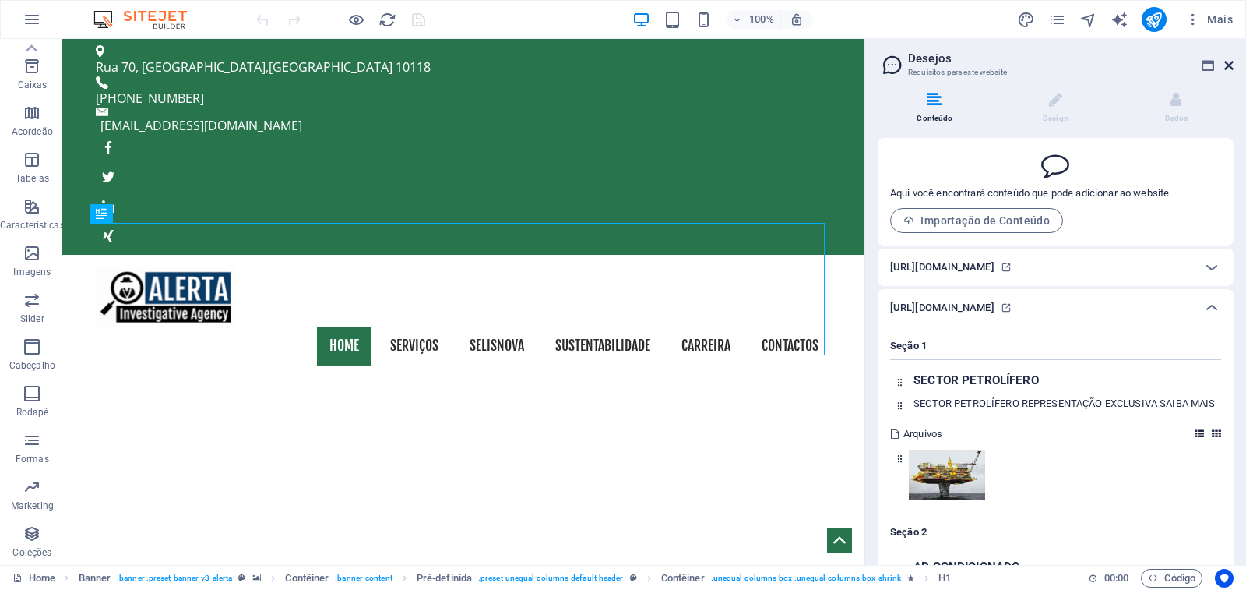
click at [1227, 68] on icon at bounding box center [1228, 65] width 9 height 12
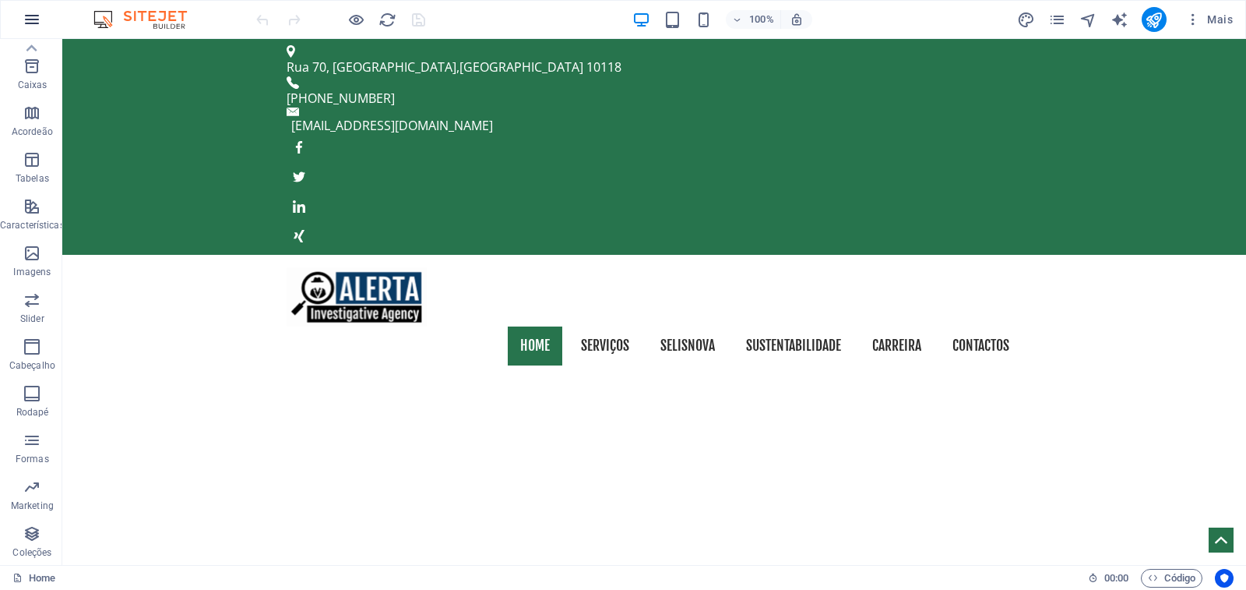
click at [23, 22] on icon "button" at bounding box center [32, 19] width 19 height 19
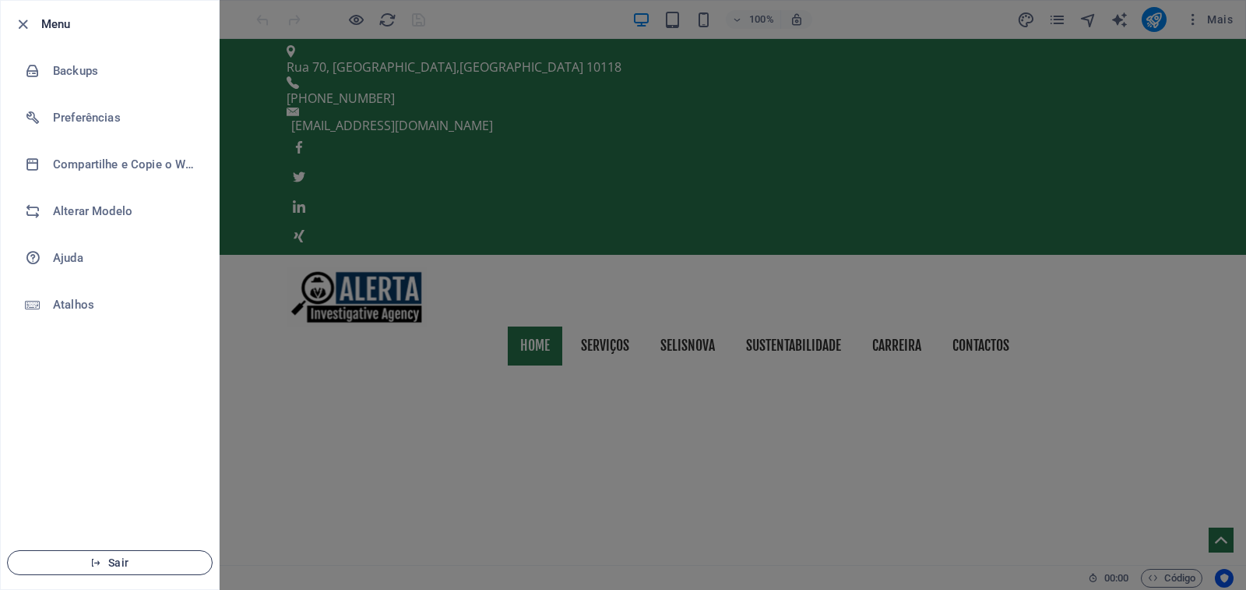
click at [112, 568] on span "Sair" at bounding box center [109, 562] width 179 height 12
